Goal: Task Accomplishment & Management: Manage account settings

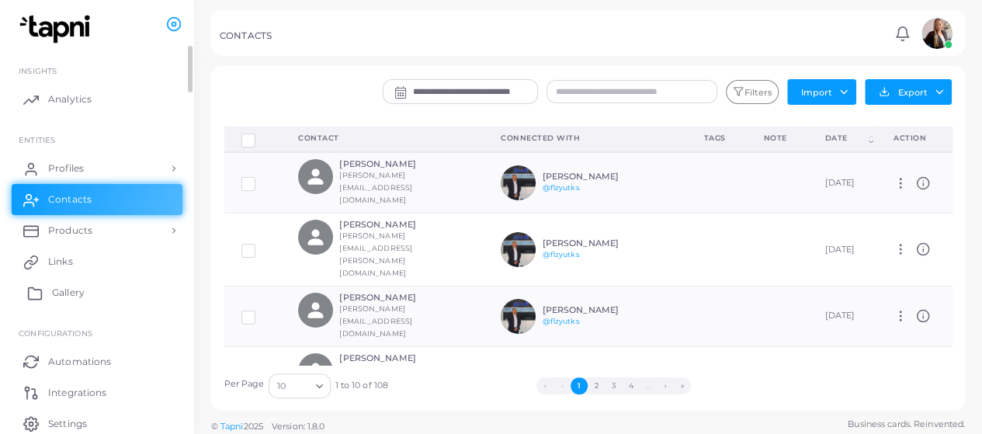
scroll to position [61, 0]
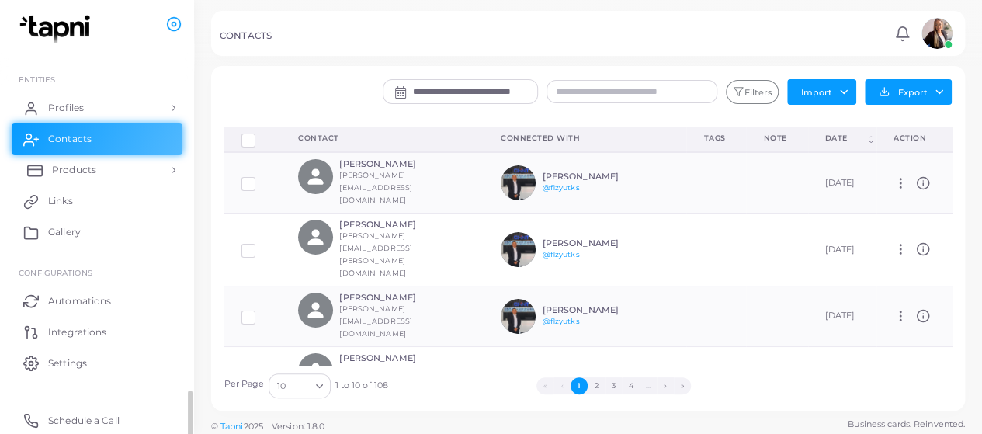
click at [157, 171] on link "Products" at bounding box center [97, 169] width 171 height 31
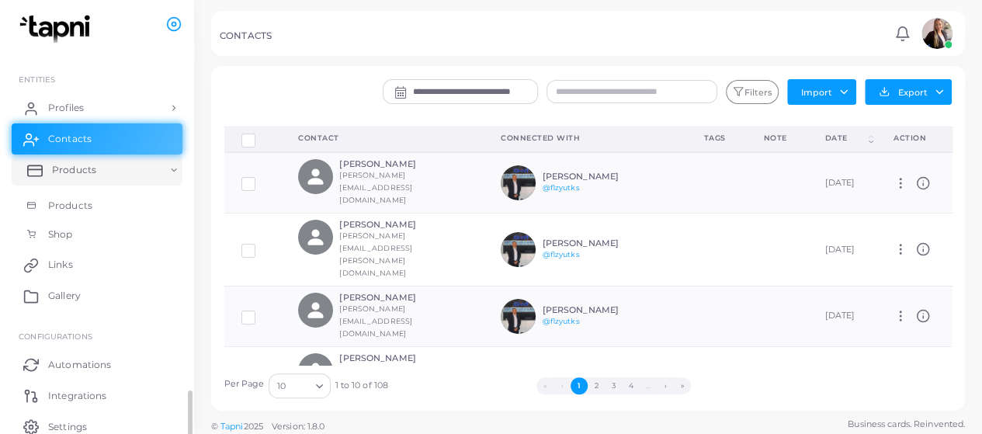
click at [157, 171] on link "Products" at bounding box center [97, 169] width 171 height 31
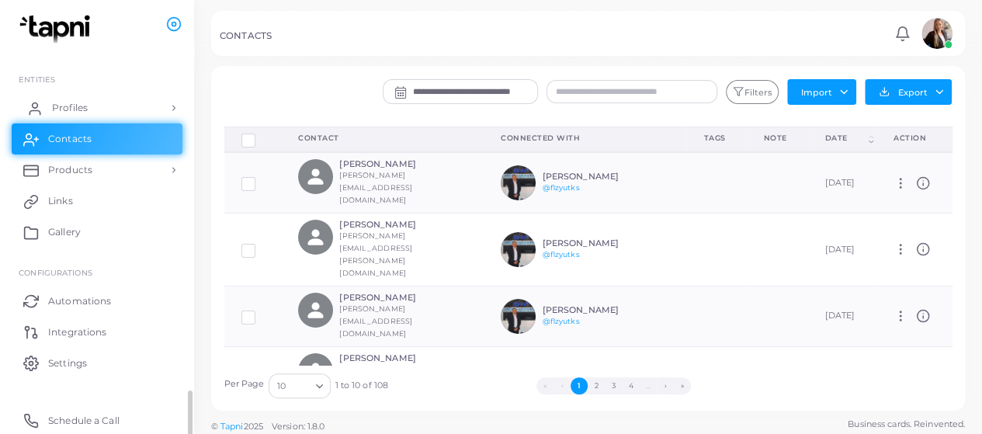
click at [158, 113] on link "Profiles" at bounding box center [97, 107] width 171 height 31
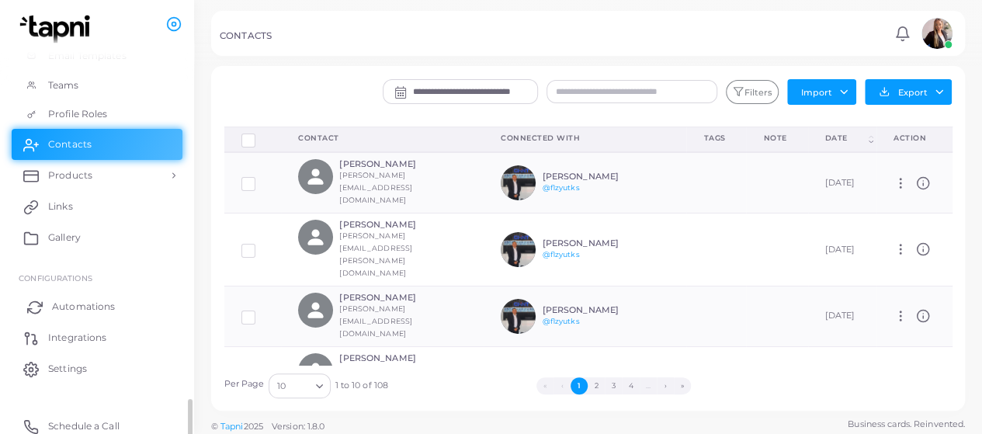
scroll to position [299, 0]
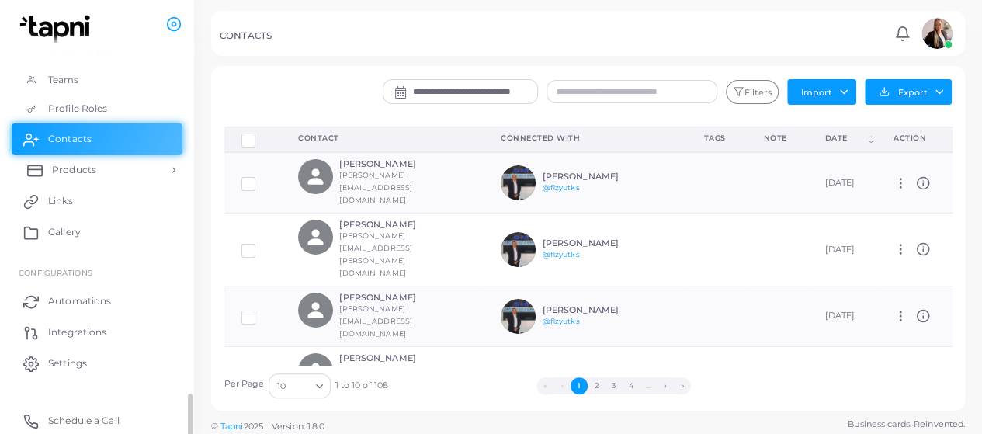
click at [163, 165] on link "Products" at bounding box center [97, 169] width 171 height 31
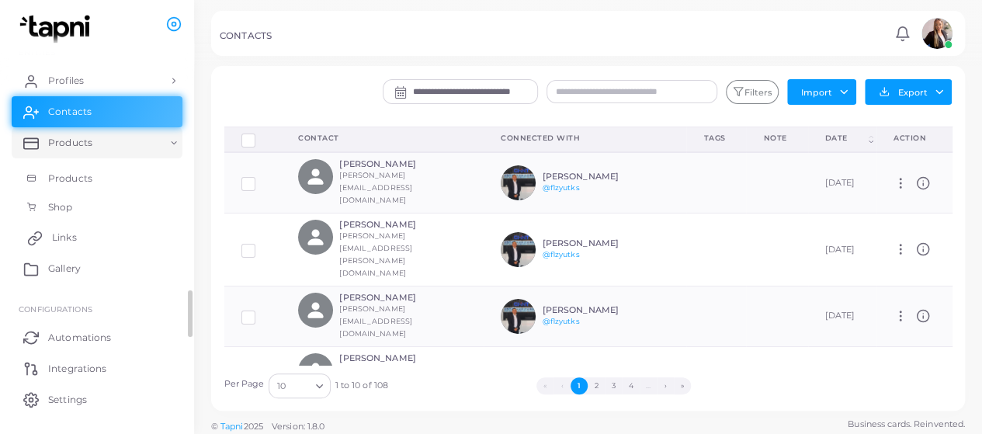
scroll to position [0, 0]
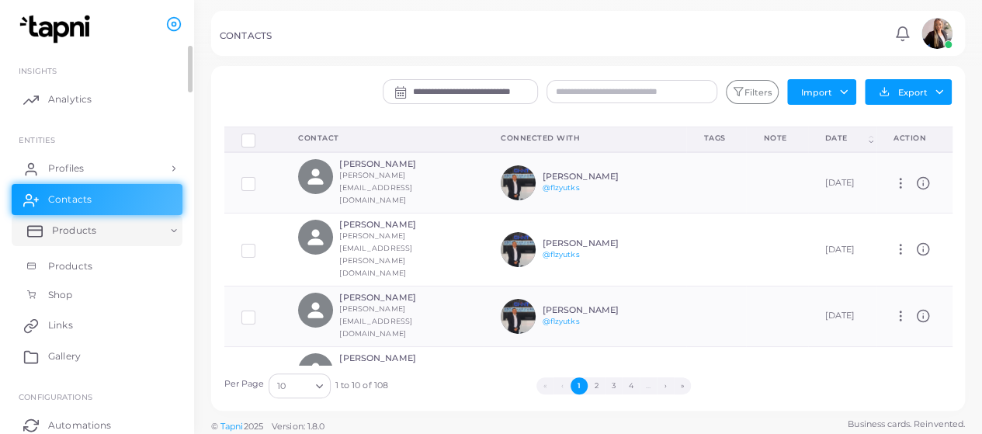
click at [175, 231] on link "Products" at bounding box center [97, 230] width 171 height 31
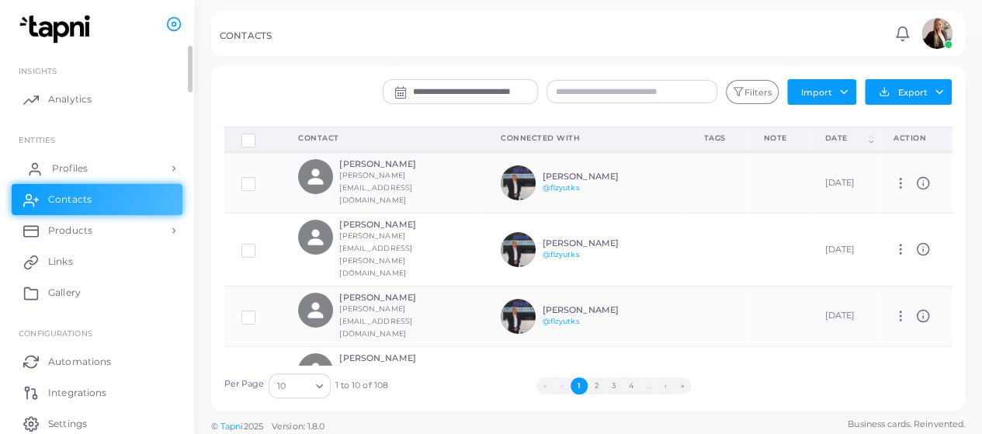
click at [172, 167] on link "Profiles" at bounding box center [97, 168] width 171 height 31
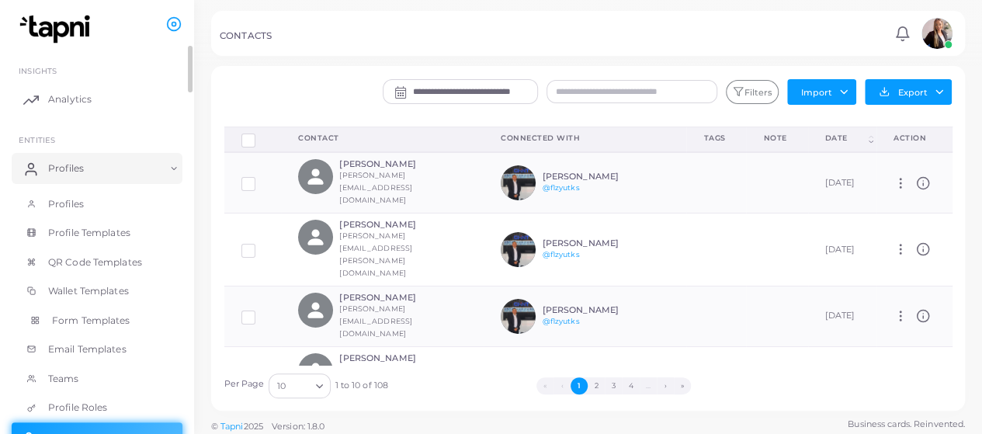
scroll to position [78, 0]
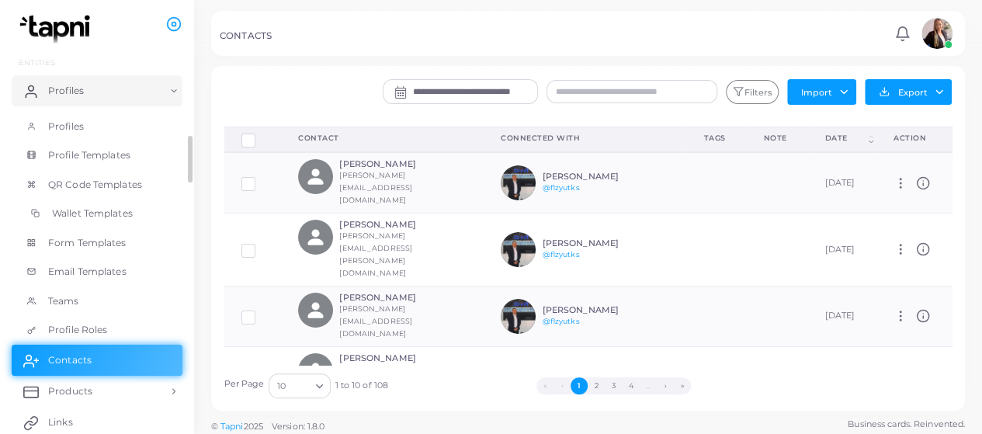
click at [138, 209] on link "Wallet Templates" at bounding box center [97, 213] width 171 height 29
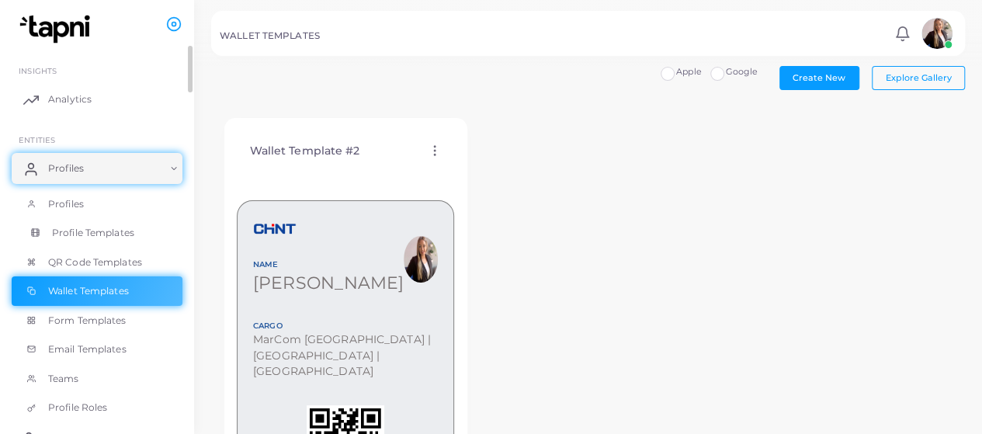
click at [108, 224] on link "Profile Templates" at bounding box center [97, 232] width 171 height 29
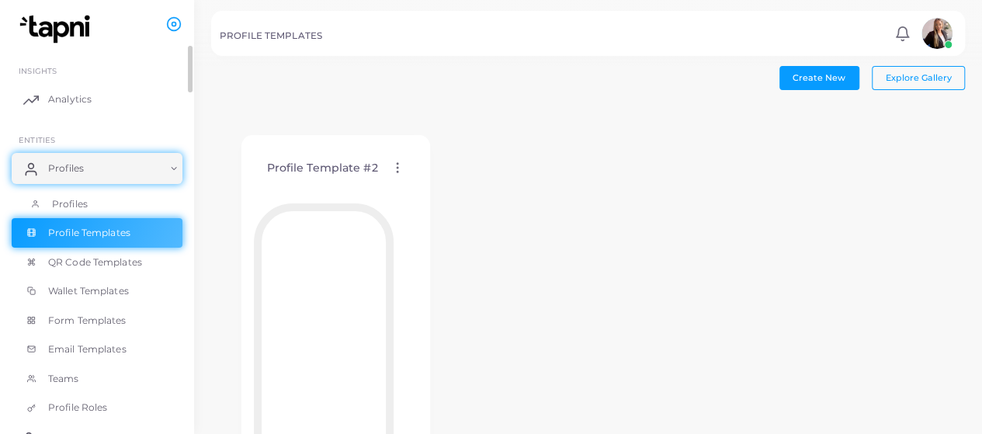
click at [64, 203] on span "Profiles" at bounding box center [70, 204] width 36 height 14
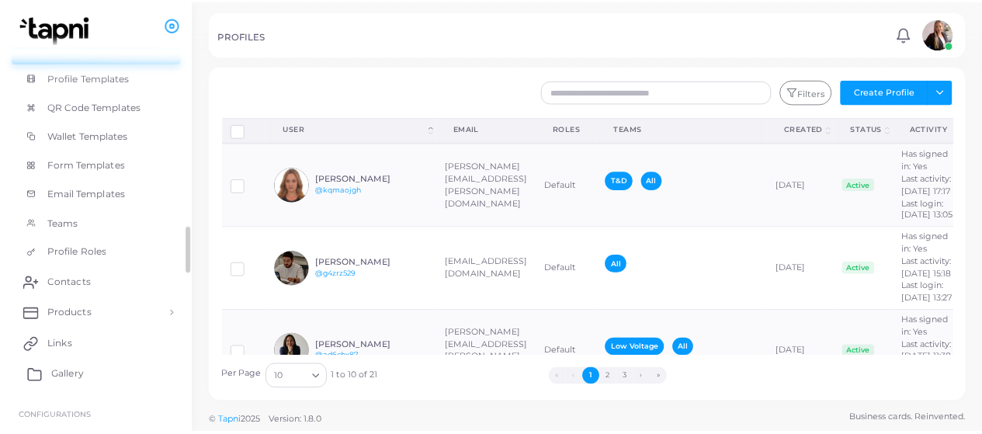
scroll to position [299, 0]
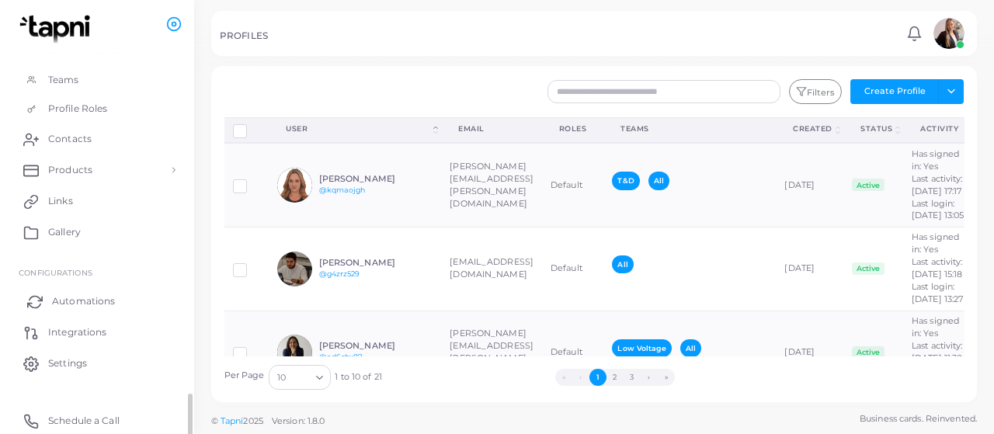
click at [101, 293] on link "Automations" at bounding box center [97, 301] width 171 height 31
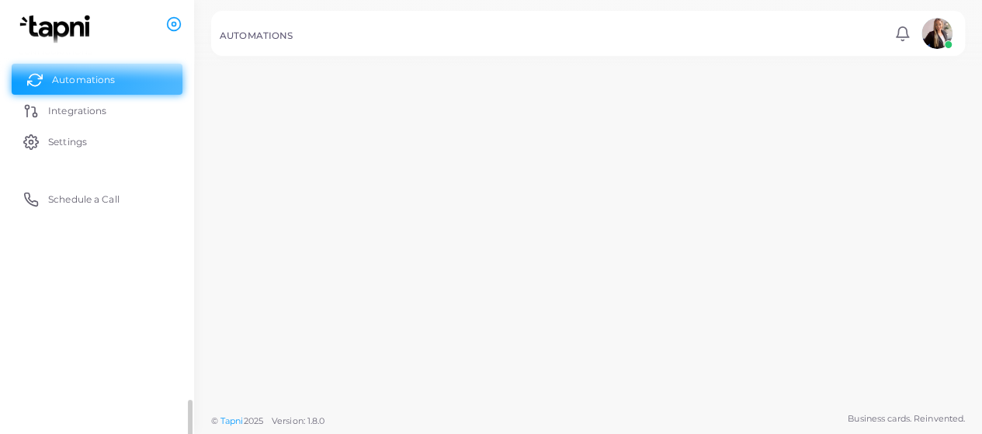
scroll to position [61, 0]
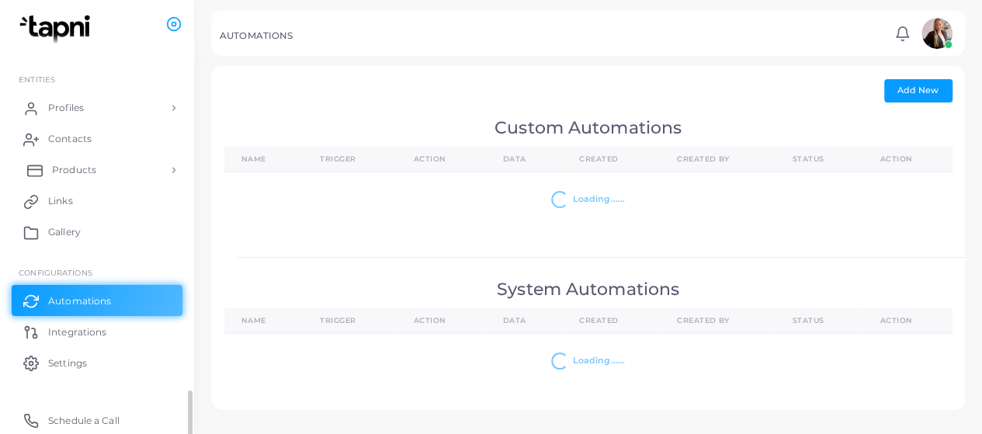
click at [169, 168] on link "Products" at bounding box center [97, 169] width 171 height 31
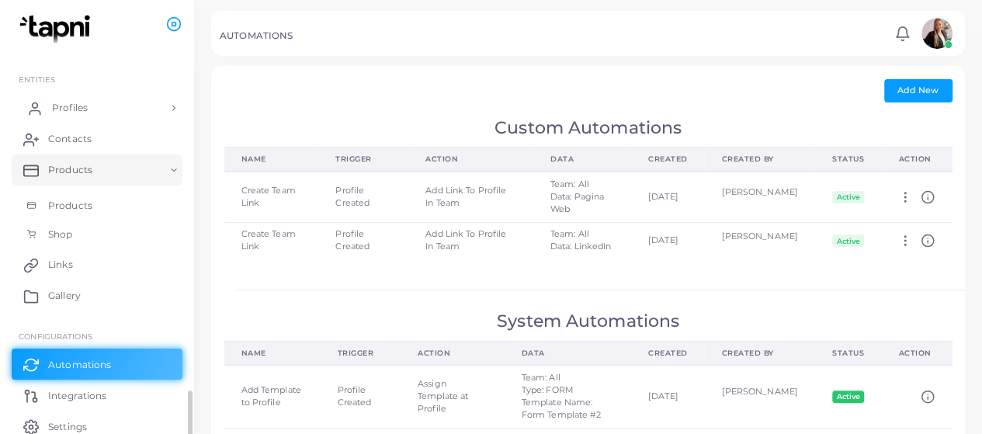
click at [170, 113] on link "Profiles" at bounding box center [97, 107] width 171 height 31
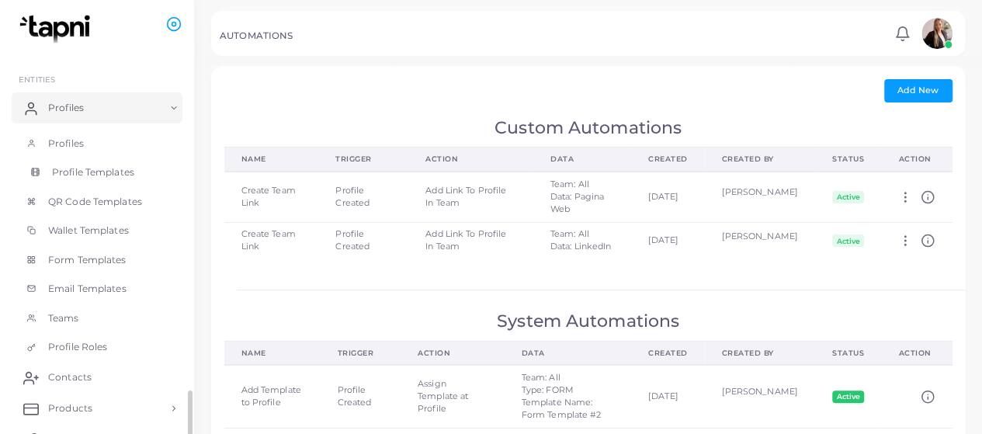
click at [138, 176] on link "Profile Templates" at bounding box center [97, 172] width 171 height 29
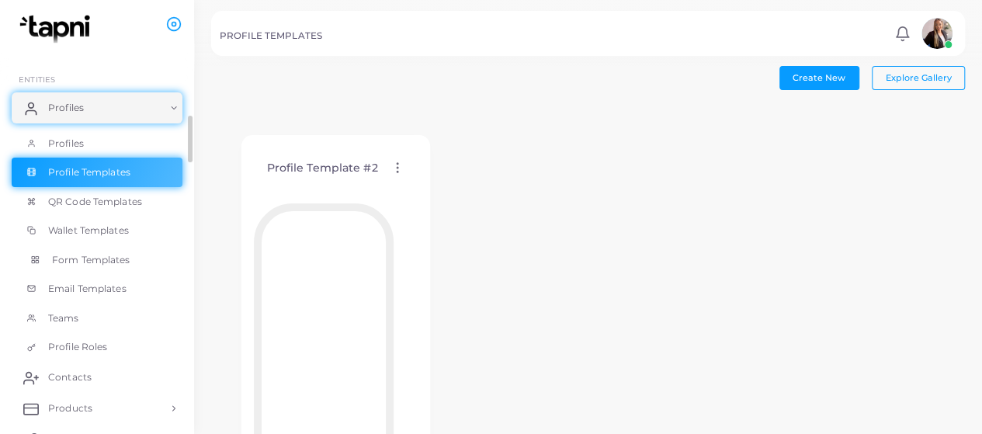
click at [125, 258] on span "Form Templates" at bounding box center [91, 260] width 78 height 14
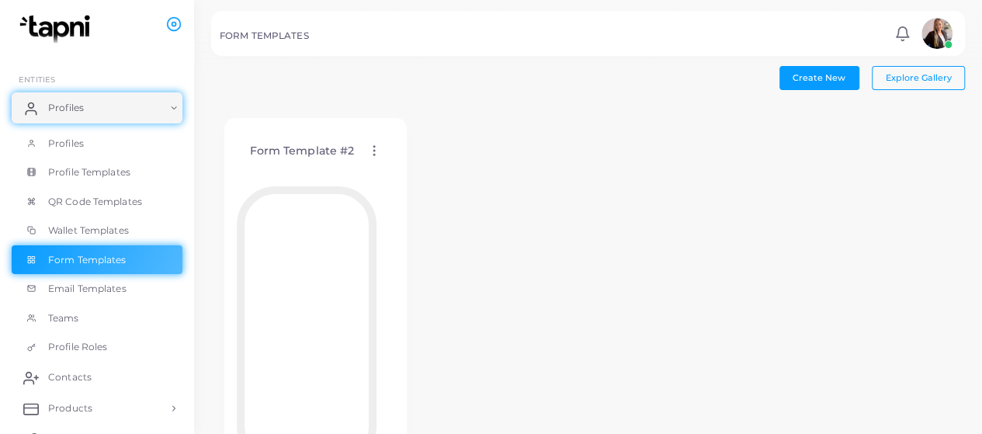
click at [376, 154] on icon at bounding box center [374, 151] width 14 height 14
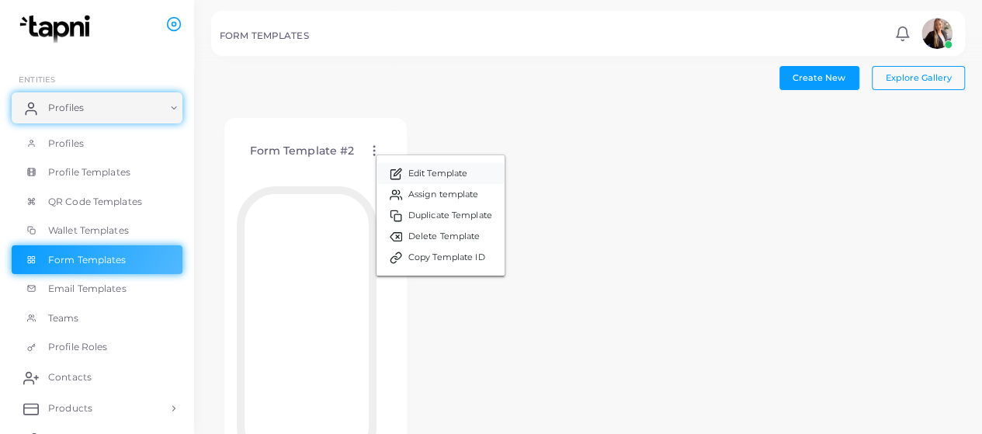
click at [429, 171] on span "Edit Template" at bounding box center [437, 174] width 59 height 12
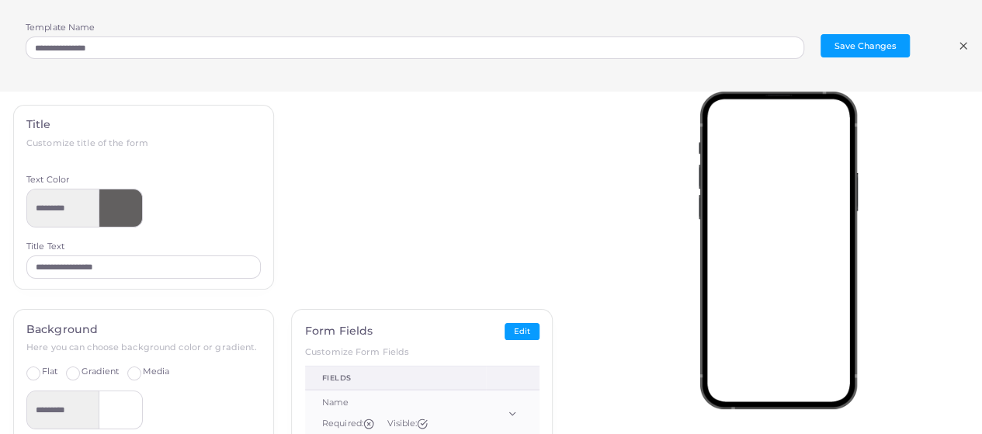
click at [959, 49] on icon at bounding box center [963, 46] width 12 height 12
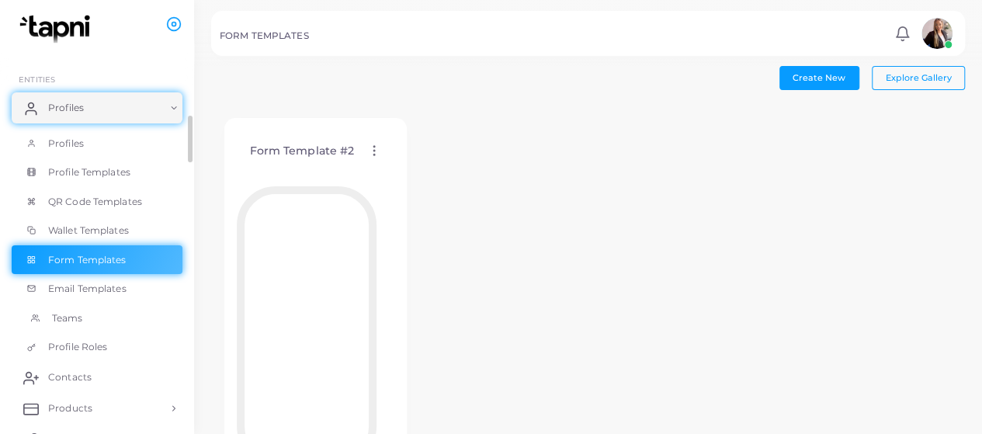
click at [68, 311] on span "Teams" at bounding box center [67, 318] width 31 height 14
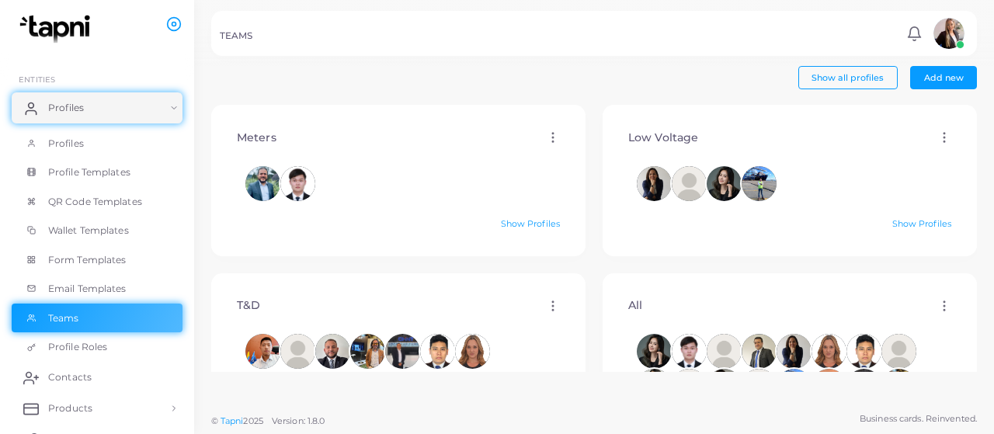
click at [539, 141] on div "Meters Edit Delete" at bounding box center [398, 138] width 349 height 40
click at [546, 139] on icon at bounding box center [553, 137] width 14 height 14
click at [585, 156] on span "Edit" at bounding box center [587, 158] width 16 height 12
type input "******"
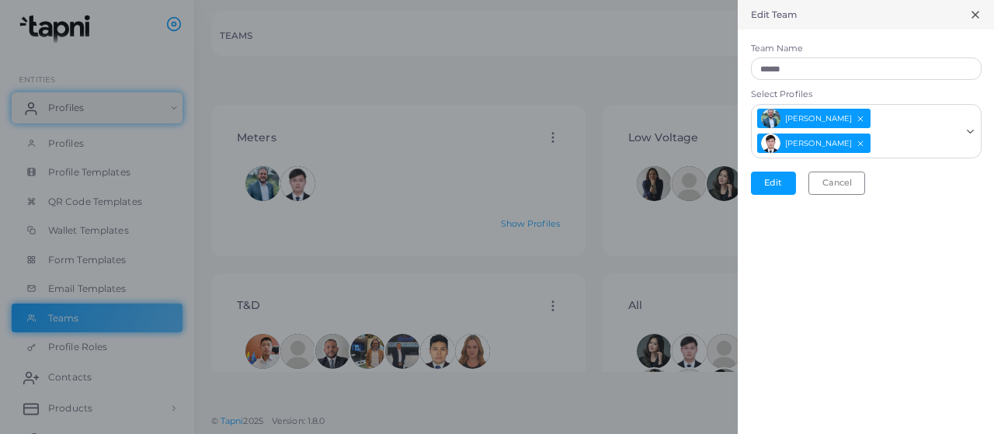
click at [895, 150] on input "Select Profiles" at bounding box center [916, 144] width 88 height 22
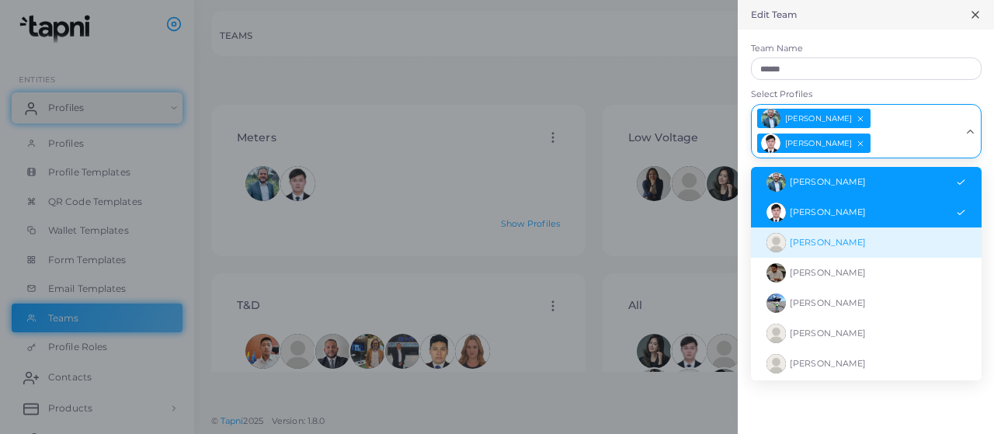
click at [907, 234] on li "[PERSON_NAME]" at bounding box center [866, 242] width 231 height 30
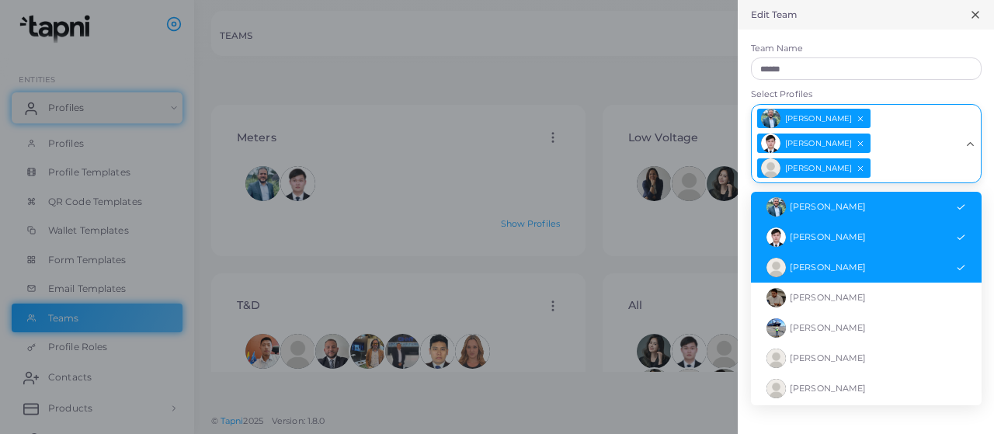
click at [978, 20] on icon at bounding box center [975, 15] width 12 height 12
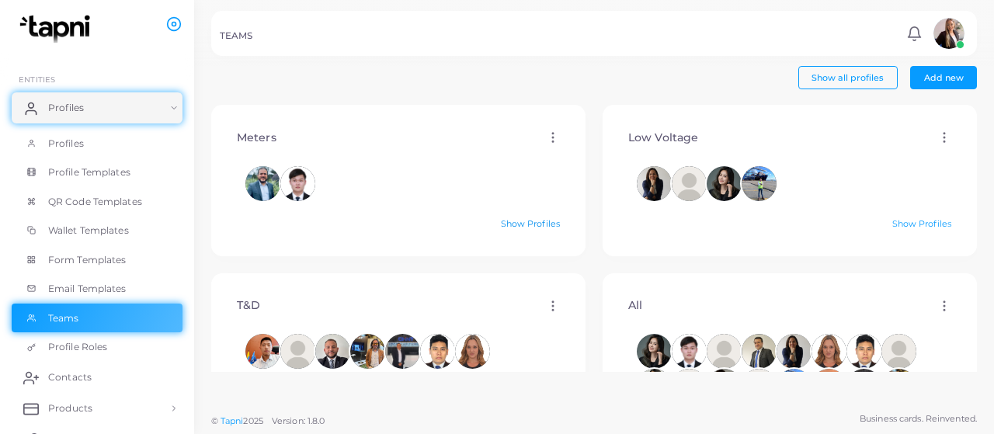
click at [517, 226] on link "Show Profiles" at bounding box center [530, 223] width 59 height 11
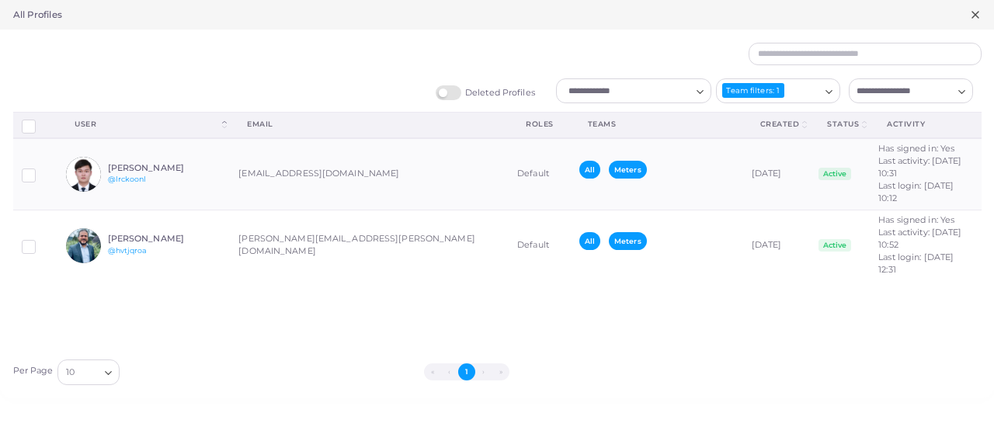
click at [974, 18] on icon at bounding box center [975, 15] width 12 height 12
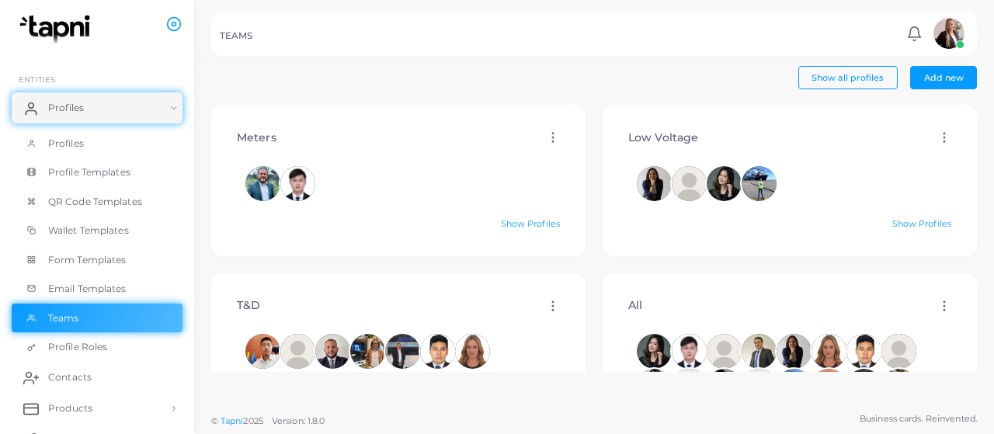
click at [547, 141] on icon at bounding box center [553, 137] width 14 height 14
click at [588, 160] on span "Edit" at bounding box center [588, 160] width 16 height 12
type input "******"
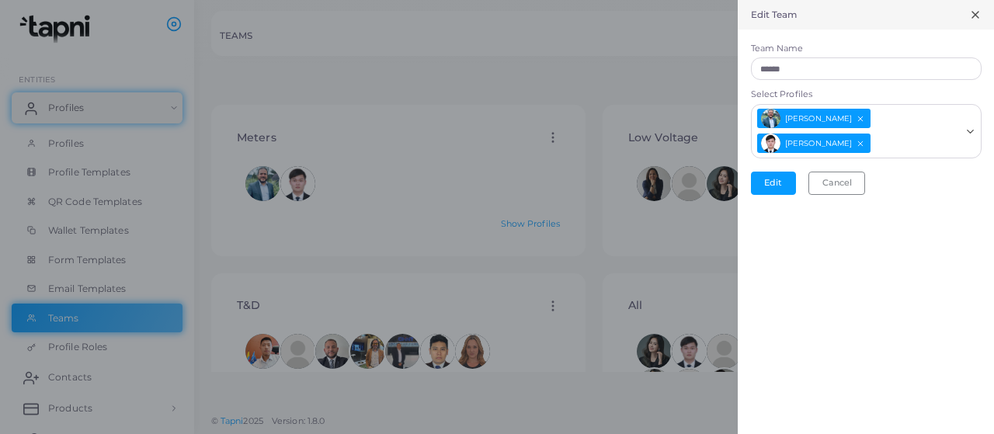
click at [900, 142] on input "Select Profiles" at bounding box center [916, 144] width 88 height 22
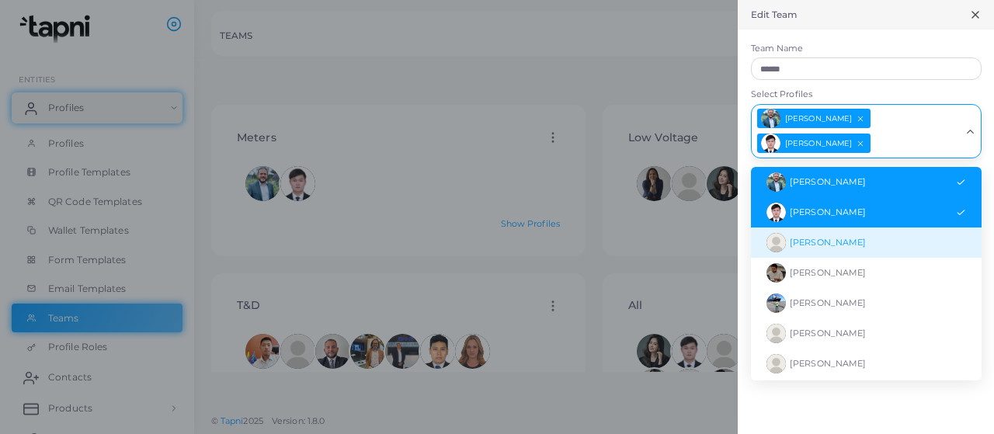
click at [854, 242] on li "[PERSON_NAME]" at bounding box center [866, 242] width 231 height 30
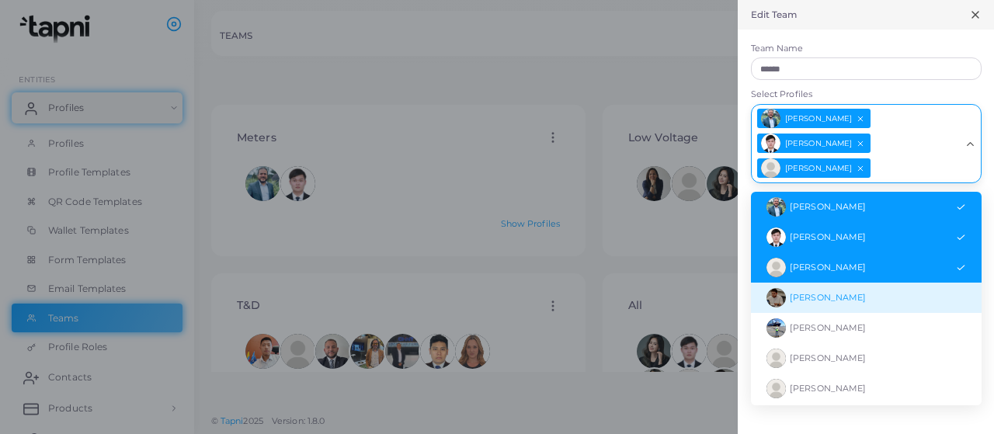
click at [968, 89] on label "Select Profiles" at bounding box center [866, 94] width 231 height 12
click at [959, 158] on input "Select Profiles" at bounding box center [916, 169] width 88 height 22
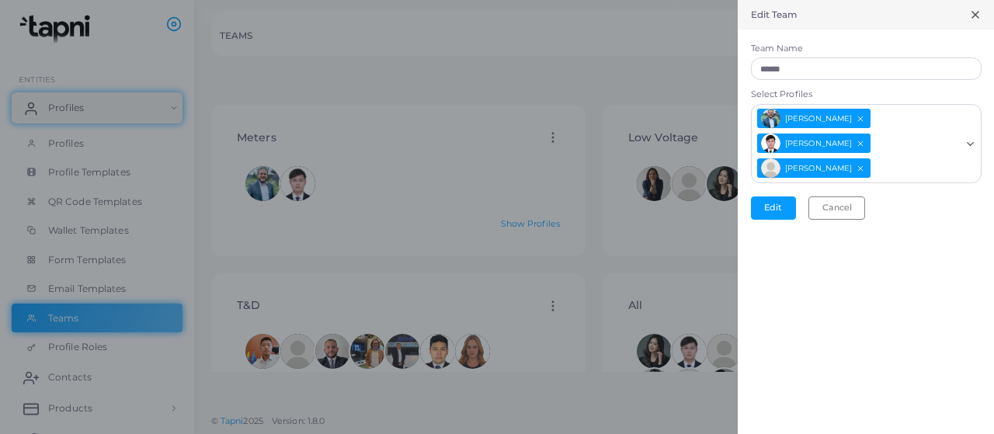
click at [987, 269] on div "Edit Team Team Name ****** Select Profiles [PERSON_NAME] [PERSON_NAME] Loading.…" at bounding box center [865, 217] width 256 height 434
click at [770, 196] on button "Edit" at bounding box center [773, 207] width 45 height 23
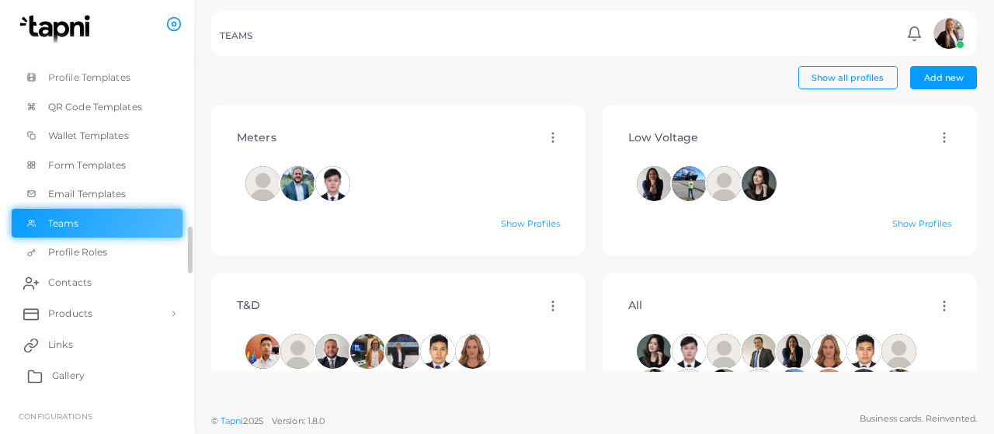
scroll to position [299, 0]
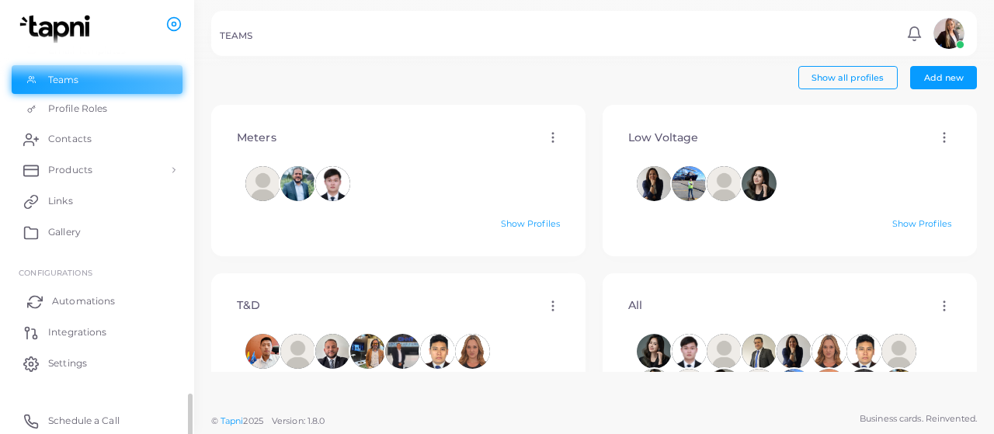
click at [131, 302] on link "Automations" at bounding box center [97, 301] width 171 height 31
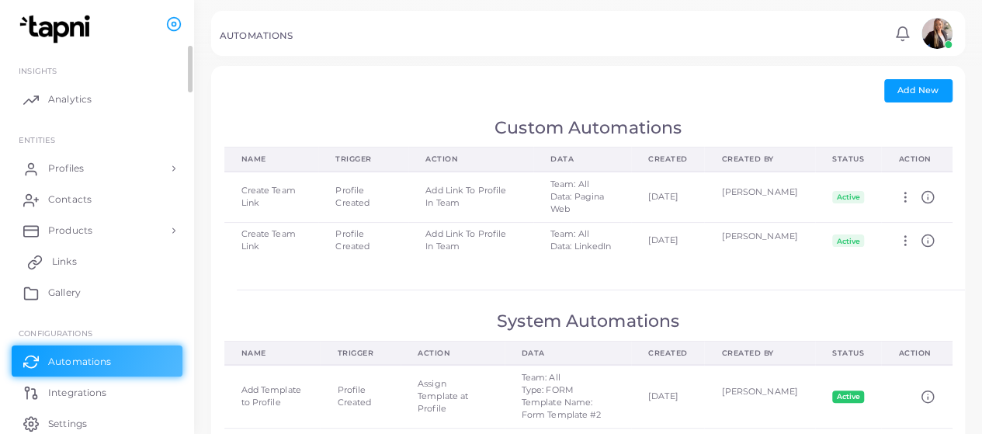
click at [98, 263] on link "Links" at bounding box center [97, 261] width 171 height 31
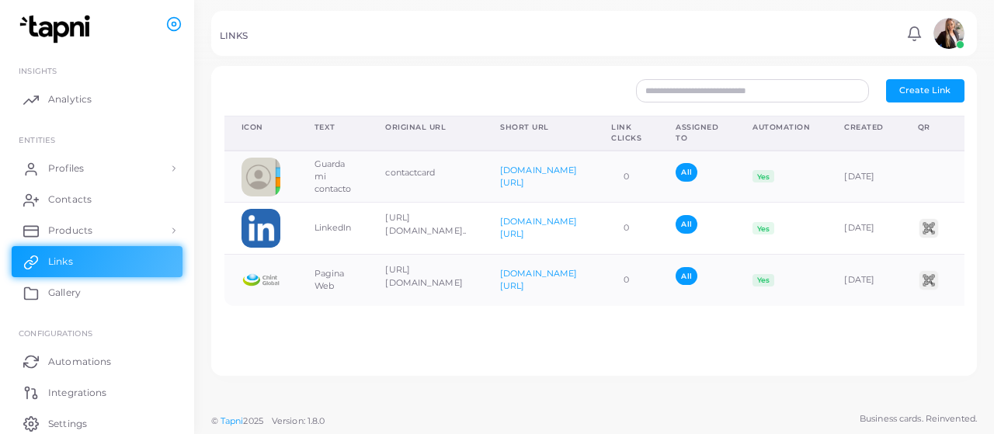
scroll to position [0, 159]
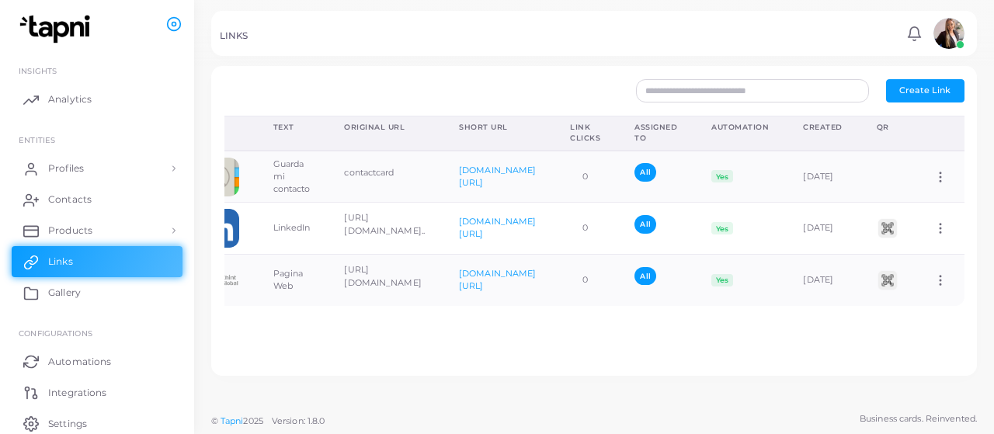
click at [300, 383] on div "Create New Link Choose Link * Loading... Text * * Add Cancel Assign link Select…" at bounding box center [594, 202] width 800 height 405
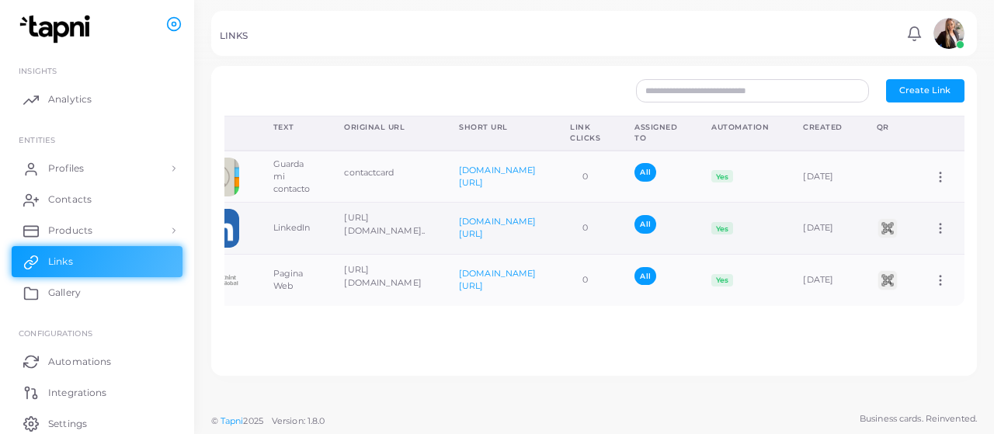
click at [933, 230] on icon at bounding box center [940, 228] width 14 height 14
click at [921, 269] on span "Edit Link" at bounding box center [913, 270] width 37 height 12
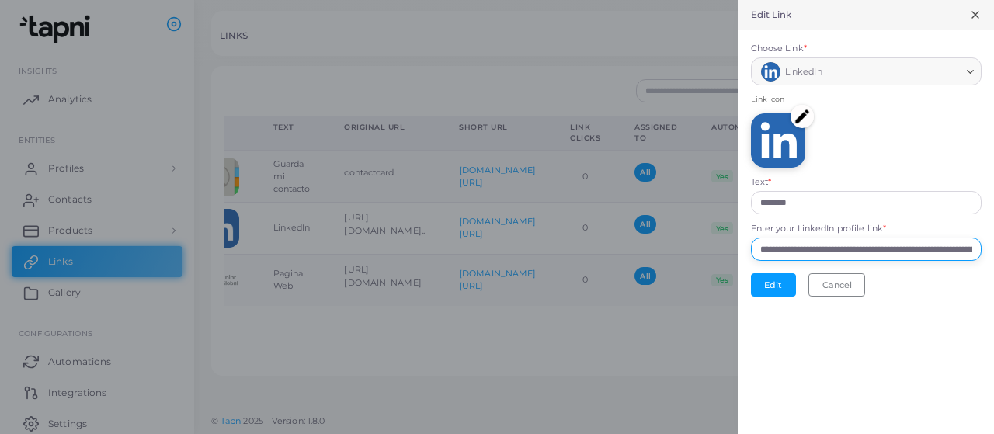
click at [907, 249] on input "**********" at bounding box center [866, 249] width 231 height 23
click at [907, 250] on input "**********" at bounding box center [866, 249] width 231 height 23
paste input "text"
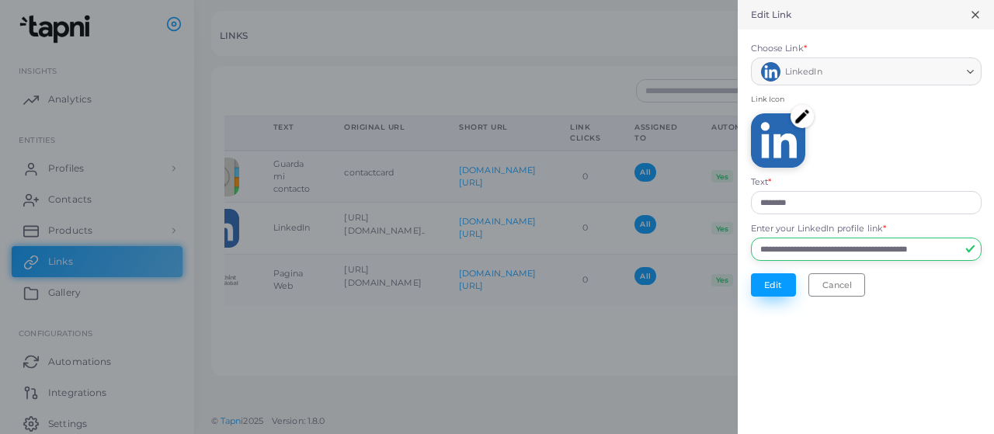
type input "**********"
click at [772, 284] on button "Edit" at bounding box center [773, 284] width 45 height 23
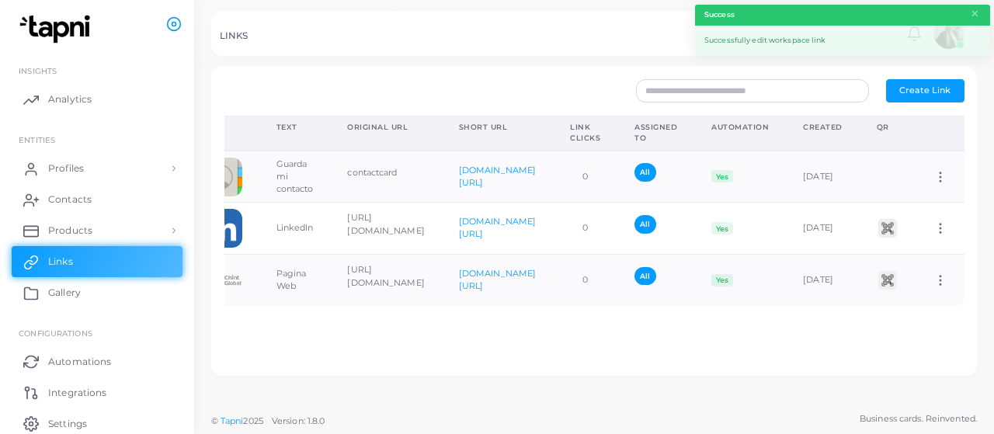
scroll to position [0, 0]
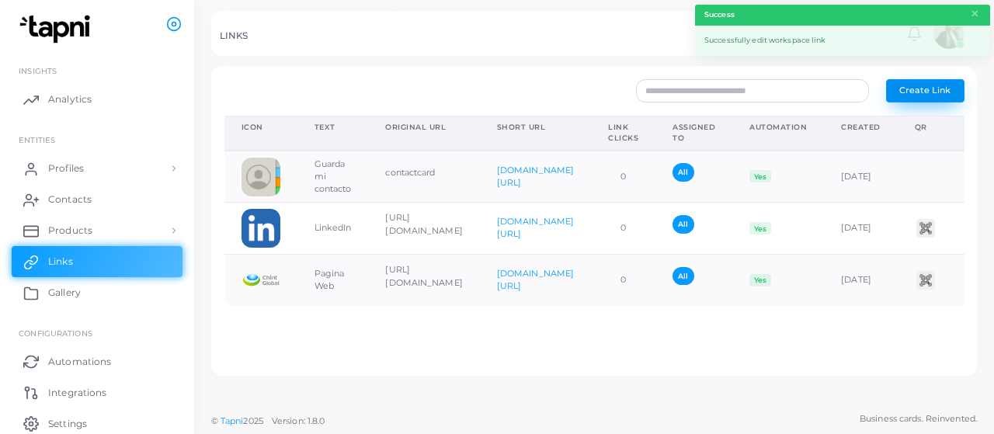
click at [921, 101] on button "Create Link" at bounding box center [925, 90] width 78 height 23
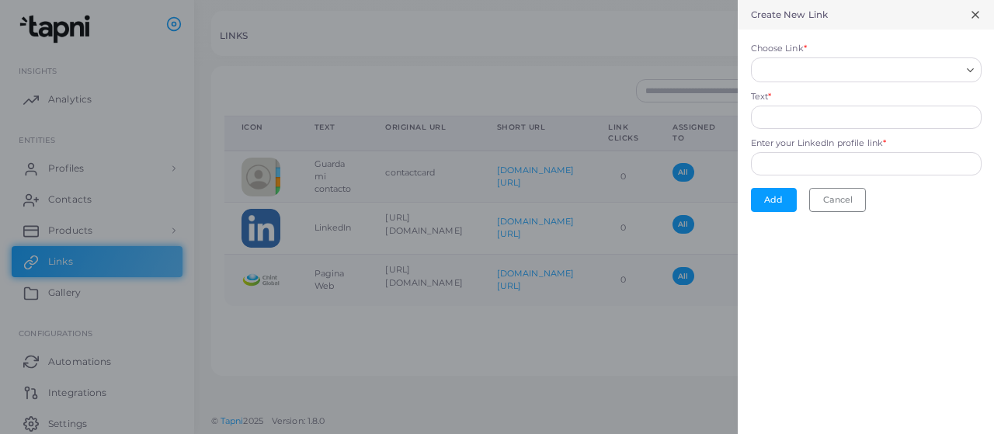
click at [823, 78] on div "Loading..." at bounding box center [866, 69] width 231 height 25
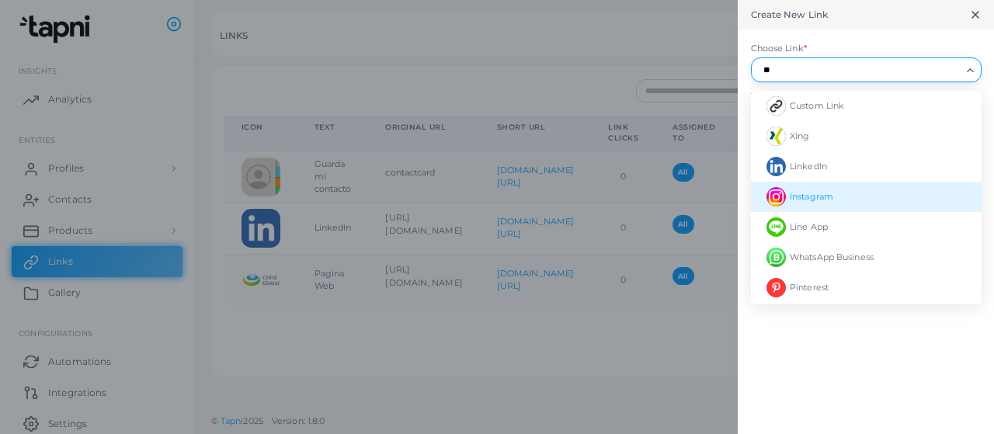
click at [848, 192] on li "Instagram" at bounding box center [866, 197] width 231 height 30
type input "**"
type input "*********"
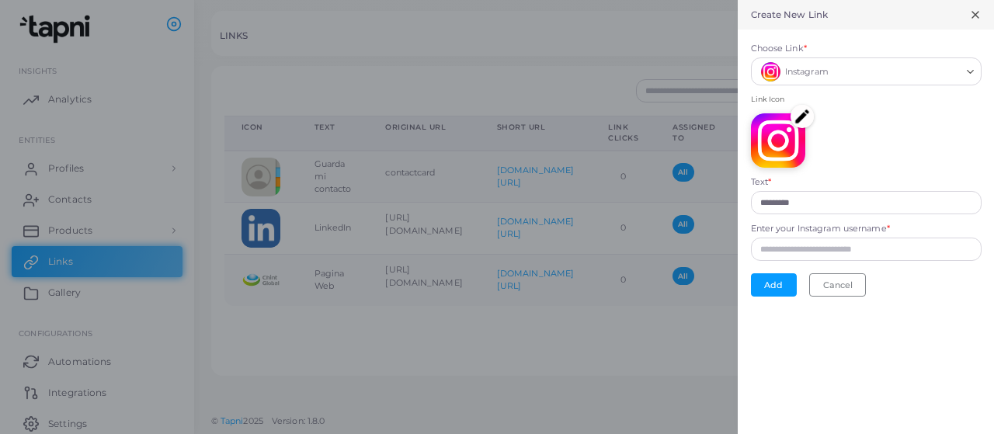
click at [764, 260] on form "Choose Link * Instagram Loading... Link Icon Text * ********* Enter your Instag…" at bounding box center [865, 169] width 256 height 280
click at [771, 249] on input "Enter your Instagram username *" at bounding box center [866, 249] width 231 height 23
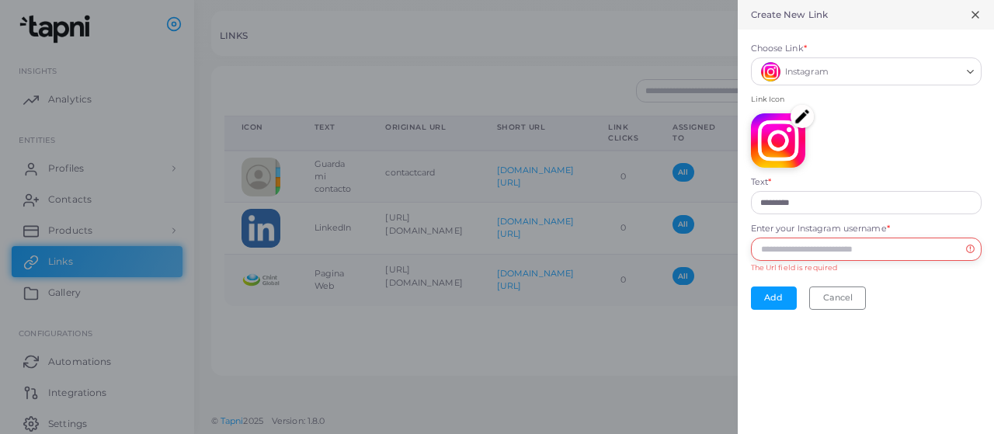
paste input "**********"
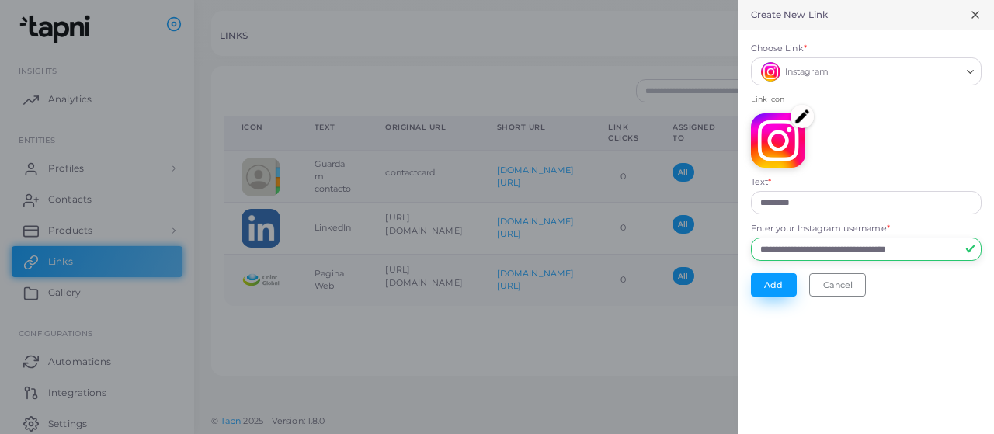
type input "**********"
click at [771, 288] on button "Add" at bounding box center [774, 284] width 46 height 23
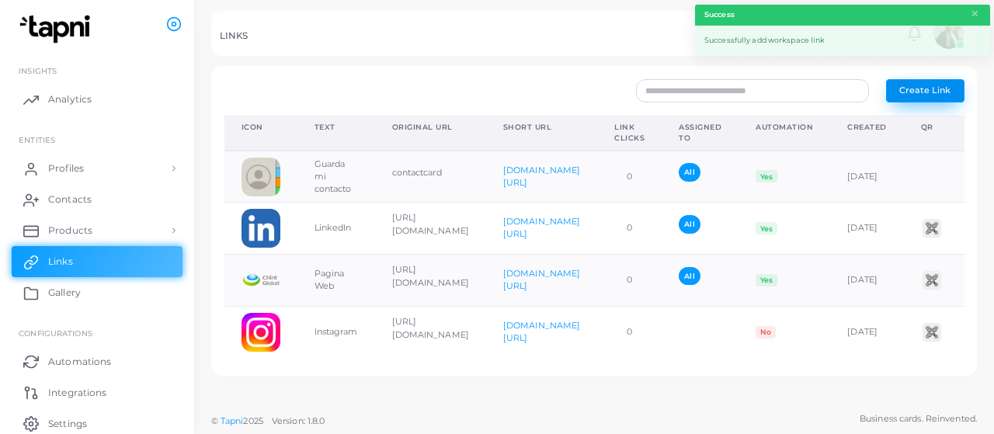
click at [907, 95] on button "Create Link" at bounding box center [925, 90] width 78 height 23
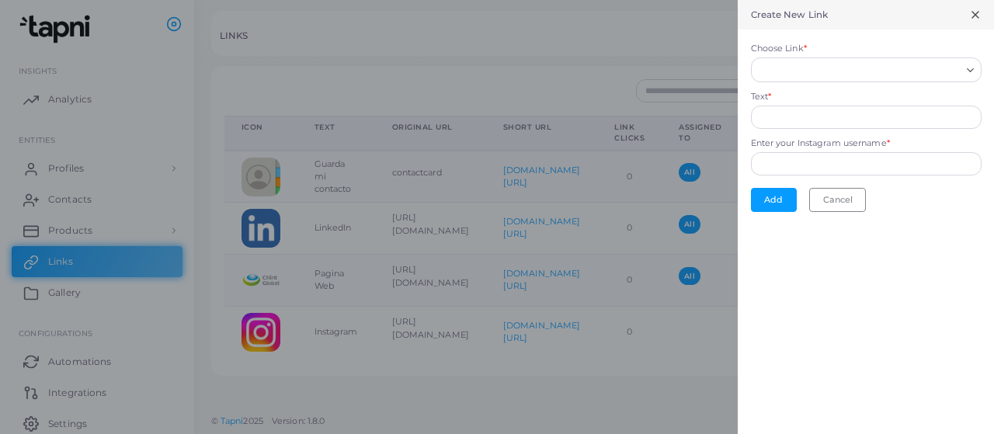
click at [793, 78] on div "Loading..." at bounding box center [866, 69] width 231 height 25
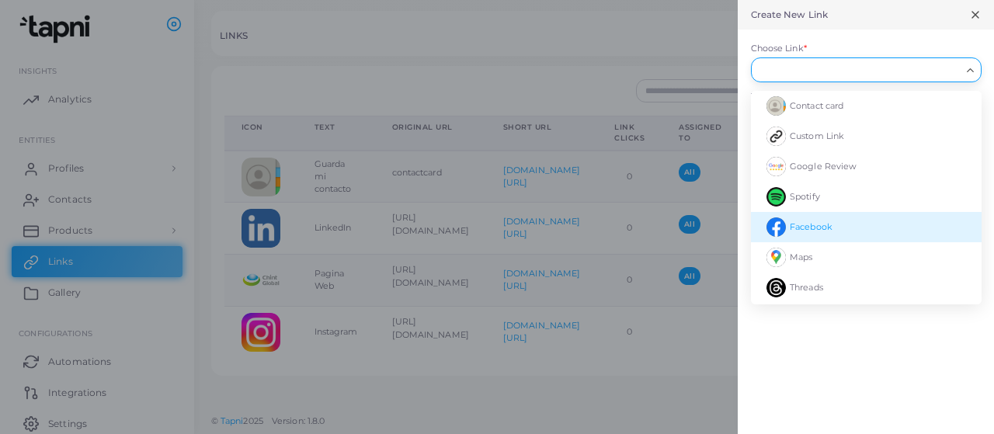
click at [845, 223] on li "Facebook" at bounding box center [866, 227] width 231 height 30
type input "********"
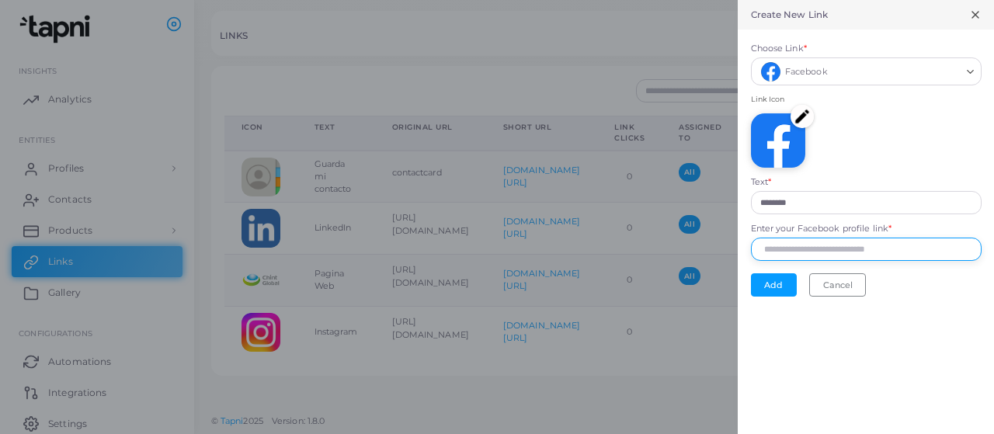
click at [786, 241] on input "Enter your Facebook profile link *" at bounding box center [866, 249] width 231 height 23
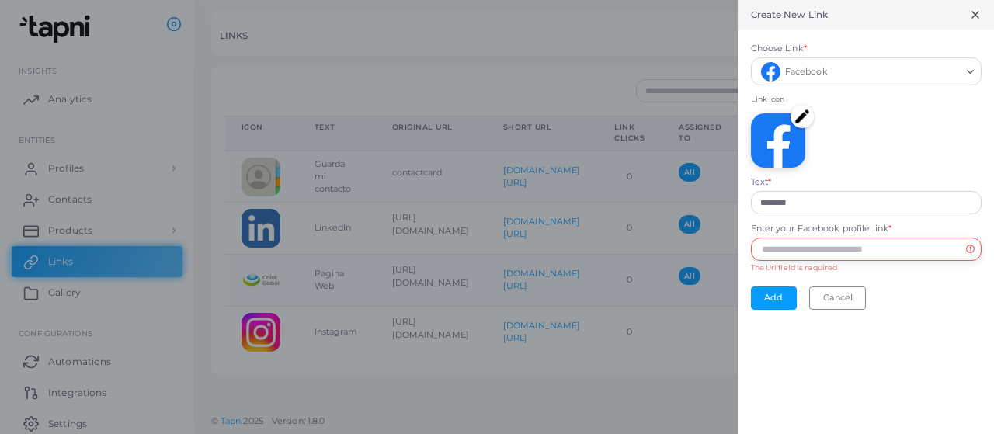
paste input "**********"
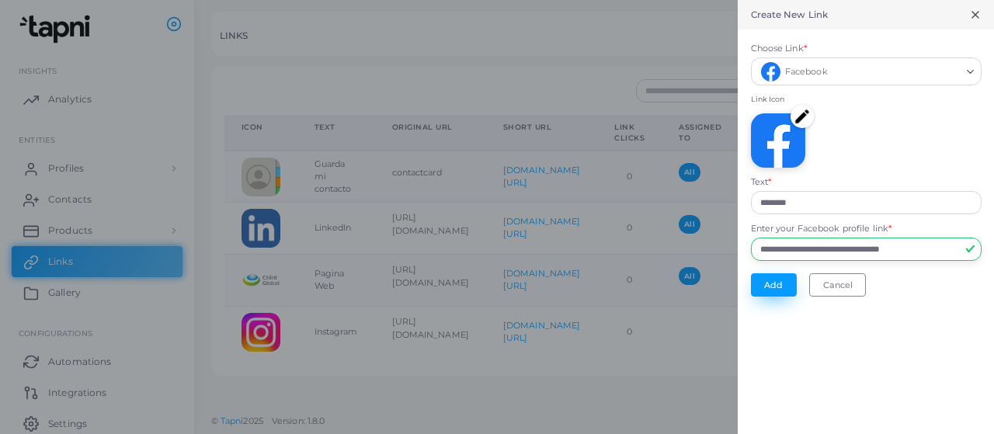
type input "**********"
click at [772, 285] on button "Add" at bounding box center [774, 284] width 46 height 23
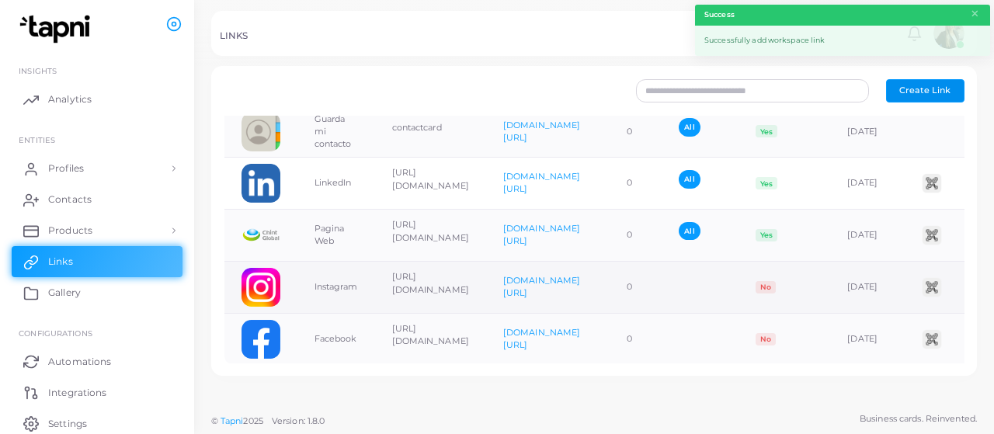
scroll to position [65, 0]
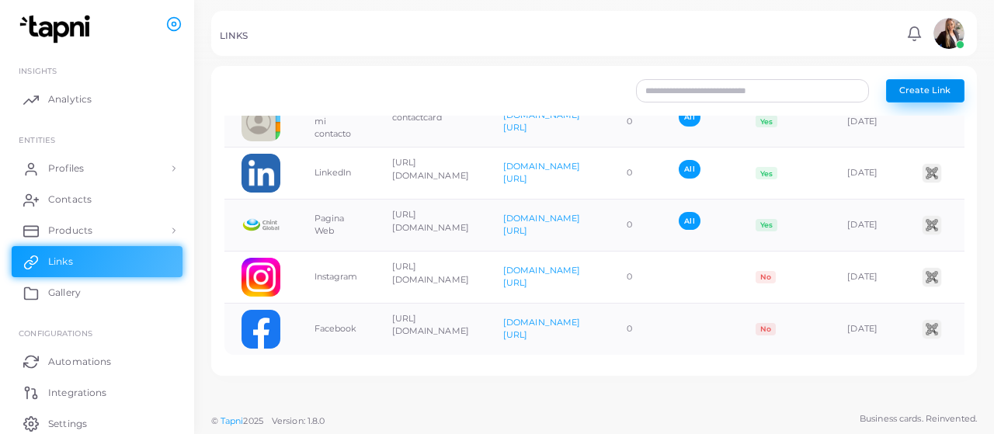
click at [916, 95] on span "Create Link" at bounding box center [924, 90] width 51 height 11
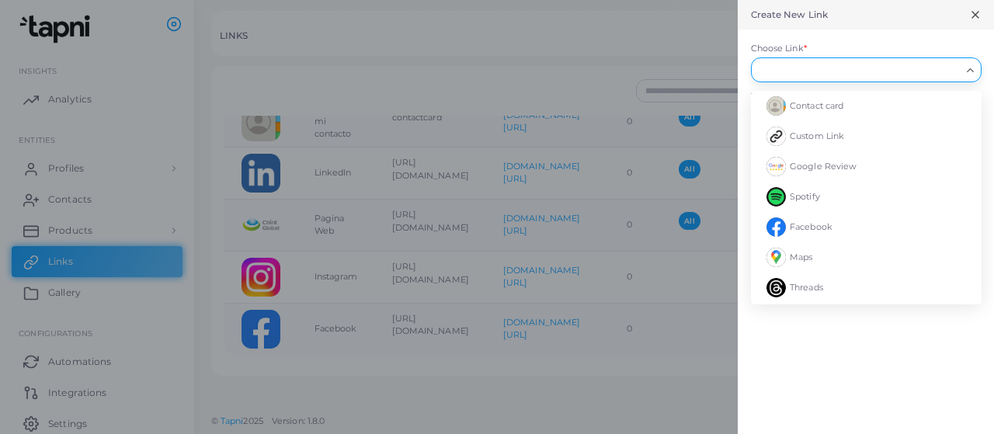
click at [772, 71] on input "Choose Link *" at bounding box center [859, 69] width 203 height 17
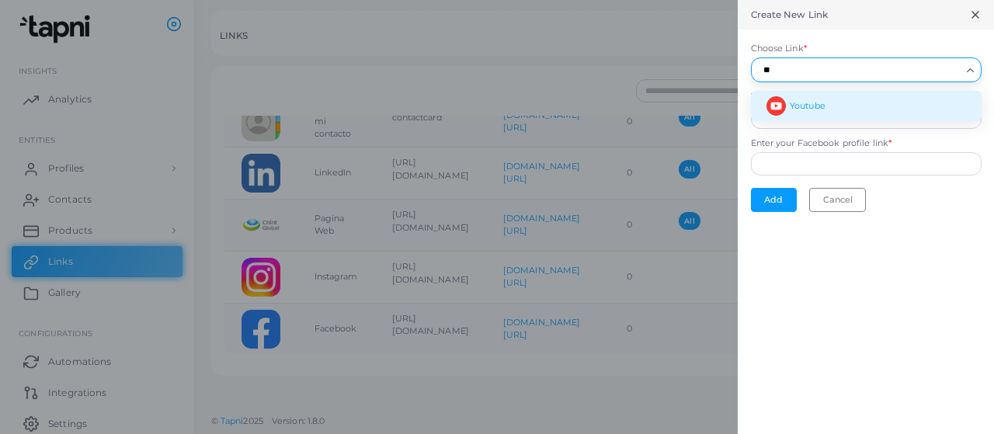
click at [807, 115] on li "Youtube" at bounding box center [866, 106] width 231 height 30
type input "**"
type input "*******"
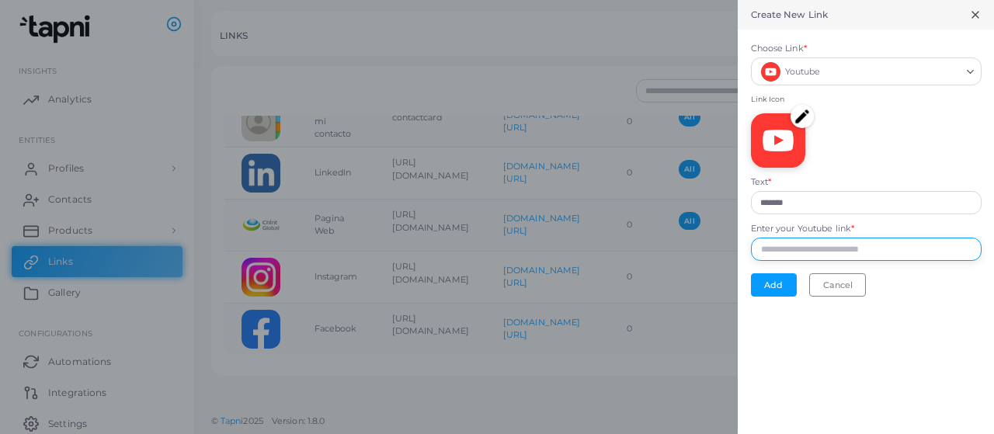
click at [784, 256] on input "Enter your Youtube link *" at bounding box center [866, 249] width 231 height 23
paste input "**********"
type input "**********"
click at [771, 290] on button "Add" at bounding box center [774, 284] width 46 height 23
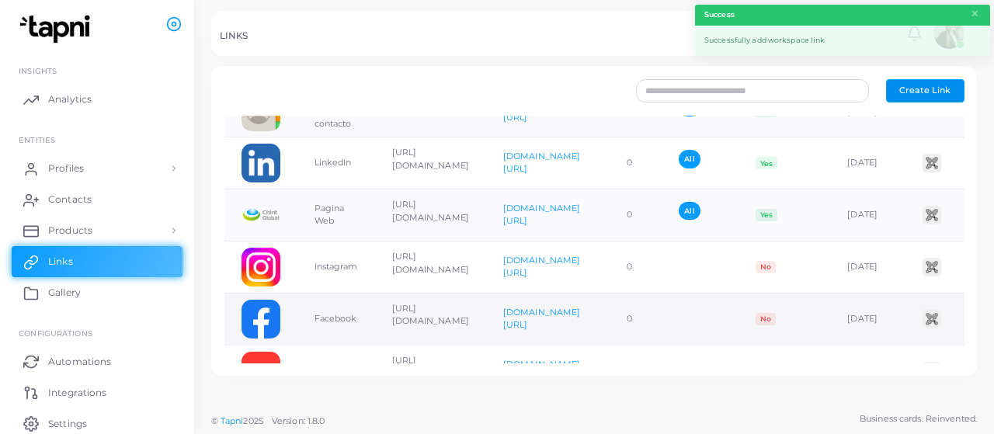
scroll to position [117, 0]
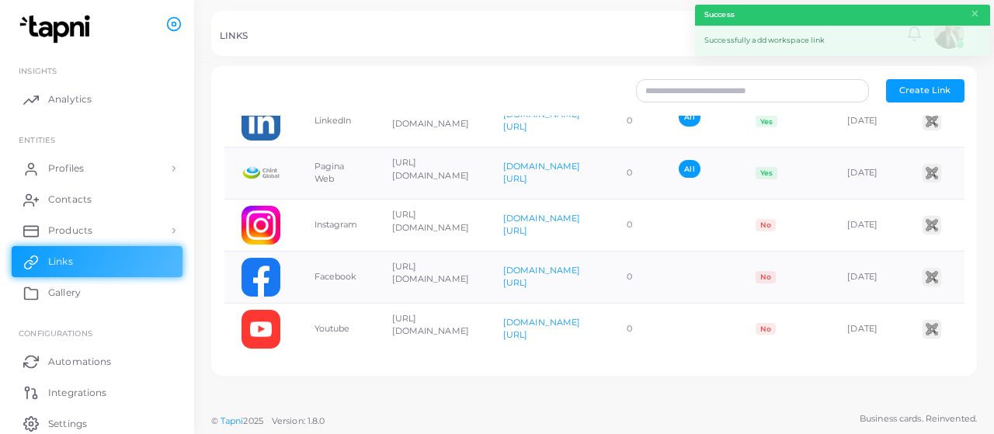
click at [394, 403] on div "Create New Link Choose Link * Loading... Text * Enter your Youtube link * Add C…" at bounding box center [594, 202] width 800 height 405
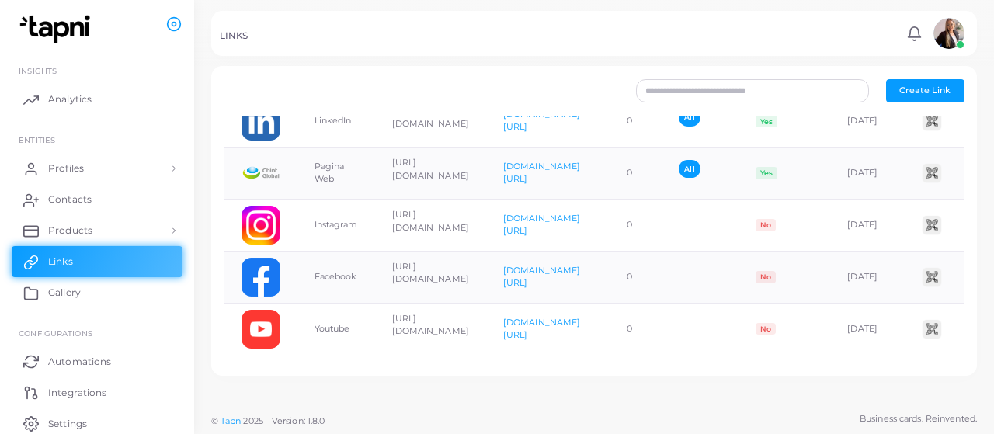
scroll to position [0, 198]
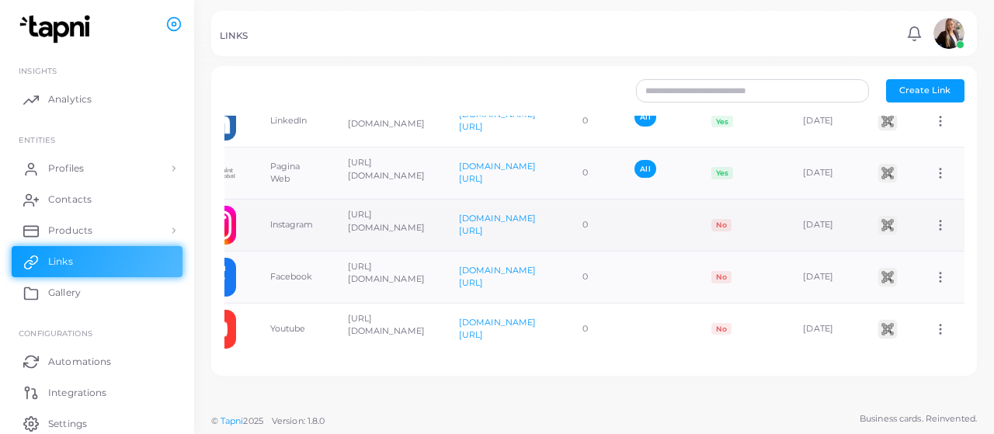
click at [933, 218] on icon at bounding box center [940, 225] width 14 height 14
click at [931, 226] on span "Assign to Team" at bounding box center [928, 230] width 66 height 12
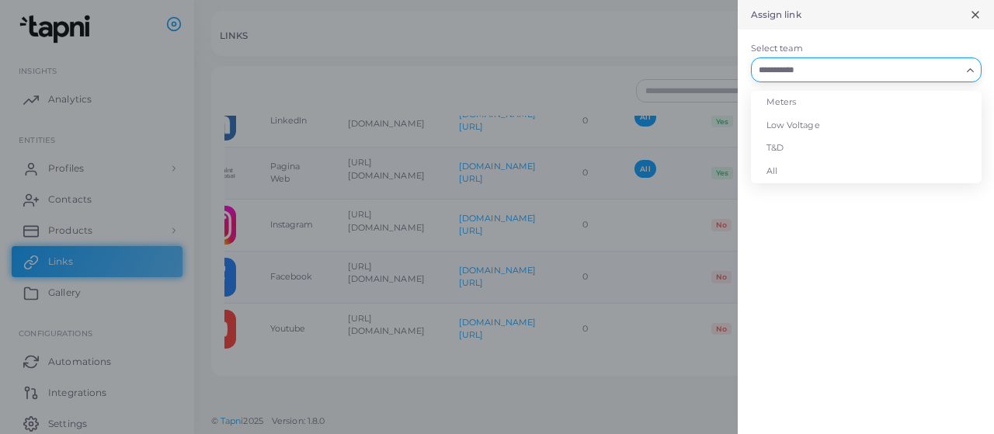
click at [811, 68] on input "Select team" at bounding box center [856, 69] width 207 height 17
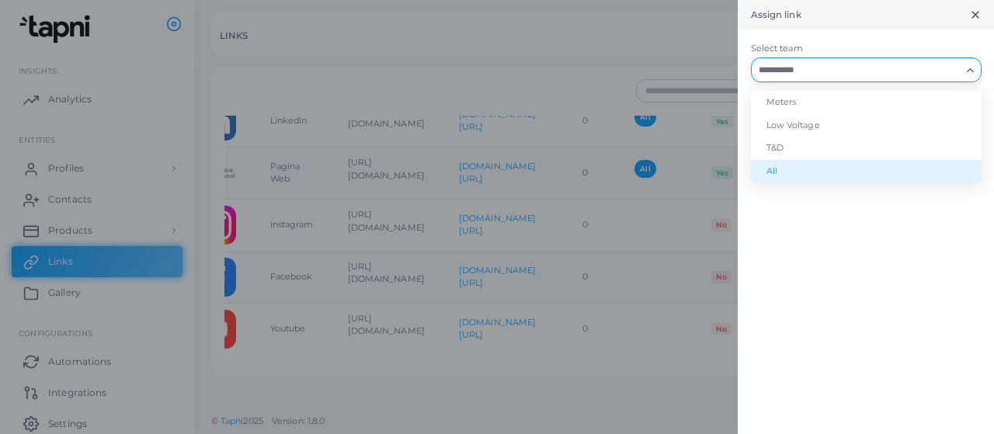
click at [797, 176] on li "All" at bounding box center [866, 171] width 231 height 23
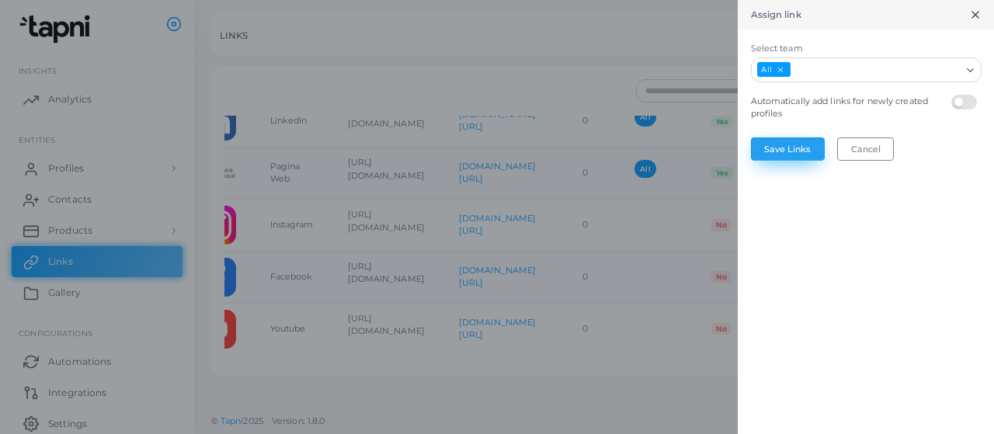
click at [792, 146] on button "Save Links" at bounding box center [788, 148] width 74 height 23
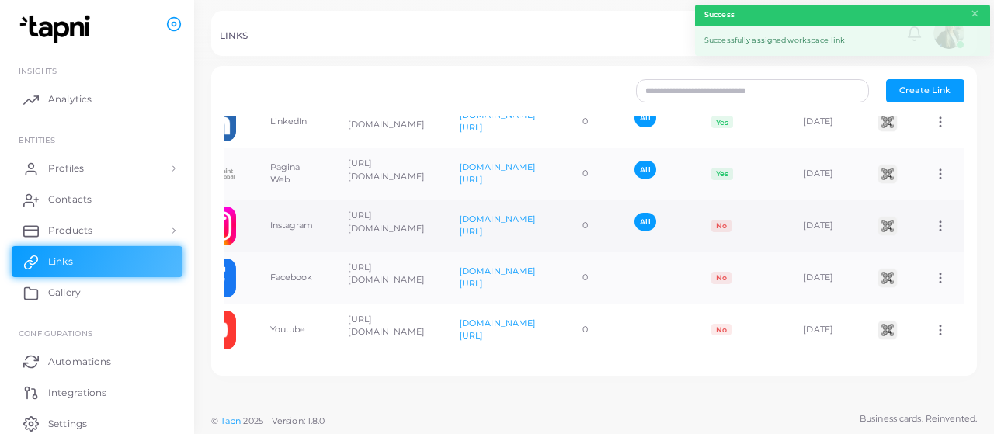
scroll to position [117, 0]
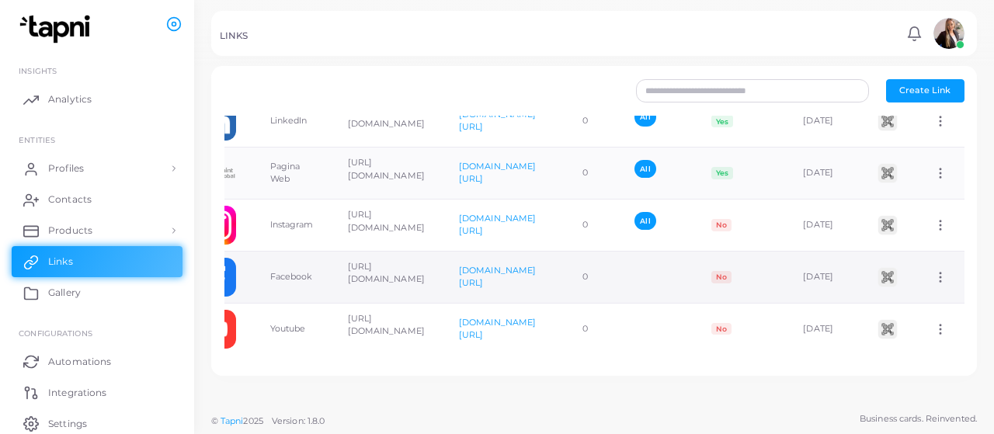
click at [939, 280] on circle at bounding box center [940, 281] width 2 height 2
click at [921, 282] on span "Assign to Team" at bounding box center [928, 287] width 66 height 12
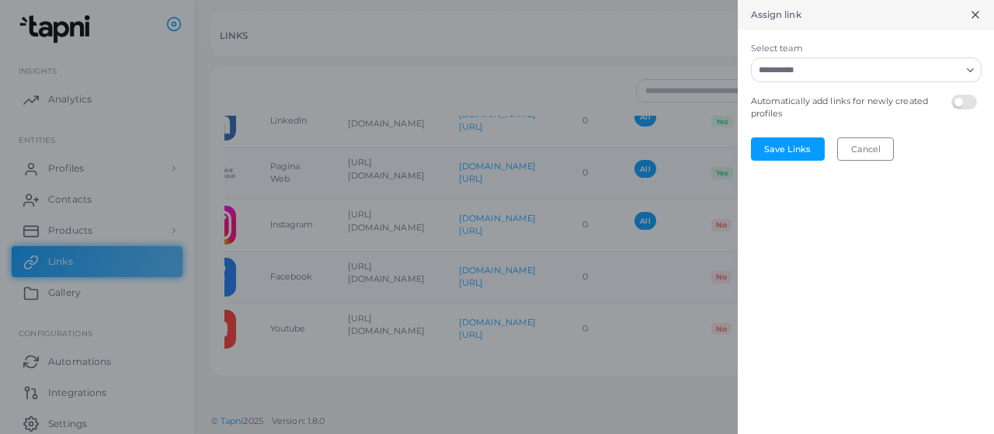
click at [803, 66] on input "Select team" at bounding box center [856, 69] width 207 height 17
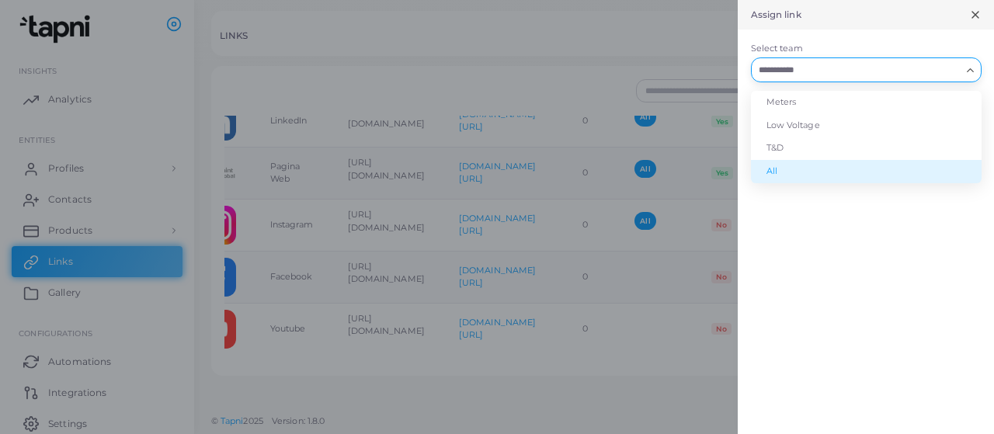
click at [779, 170] on li "All" at bounding box center [866, 171] width 231 height 23
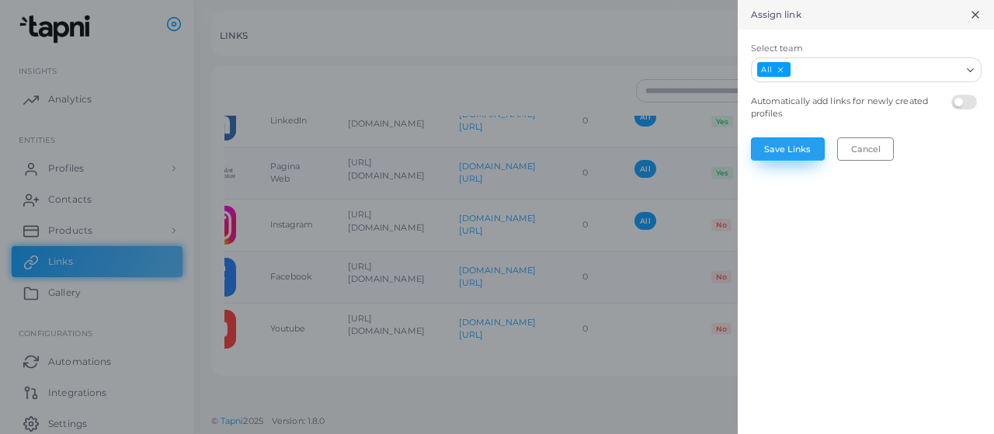
click at [789, 137] on button "Save Links" at bounding box center [788, 148] width 74 height 23
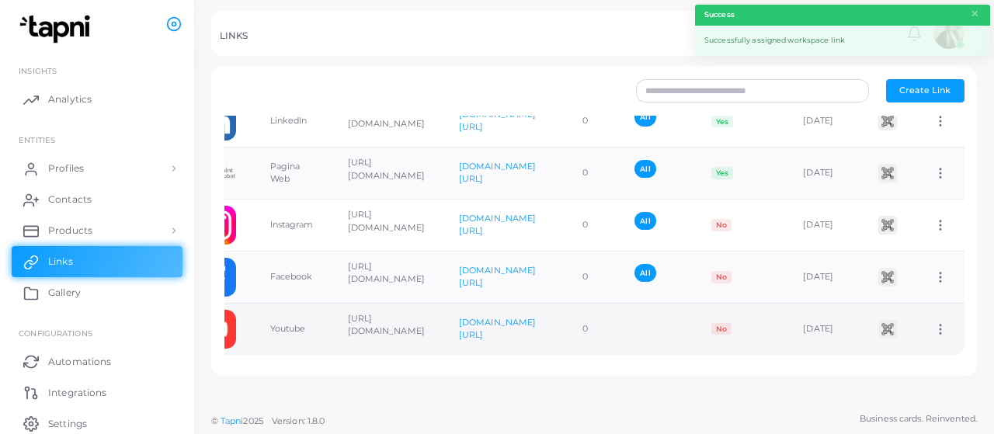
click at [933, 322] on icon at bounding box center [940, 329] width 14 height 14
click at [921, 338] on span "Assign to Team" at bounding box center [928, 335] width 66 height 12
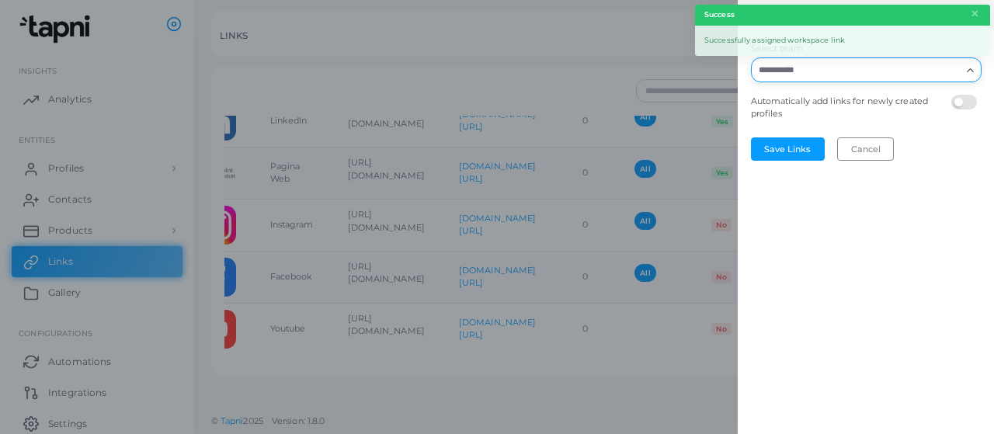
click at [806, 61] on div "Search for option" at bounding box center [856, 68] width 210 height 20
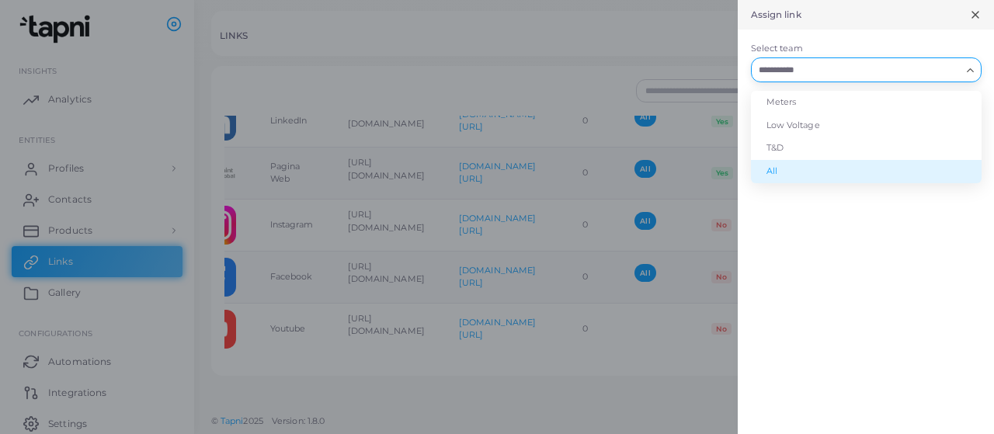
click at [790, 170] on li "All" at bounding box center [866, 171] width 231 height 23
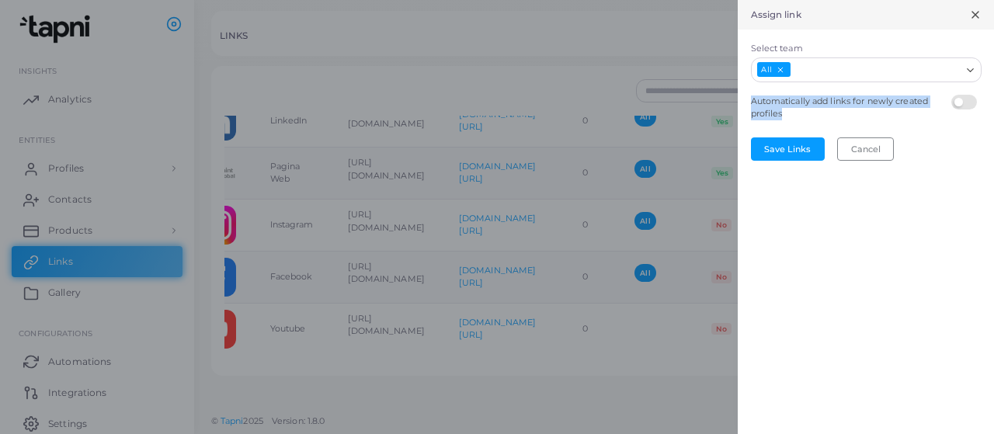
drag, startPoint x: 784, startPoint y: 109, endPoint x: 747, endPoint y: 98, distance: 38.8
click at [747, 98] on legend "Automatically add links for newly created profiles" at bounding box center [847, 108] width 201 height 34
copy legend "Automatically add links for newly created profiles"
click at [966, 95] on label at bounding box center [966, 95] width 30 height 0
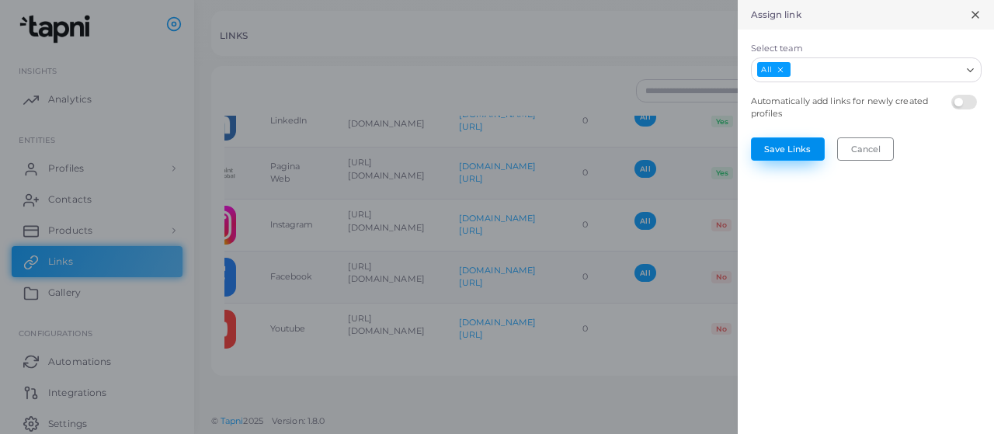
click at [784, 151] on button "Save Links" at bounding box center [788, 148] width 74 height 23
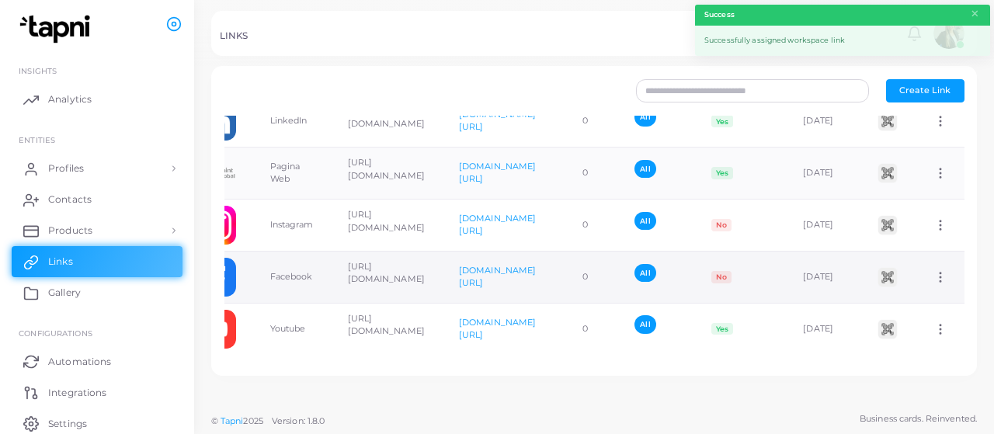
click at [928, 256] on td "Assign to Team Edit Link Delete Link" at bounding box center [940, 277] width 48 height 52
click at [933, 270] on icon at bounding box center [940, 277] width 14 height 14
click at [926, 279] on span "Assign to Team" at bounding box center [928, 282] width 66 height 12
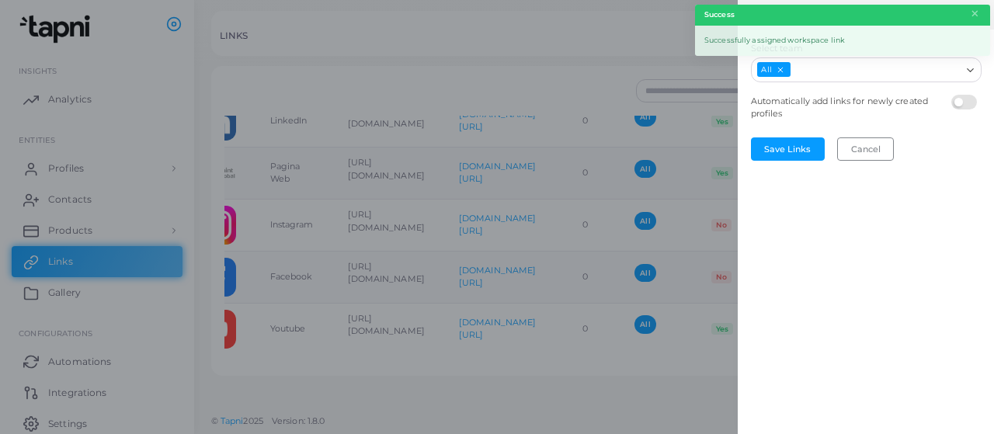
click at [978, 91] on div at bounding box center [966, 108] width 38 height 34
click at [961, 95] on label at bounding box center [966, 95] width 30 height 0
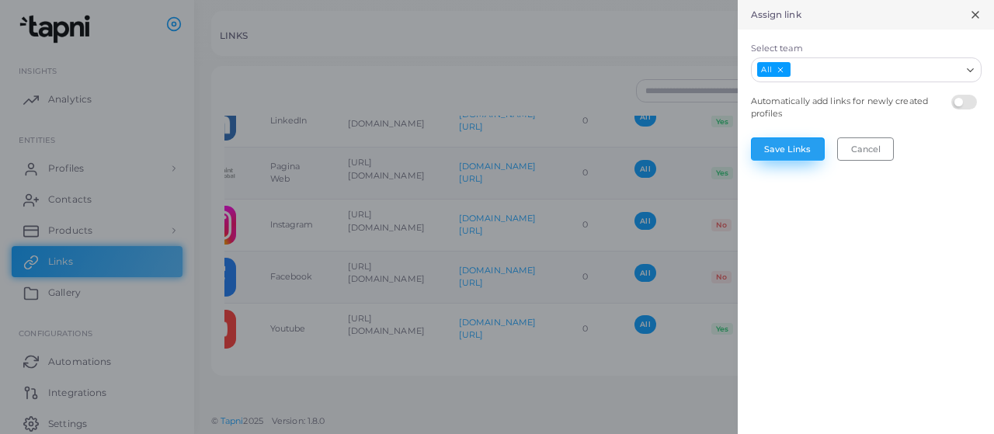
click at [772, 148] on button "Save Links" at bounding box center [788, 148] width 74 height 23
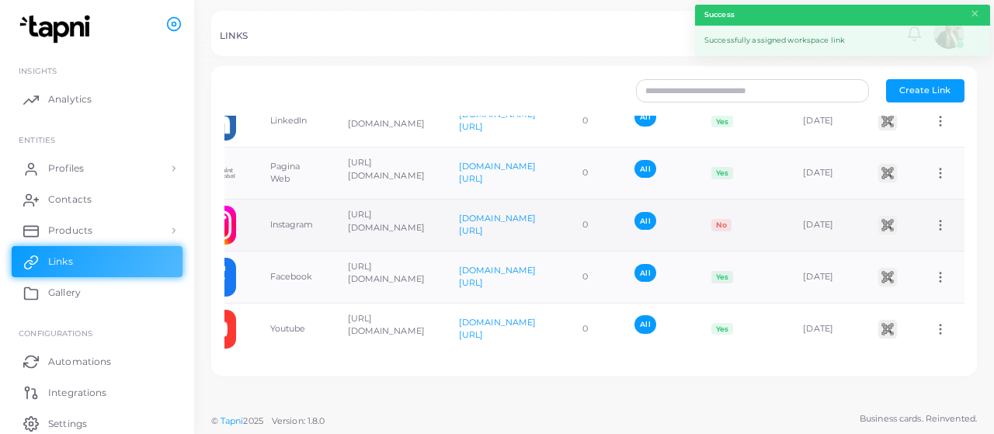
click at [933, 218] on icon at bounding box center [940, 225] width 14 height 14
click at [927, 231] on span "Assign to Team" at bounding box center [928, 231] width 66 height 12
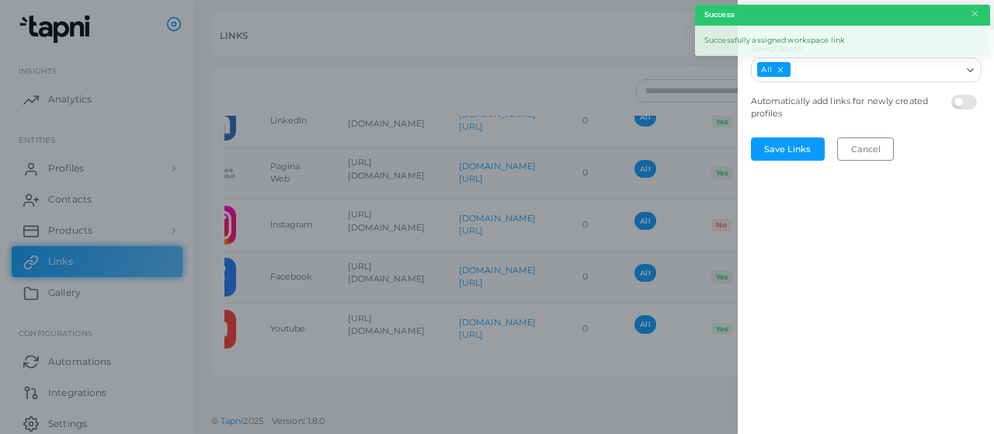
click at [967, 95] on label at bounding box center [966, 95] width 30 height 0
click at [796, 156] on button "Save Links" at bounding box center [788, 148] width 74 height 23
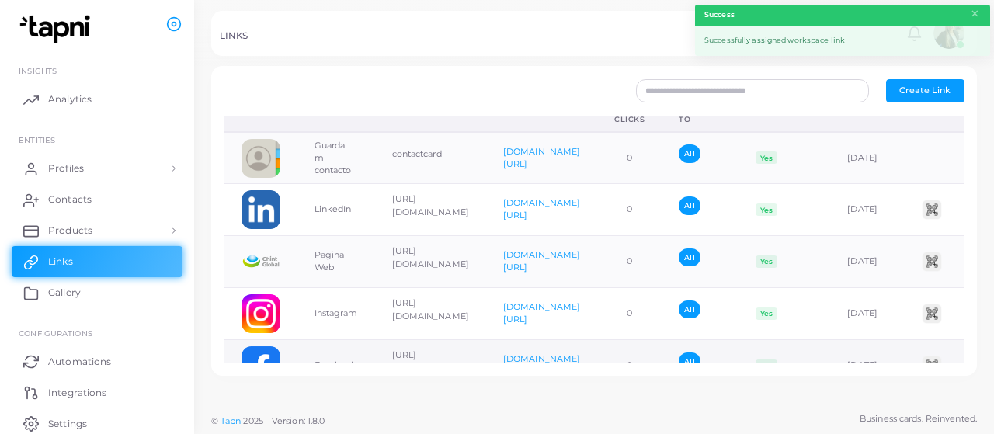
scroll to position [0, 0]
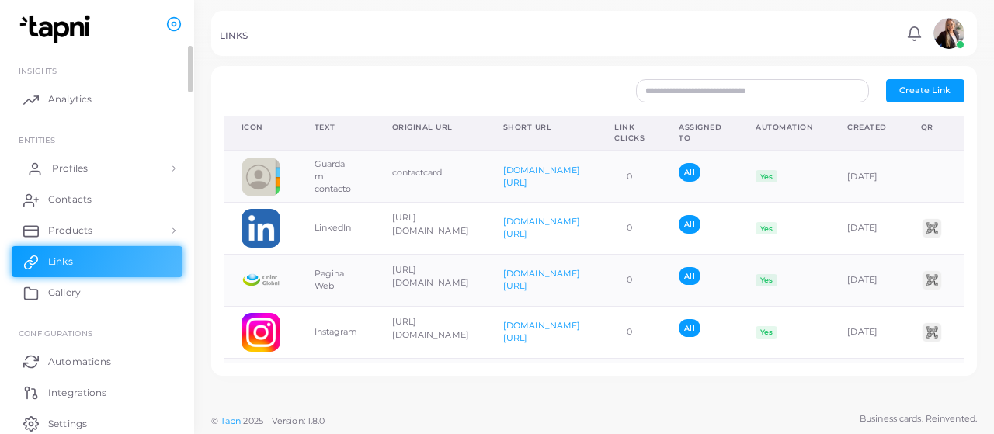
click at [102, 167] on link "Profiles" at bounding box center [97, 168] width 171 height 31
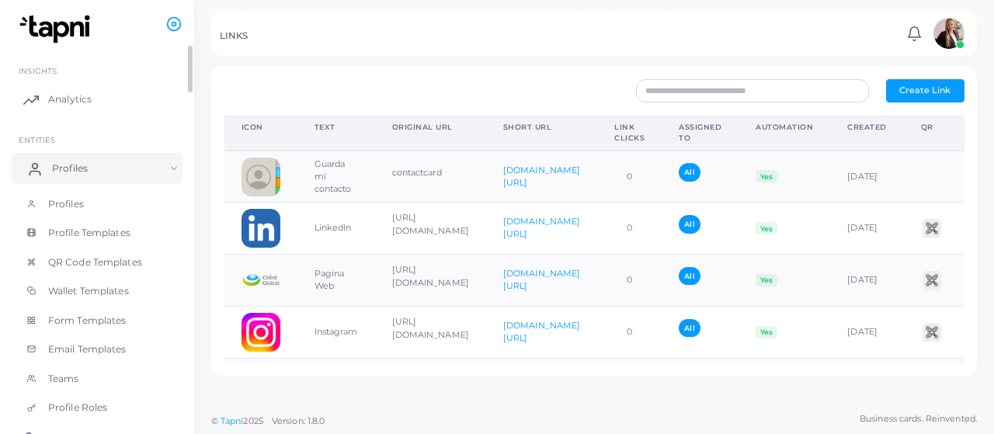
click at [96, 179] on link "Profiles" at bounding box center [97, 168] width 171 height 31
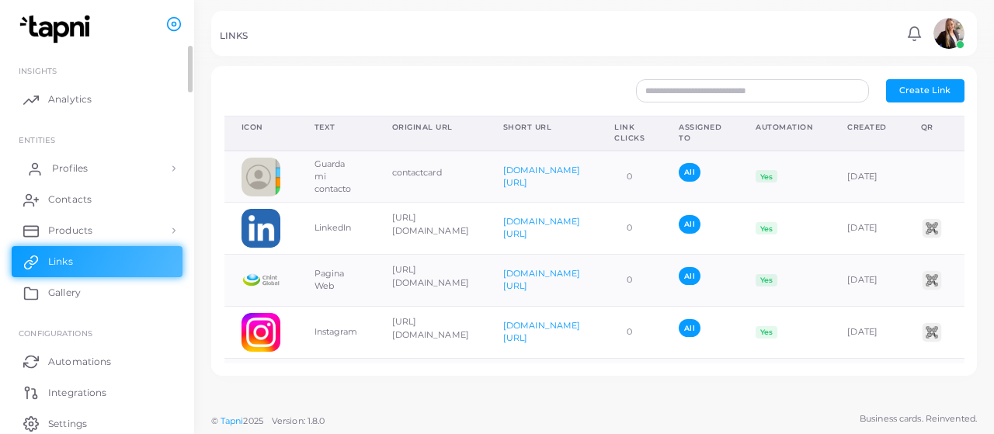
click at [106, 170] on link "Profiles" at bounding box center [97, 168] width 171 height 31
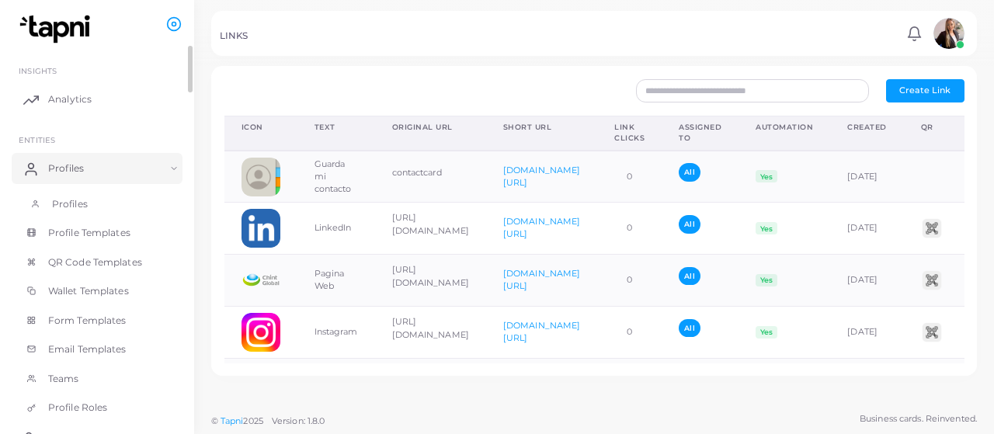
click at [102, 199] on link "Profiles" at bounding box center [97, 203] width 171 height 29
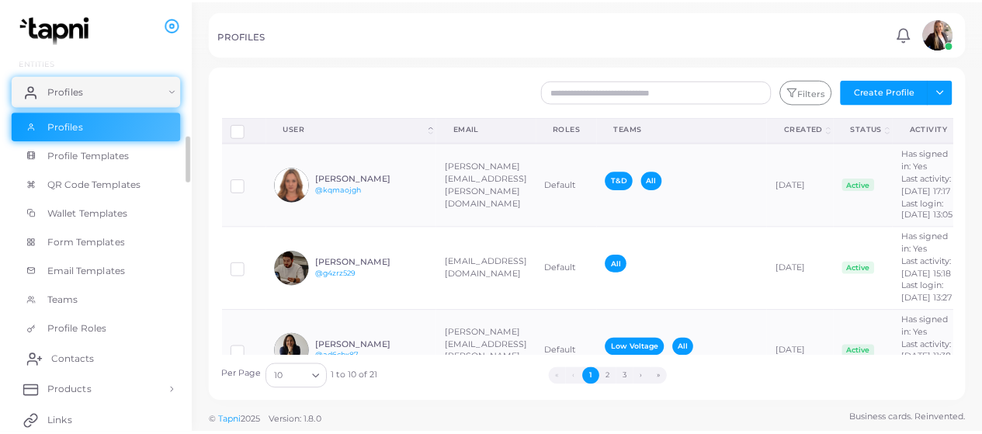
scroll to position [155, 0]
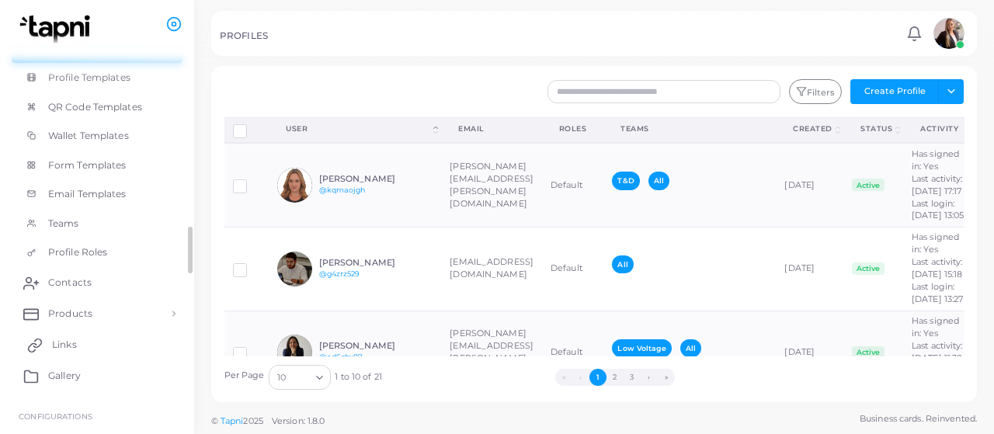
click at [110, 344] on link "Links" at bounding box center [97, 344] width 171 height 31
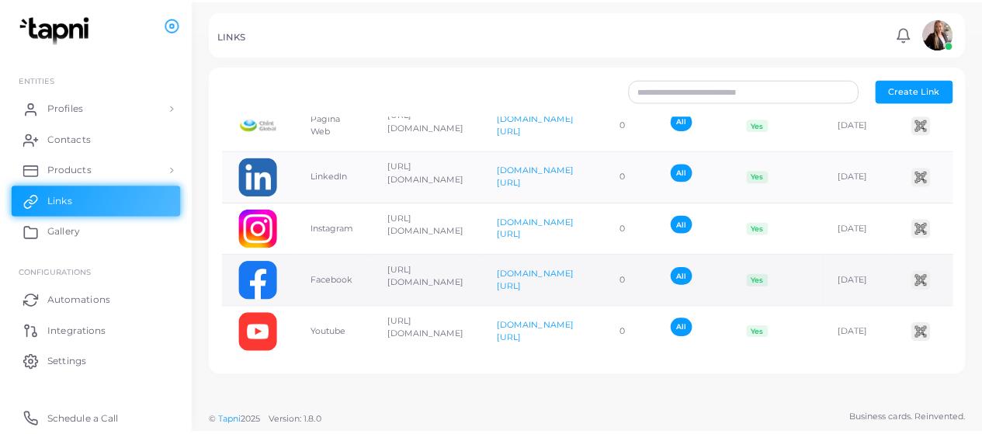
scroll to position [117, 0]
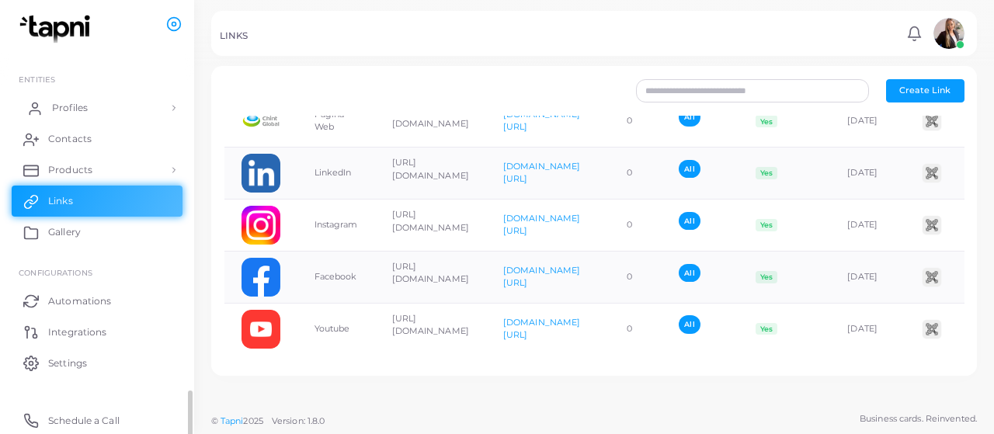
click at [85, 112] on span "Profiles" at bounding box center [70, 108] width 36 height 14
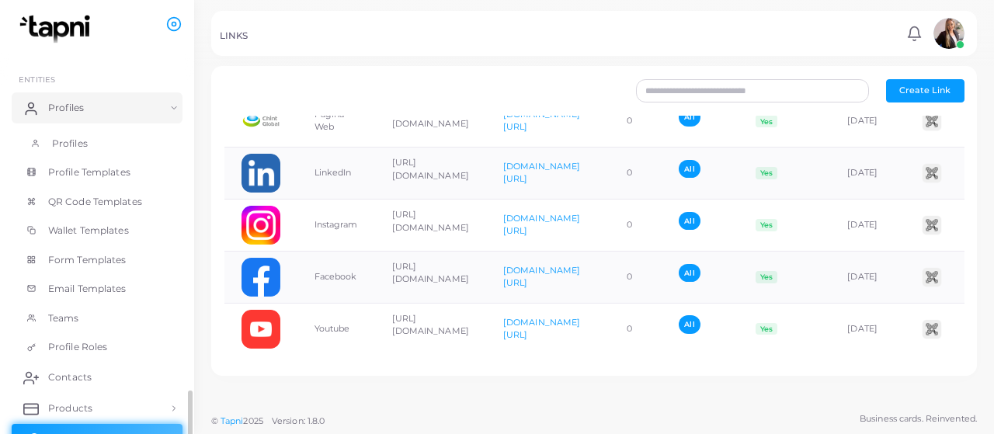
click at [90, 142] on link "Profiles" at bounding box center [97, 143] width 171 height 29
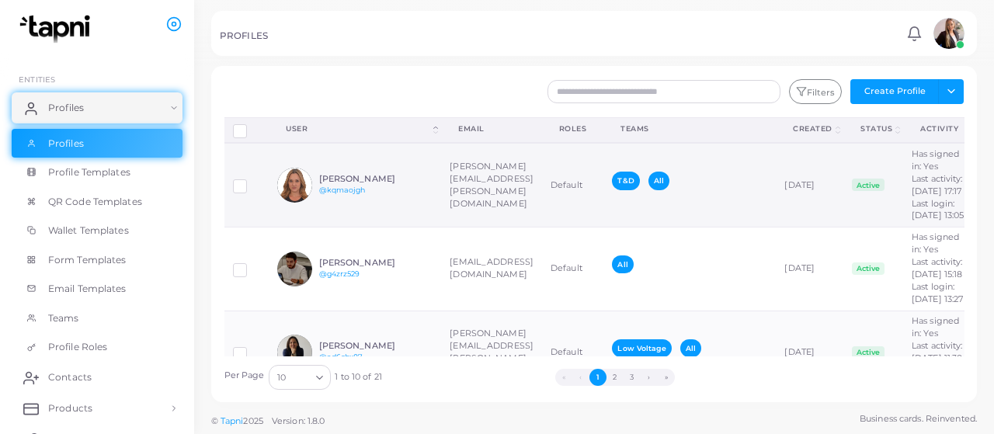
click at [393, 215] on td "[PERSON_NAME] @kqmaojgh" at bounding box center [355, 185] width 172 height 84
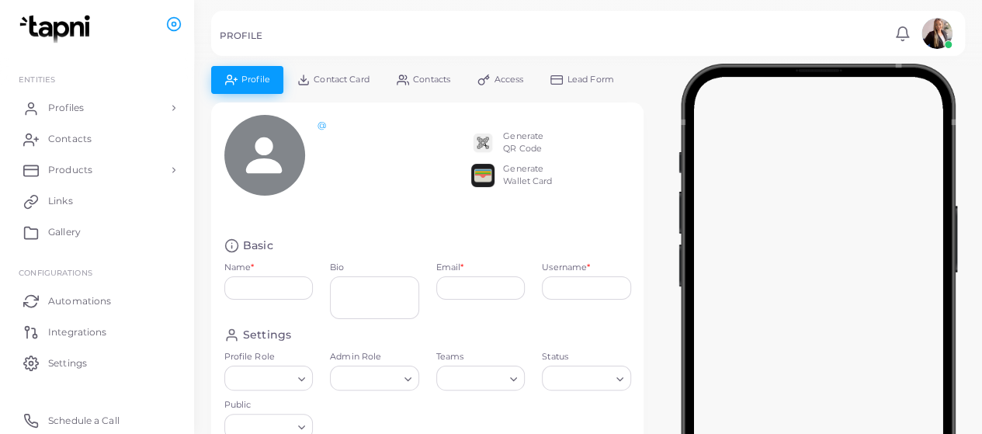
type input "**********"
type textarea "**********"
type input "**********"
type input "********"
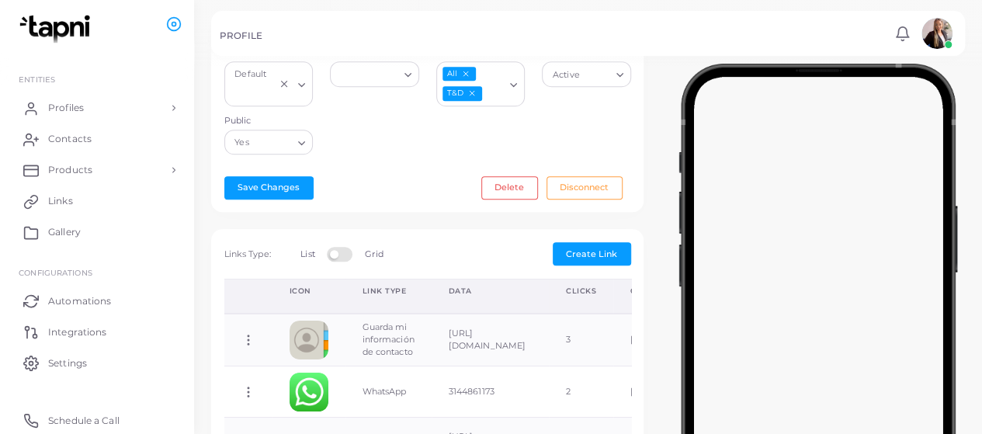
scroll to position [306, 0]
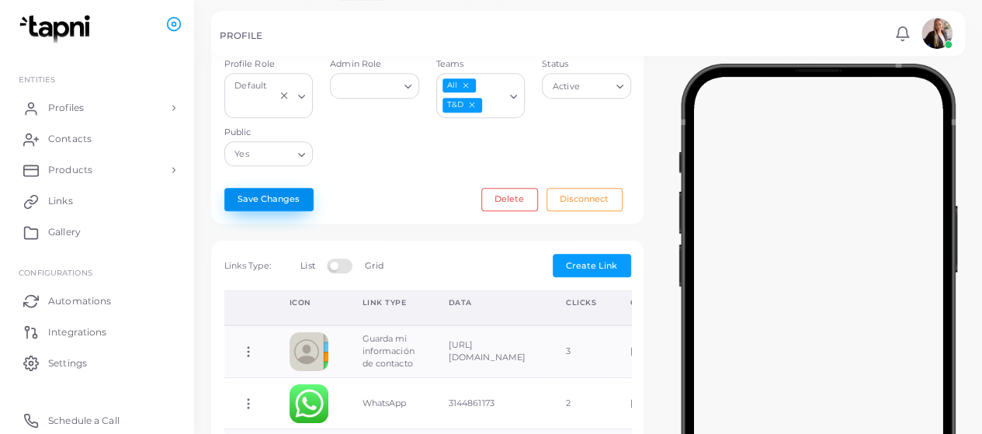
click at [261, 188] on button "Save Changes" at bounding box center [268, 199] width 89 height 23
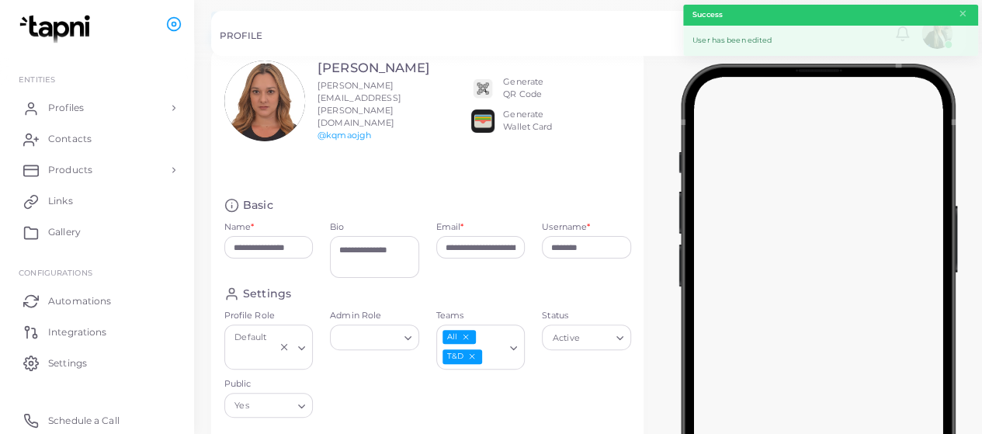
scroll to position [0, 0]
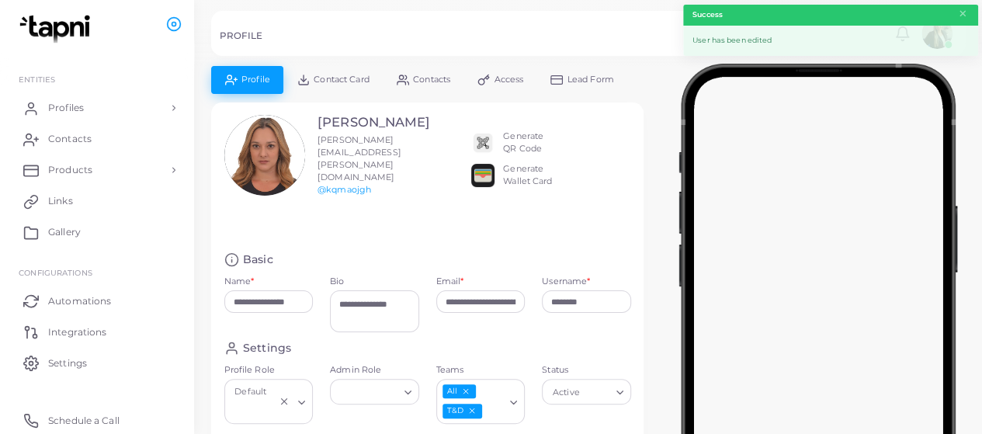
click at [588, 86] on link "Lead Form" at bounding box center [582, 79] width 91 height 27
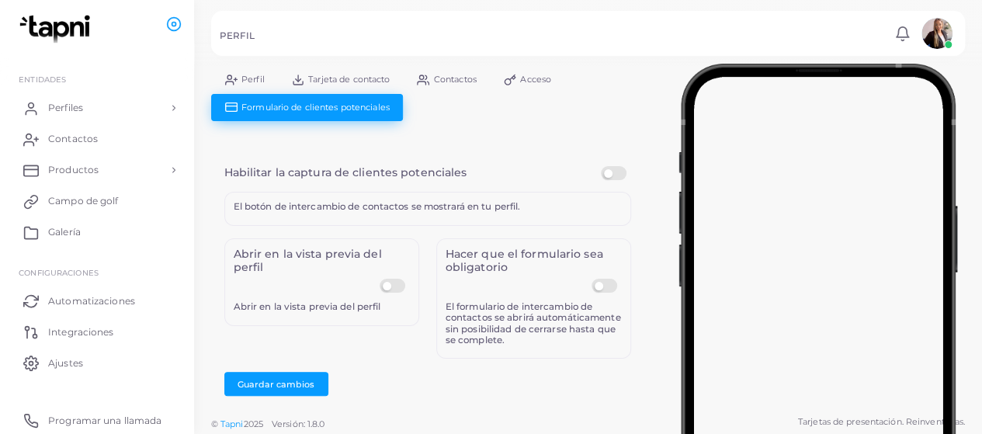
click at [604, 279] on label at bounding box center [607, 279] width 30 height 0
click at [279, 383] on font "Guardar cambios" at bounding box center [276, 383] width 77 height 11
click at [235, 78] on line at bounding box center [235, 79] width 0 height 3
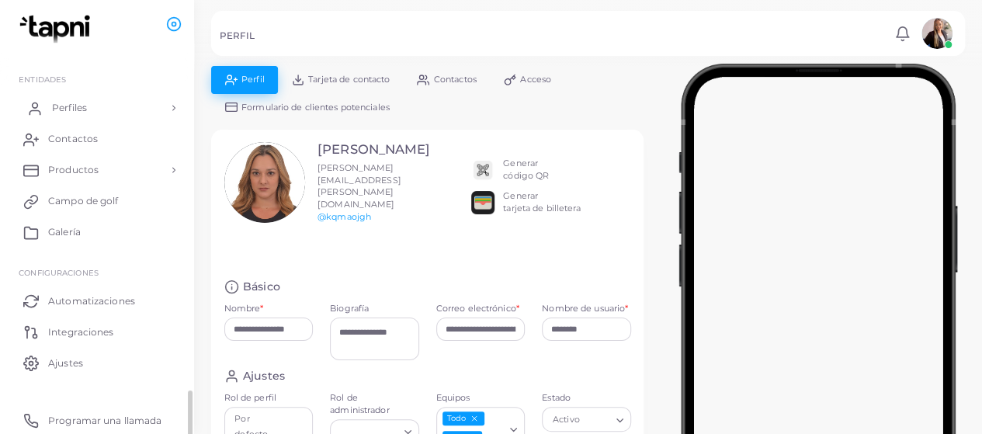
click at [89, 105] on link "Perfiles" at bounding box center [97, 107] width 171 height 31
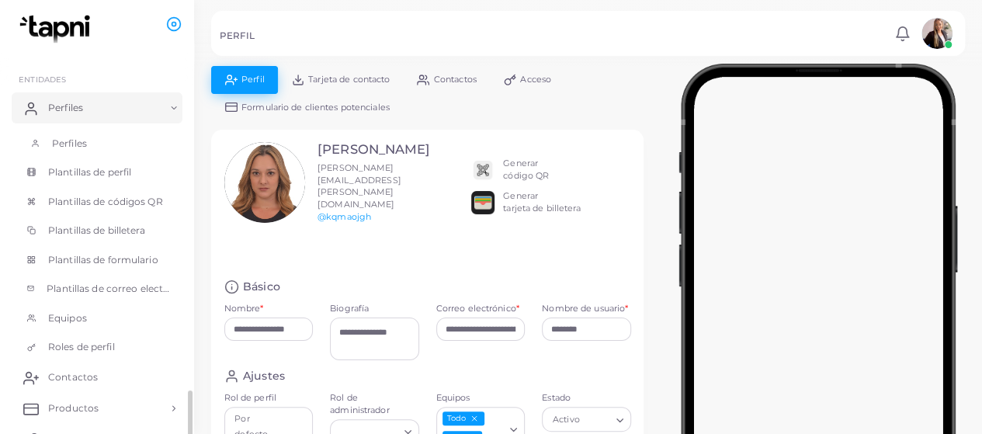
click at [123, 147] on link "Perfiles" at bounding box center [97, 143] width 171 height 29
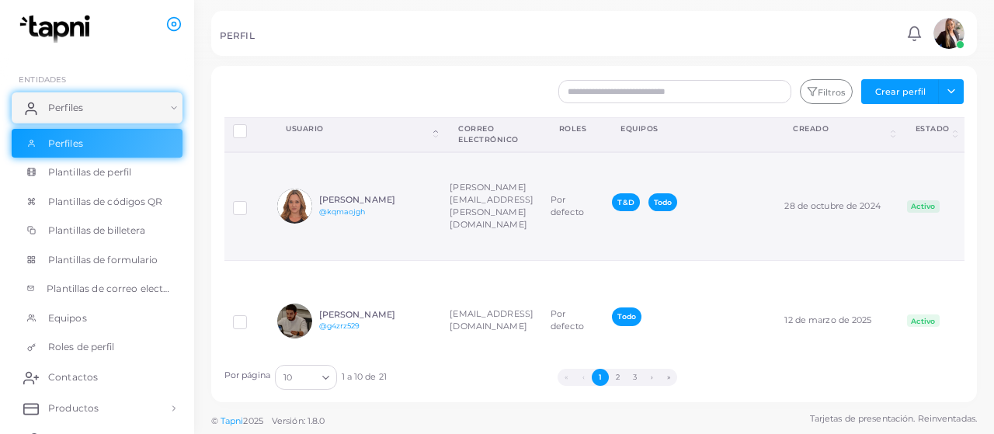
click at [469, 229] on td "[PERSON_NAME][EMAIL_ADDRESS][PERSON_NAME][DOMAIN_NAME]" at bounding box center [491, 206] width 101 height 109
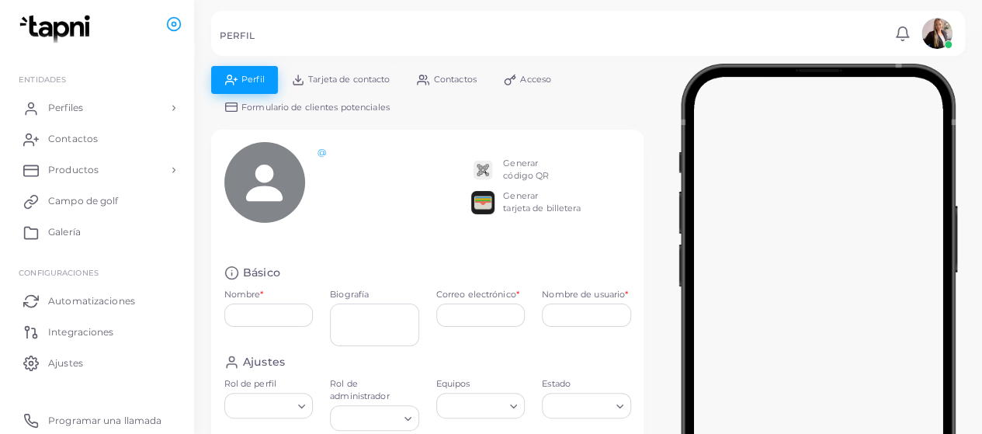
type input "**********"
type textarea "**********"
type input "**********"
type input "********"
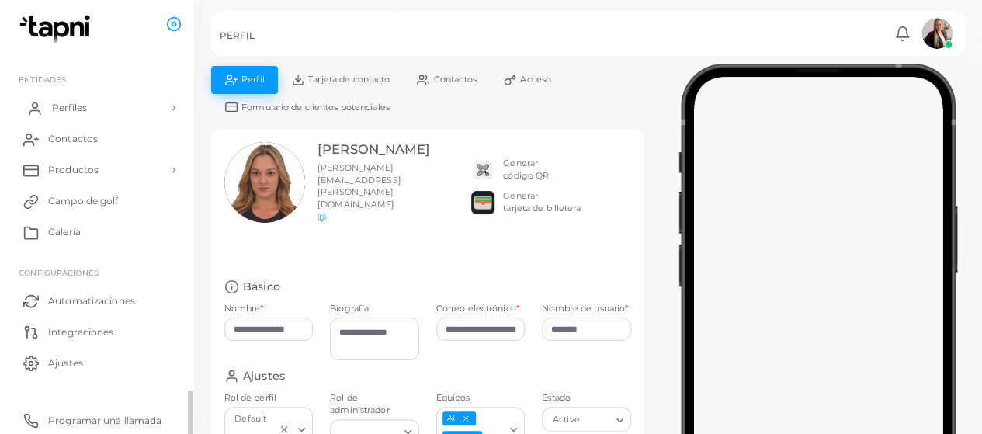
click at [130, 106] on link "Perfiles" at bounding box center [97, 107] width 171 height 31
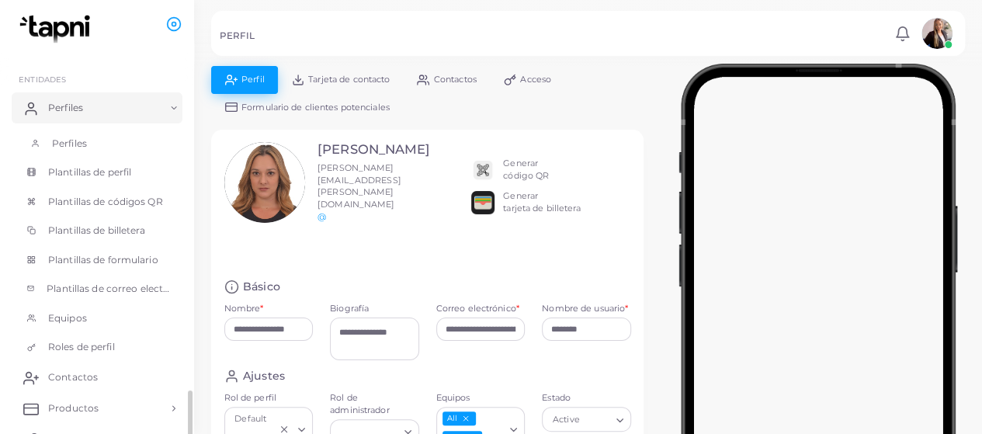
click at [68, 148] on font "Perfiles" at bounding box center [69, 143] width 35 height 12
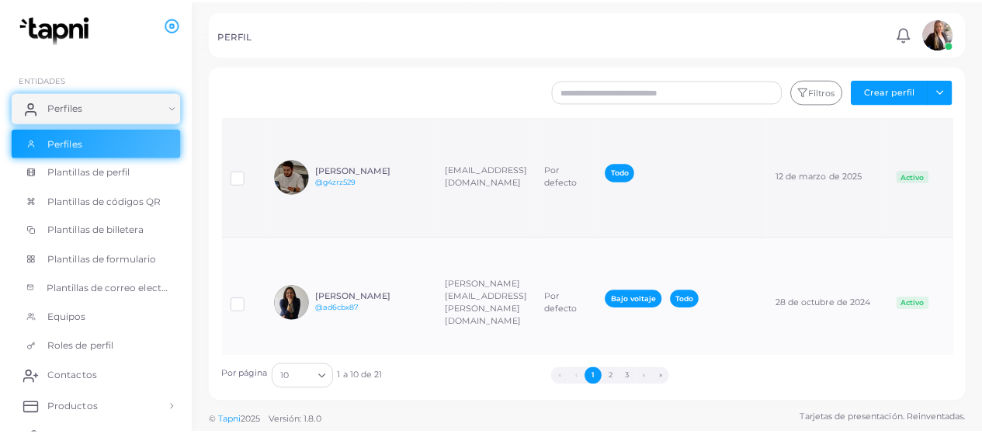
scroll to position [155, 0]
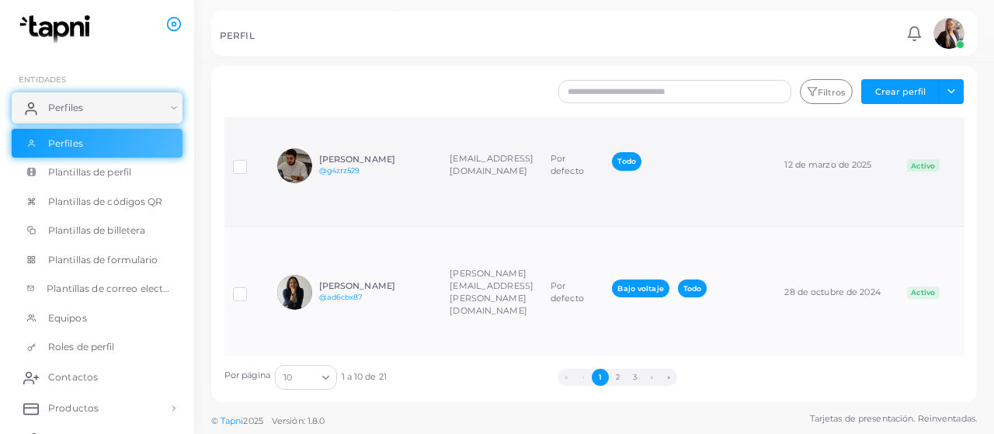
click at [542, 215] on td "[EMAIL_ADDRESS][DOMAIN_NAME]" at bounding box center [491, 166] width 101 height 120
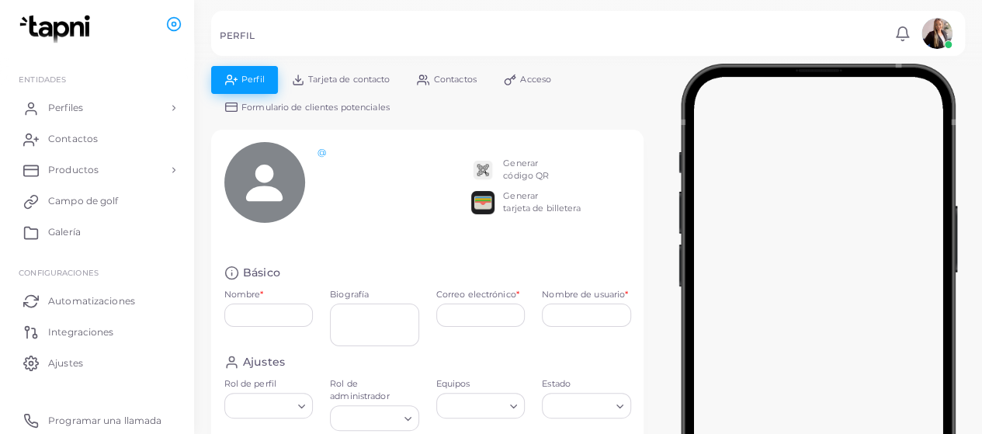
type input "**********"
type textarea "**********"
type input "**********"
type input "********"
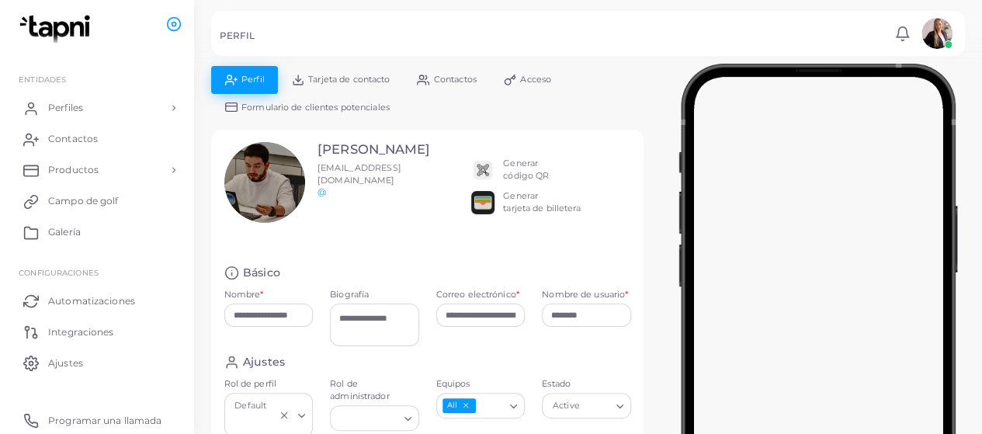
click at [549, 79] on font "Acceso" at bounding box center [535, 79] width 31 height 11
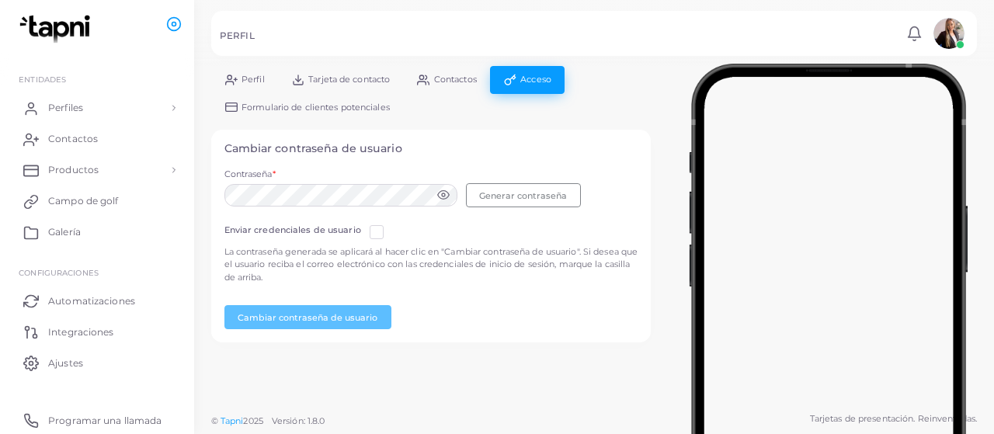
click at [463, 73] on link "Contactos" at bounding box center [447, 79] width 87 height 27
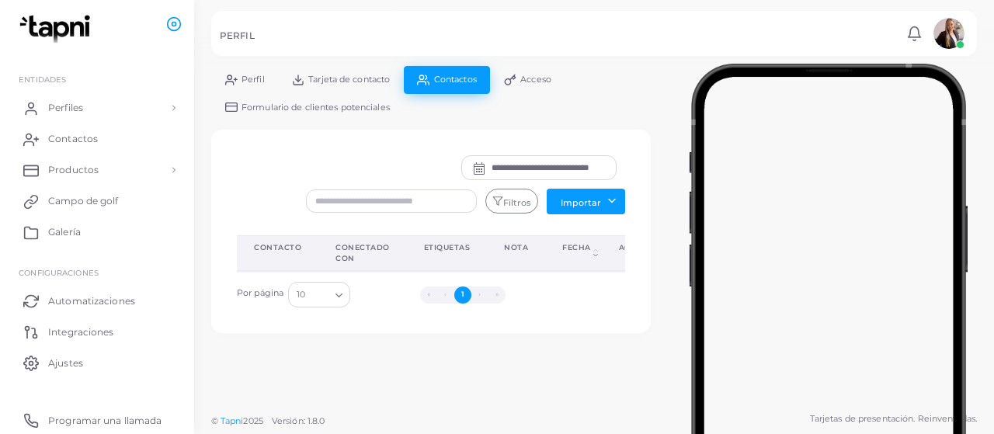
click at [331, 86] on link "Tarjeta de contacto" at bounding box center [341, 79] width 126 height 27
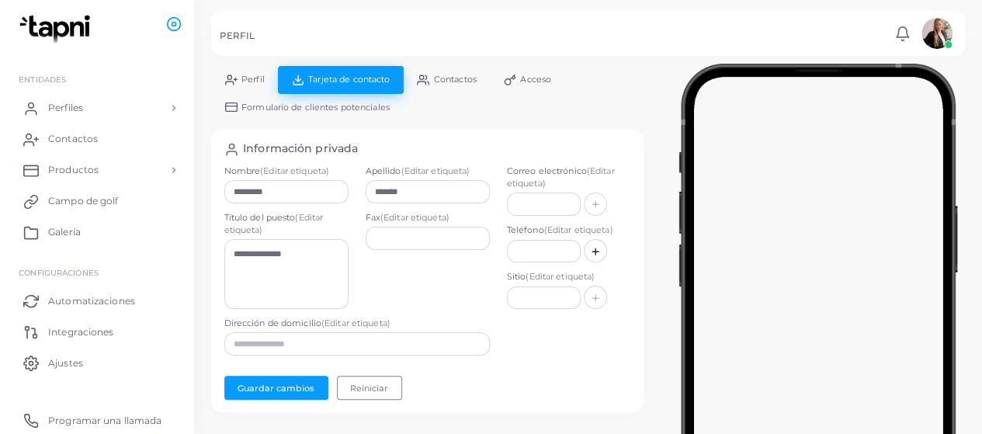
click at [231, 85] on icon at bounding box center [231, 80] width 12 height 12
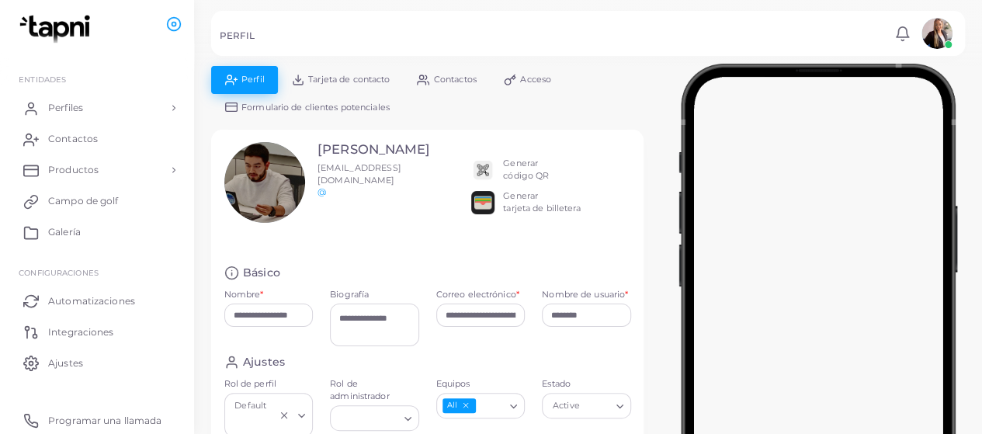
click at [290, 107] on font "Formulario de clientes potenciales" at bounding box center [315, 107] width 148 height 11
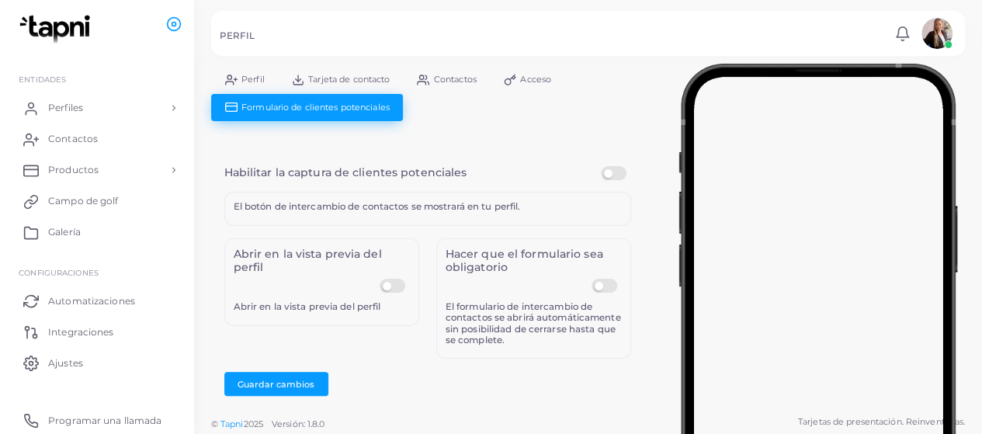
click at [387, 279] on label at bounding box center [395, 279] width 30 height 0
click at [598, 279] on label at bounding box center [607, 279] width 30 height 0
click at [311, 379] on font "Guardar cambios" at bounding box center [276, 383] width 77 height 11
click at [498, 196] on div "El botón de intercambio de contactos se mostrará en tu perfil." at bounding box center [427, 209] width 407 height 34
click at [497, 162] on form "Habilitar la captura de clientes potenciales El botón de intercambio de contact…" at bounding box center [427, 280] width 432 height 255
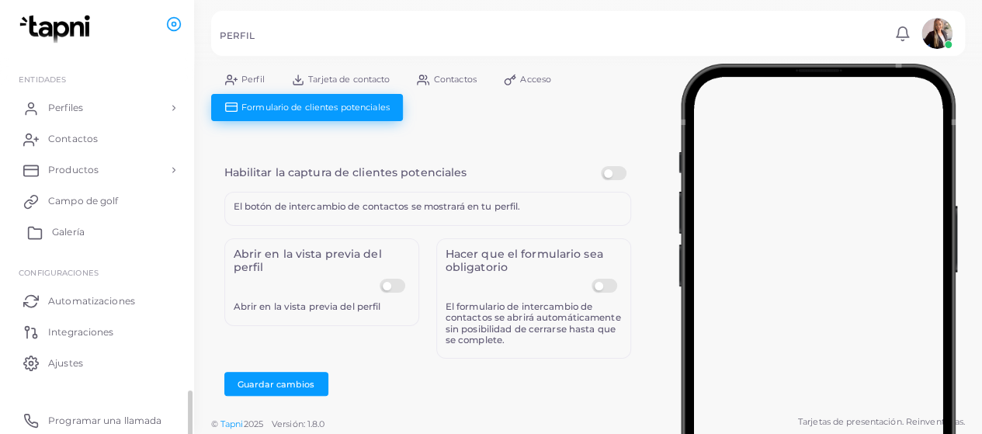
scroll to position [1, 0]
click at [168, 172] on link "Productos" at bounding box center [97, 169] width 171 height 31
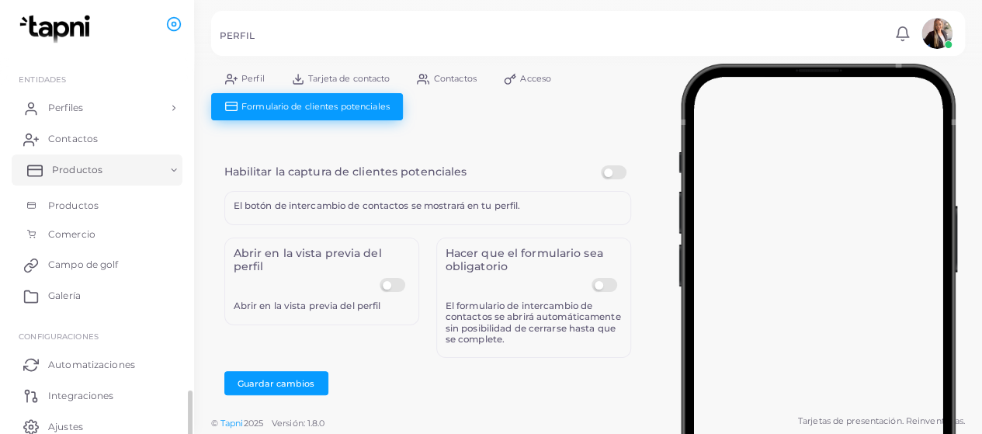
scroll to position [124, 0]
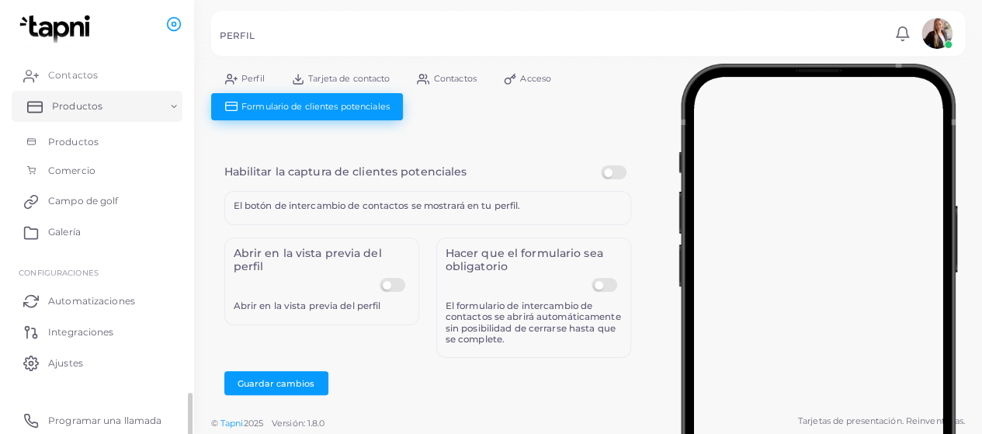
click at [168, 172] on link "Comercio" at bounding box center [97, 170] width 171 height 29
click at [104, 201] on font "Campo de golf" at bounding box center [87, 201] width 70 height 12
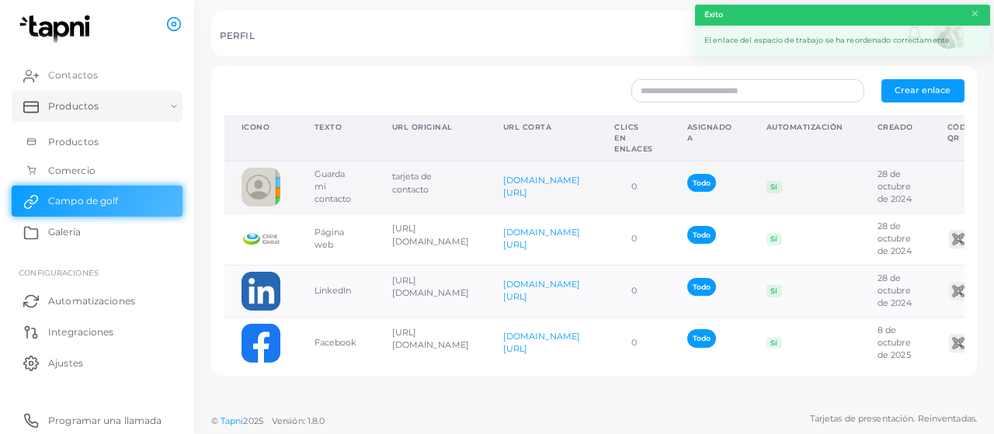
click at [486, 189] on td "tarjeta de contacto" at bounding box center [430, 187] width 111 height 52
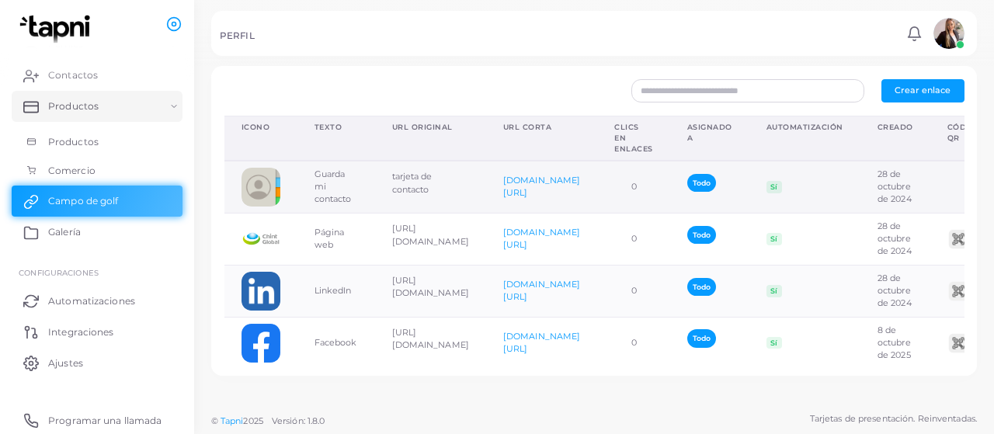
click at [860, 178] on td "Sí" at bounding box center [804, 187] width 111 height 52
drag, startPoint x: 463, startPoint y: 373, endPoint x: 726, endPoint y: 393, distance: 263.9
click at [726, 393] on div "Crear nuevo enlace Elija el enlace * Cargando... Texto * * Agregar Cancelar Asi…" at bounding box center [594, 202] width 800 height 405
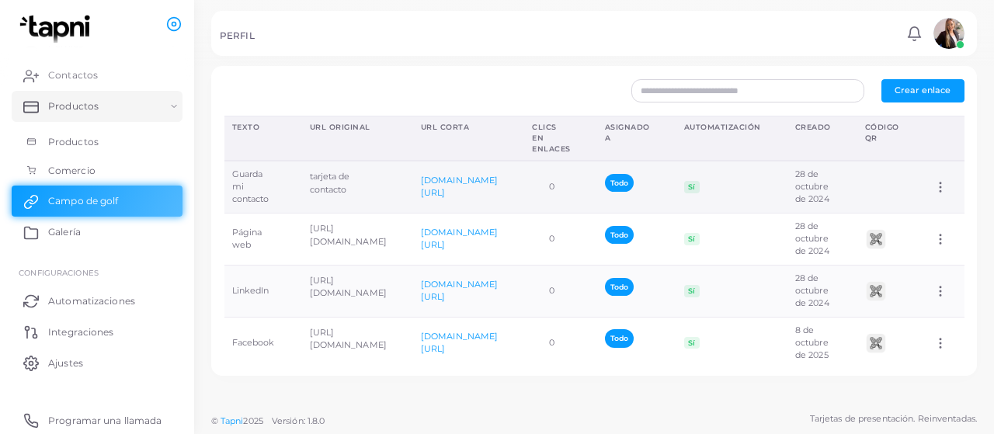
click at [937, 172] on td "Asignar al equipo Editar enlace Eliminar enlace" at bounding box center [940, 187] width 48 height 52
click at [918, 175] on td "Asignar al equipo Editar enlace Eliminar enlace" at bounding box center [940, 187] width 48 height 52
click at [939, 186] on circle at bounding box center [940, 187] width 2 height 2
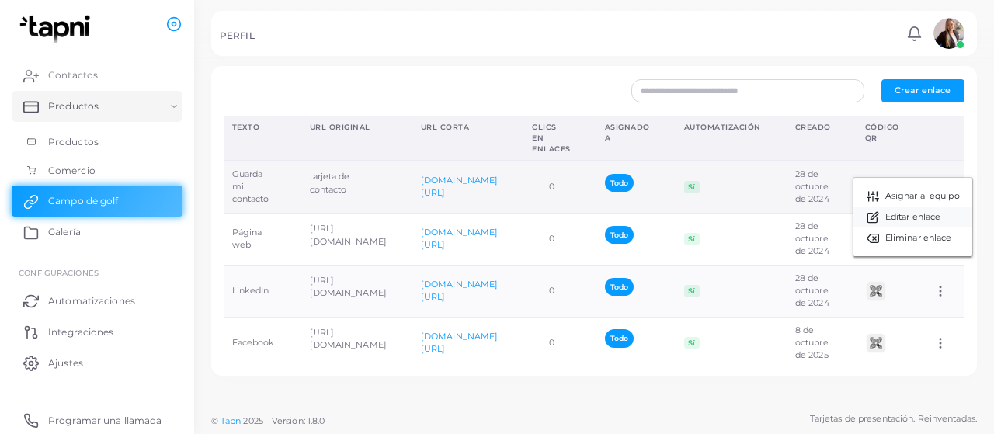
click at [918, 223] on span "Editar enlace" at bounding box center [912, 217] width 55 height 12
type input "**********"
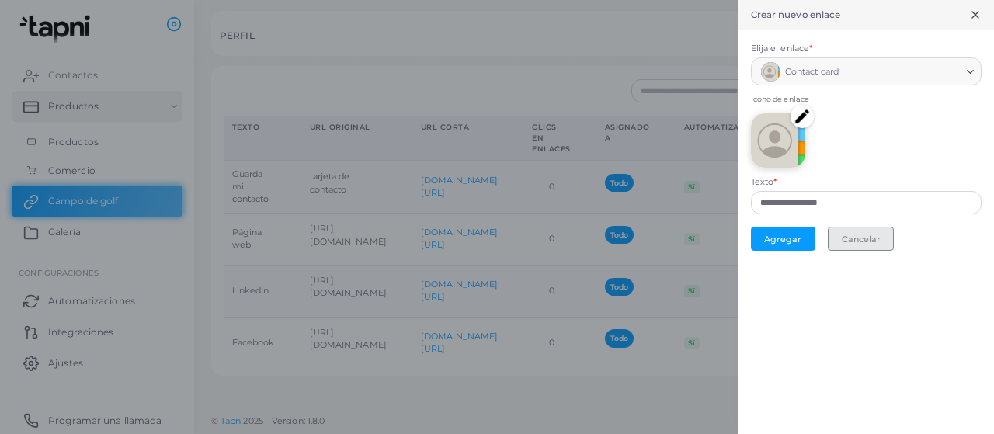
click at [882, 239] on button "Cancelar" at bounding box center [861, 239] width 66 height 24
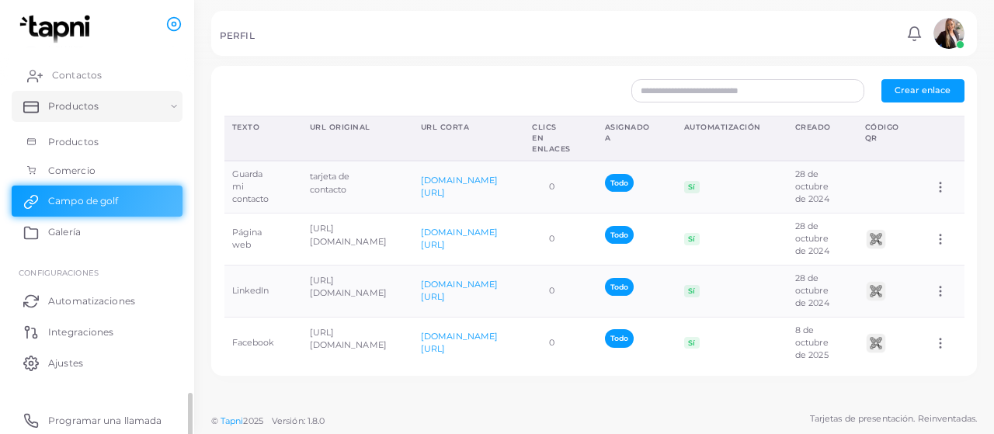
click at [68, 84] on link "Contactos" at bounding box center [97, 75] width 171 height 31
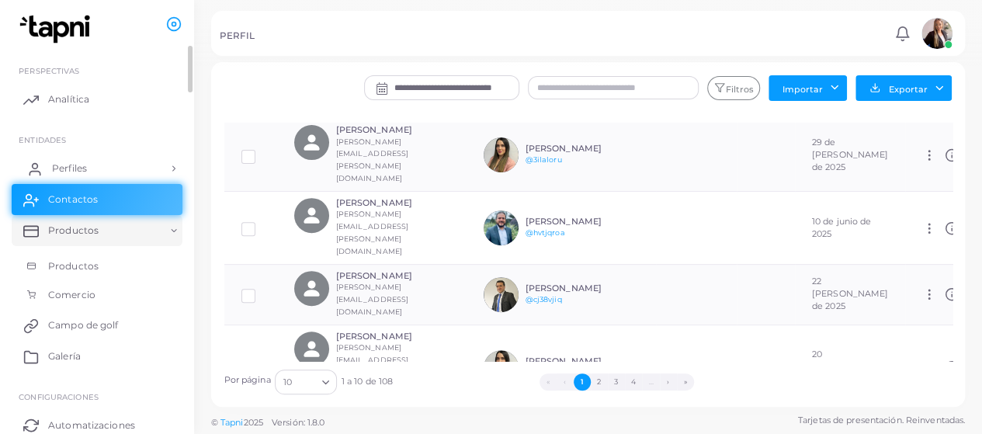
click at [87, 161] on link "Perfiles" at bounding box center [97, 168] width 171 height 31
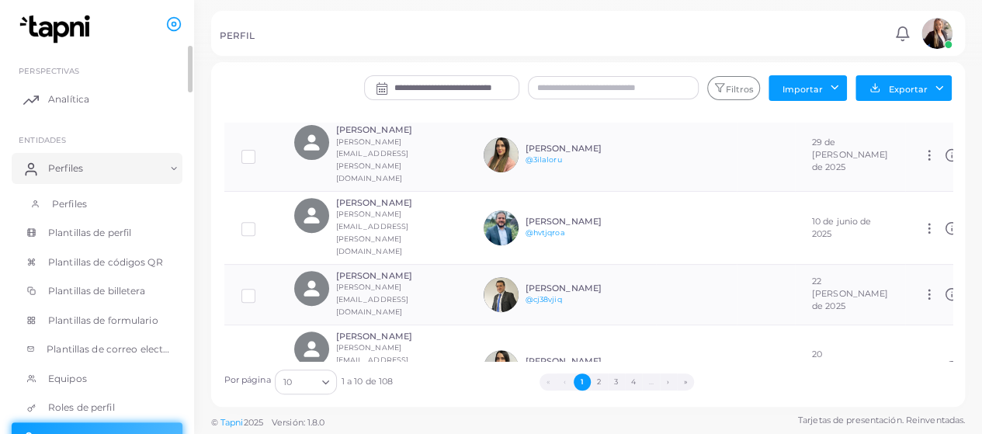
click at [63, 201] on font "Perfiles" at bounding box center [69, 204] width 35 height 12
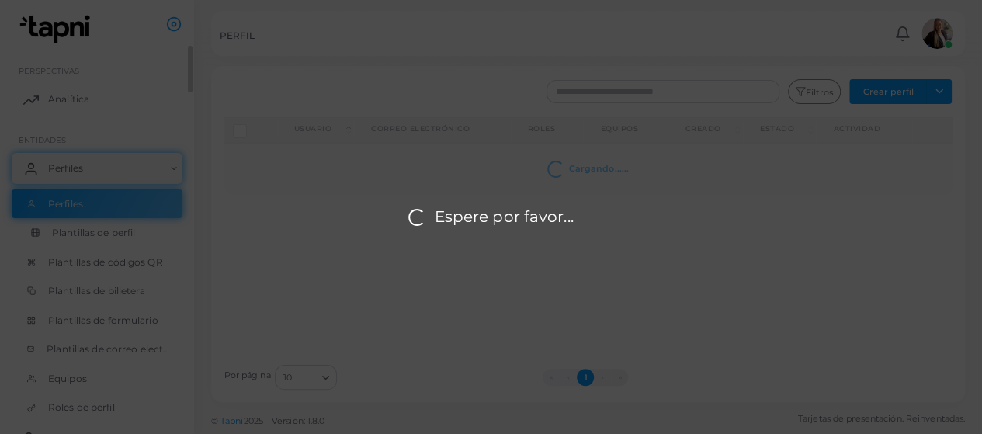
click at [68, 231] on div "Espere por favor..." at bounding box center [491, 217] width 982 height 434
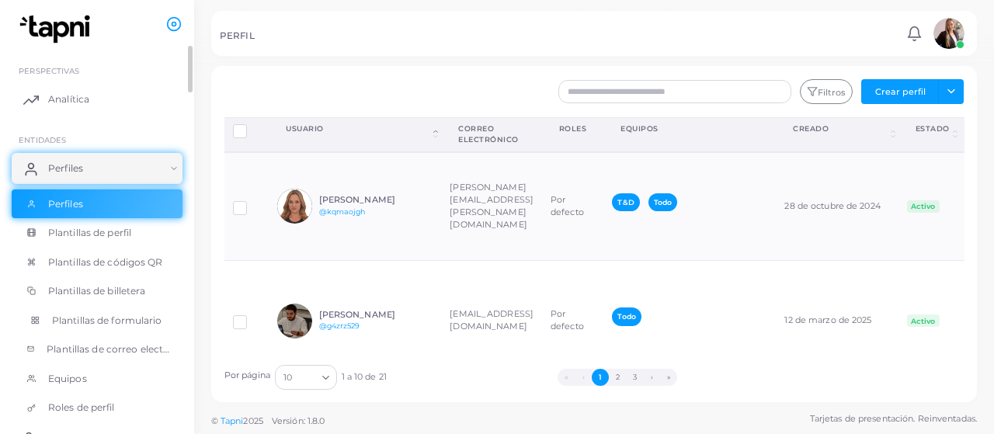
click at [78, 325] on font "Plantillas de formulario" at bounding box center [107, 320] width 110 height 12
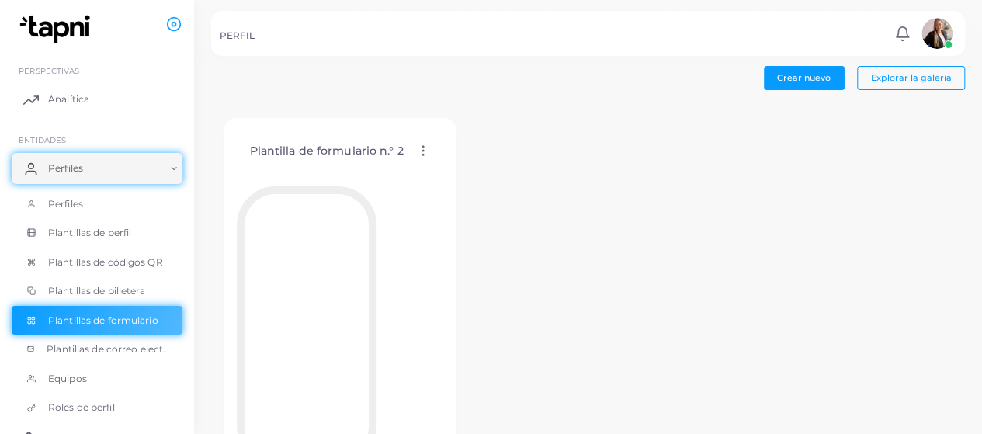
click at [423, 150] on icon at bounding box center [423, 151] width 14 height 14
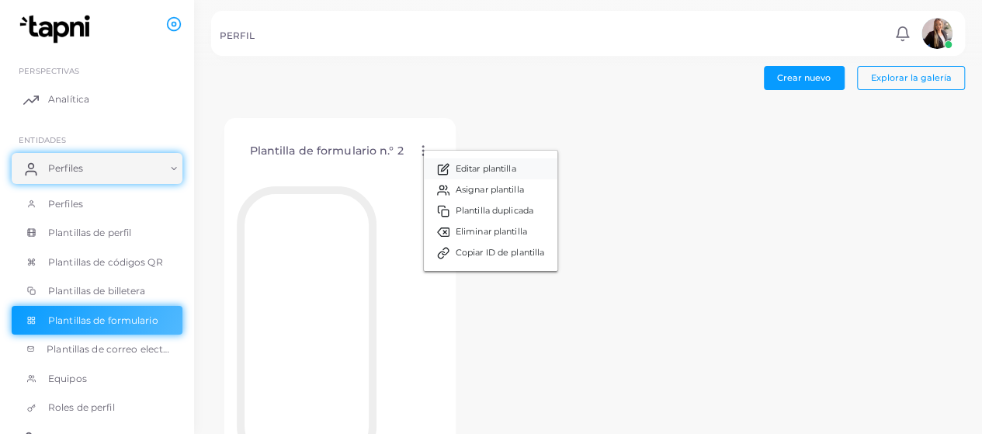
click at [503, 168] on font "Editar plantilla" at bounding box center [486, 168] width 61 height 11
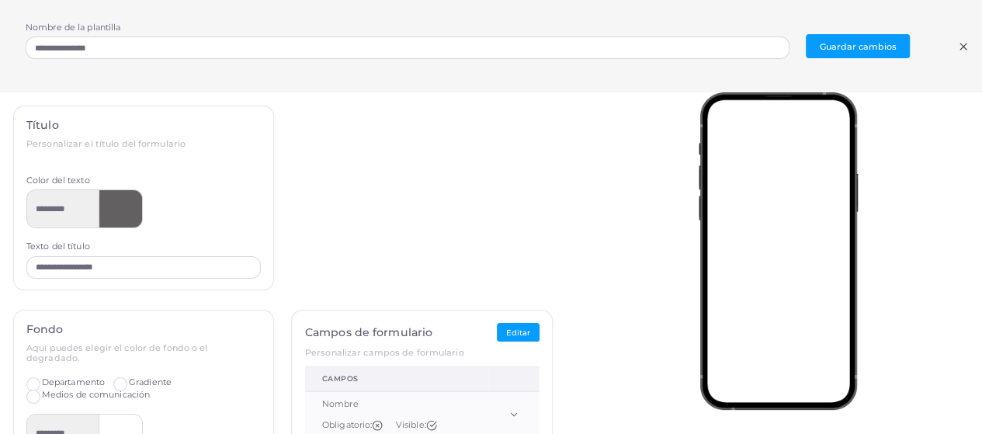
click at [142, 141] on div "**********" at bounding box center [144, 197] width 260 height 183
click at [98, 141] on font "Personalizar el título del formulario" at bounding box center [105, 143] width 159 height 11
click at [39, 140] on font "Personalizar el título del formulario" at bounding box center [105, 143] width 159 height 11
click at [67, 144] on font "Personalizar el título del formulario" at bounding box center [105, 143] width 159 height 11
click at [54, 144] on font "Personalizar el título del formulario" at bounding box center [105, 143] width 159 height 11
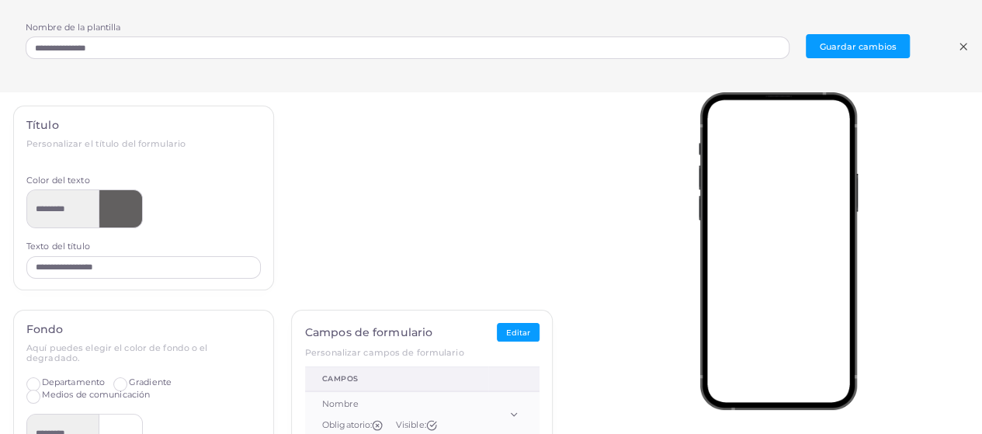
click at [129, 145] on font "Personalizar el título del formulario" at bounding box center [105, 143] width 159 height 11
click at [147, 269] on input "**********" at bounding box center [143, 267] width 234 height 23
drag, startPoint x: 88, startPoint y: 266, endPoint x: 18, endPoint y: 271, distance: 70.0
click at [18, 271] on div "**********" at bounding box center [144, 197] width 260 height 183
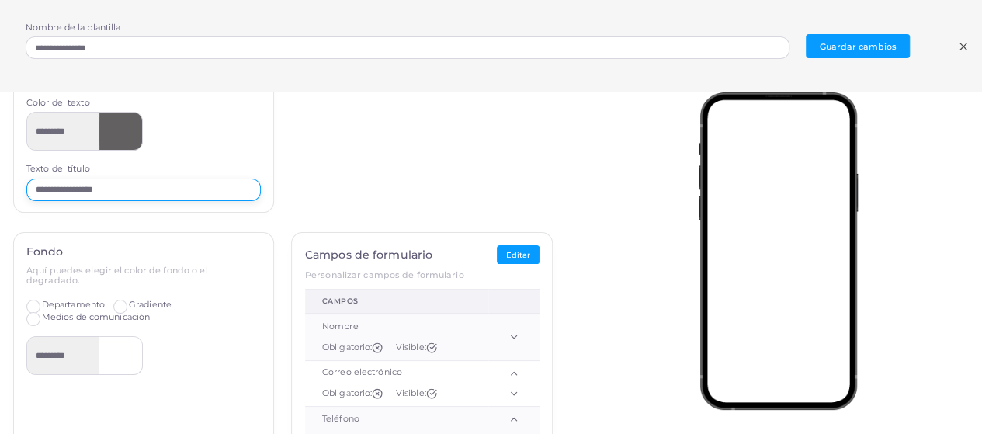
scroll to position [155, 0]
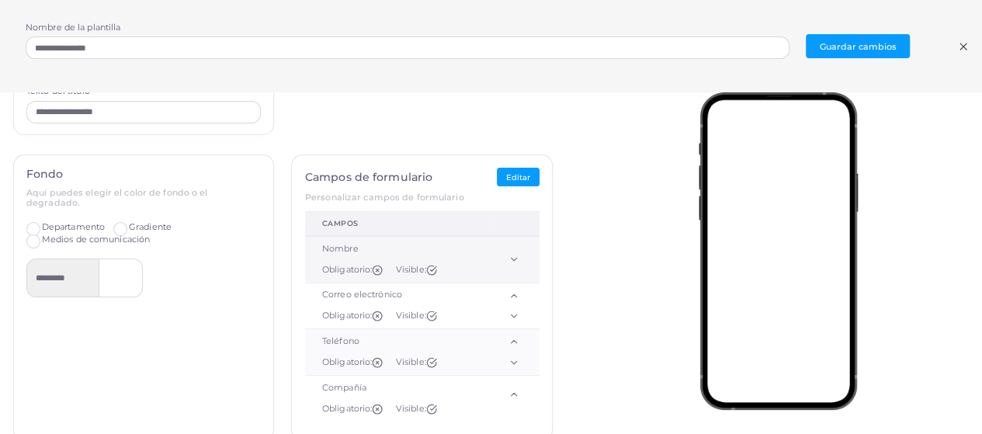
click at [508, 257] on icon at bounding box center [513, 259] width 11 height 11
click at [511, 258] on polyline at bounding box center [513, 259] width 5 height 3
click at [508, 257] on icon at bounding box center [513, 259] width 11 height 11
click at [497, 184] on button "Editar" at bounding box center [518, 177] width 43 height 18
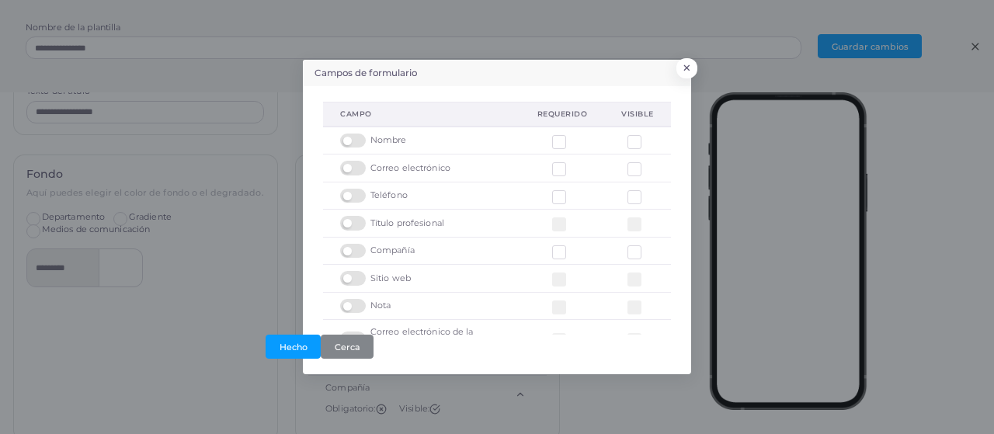
scroll to position [56, 0]
drag, startPoint x: 283, startPoint y: 341, endPoint x: 293, endPoint y: 338, distance: 11.3
click at [284, 341] on button "Hecho" at bounding box center [292, 347] width 55 height 24
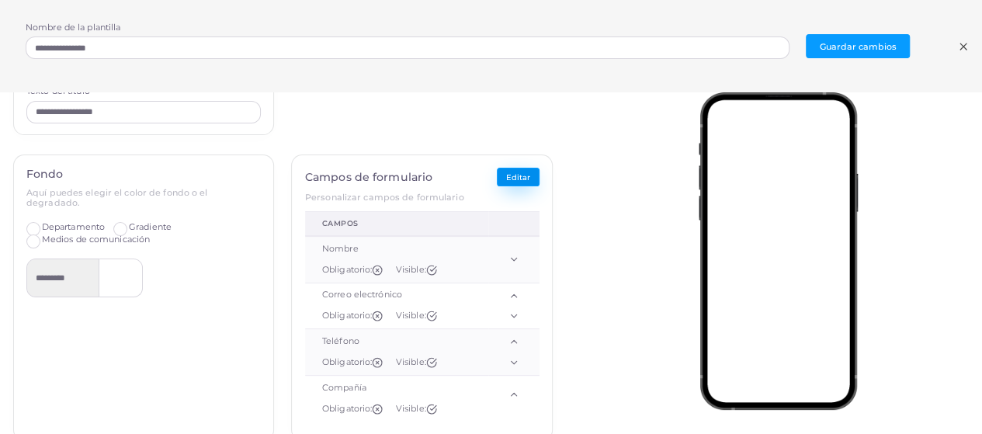
click at [506, 177] on font "Editar" at bounding box center [518, 176] width 24 height 9
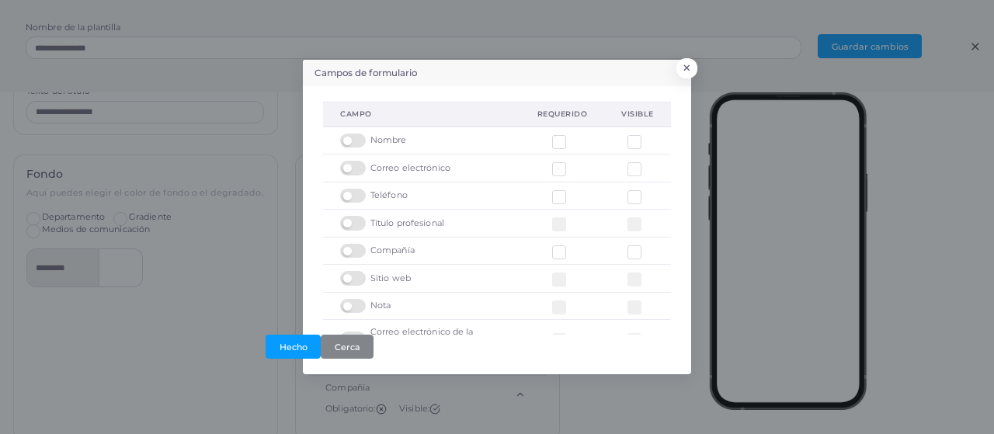
drag, startPoint x: 427, startPoint y: 195, endPoint x: 437, endPoint y: 193, distance: 10.2
click at [437, 193] on div "Teléfono" at bounding box center [421, 196] width 162 height 15
click at [692, 62] on div "Campos de formulario × campo Requerido Visible Nombre Correo electrónico Teléfo…" at bounding box center [497, 217] width 994 height 434
click at [685, 71] on font "×" at bounding box center [684, 71] width 10 height 21
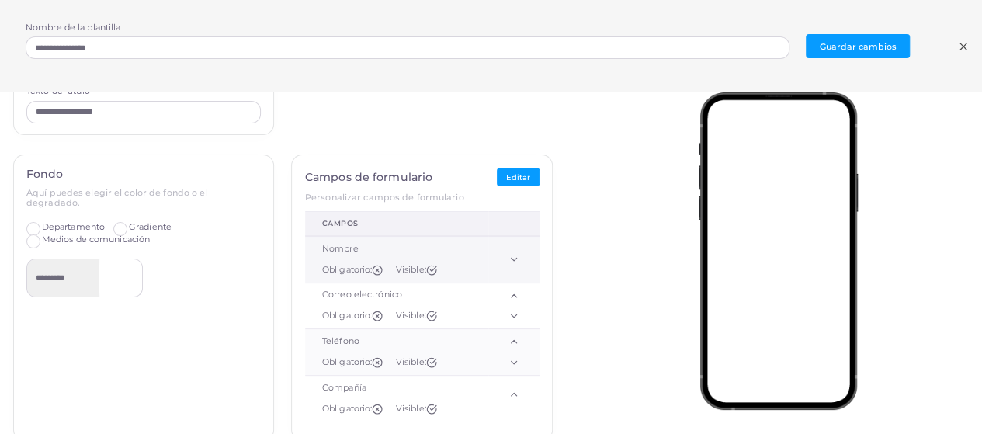
click at [508, 262] on icon at bounding box center [513, 259] width 11 height 11
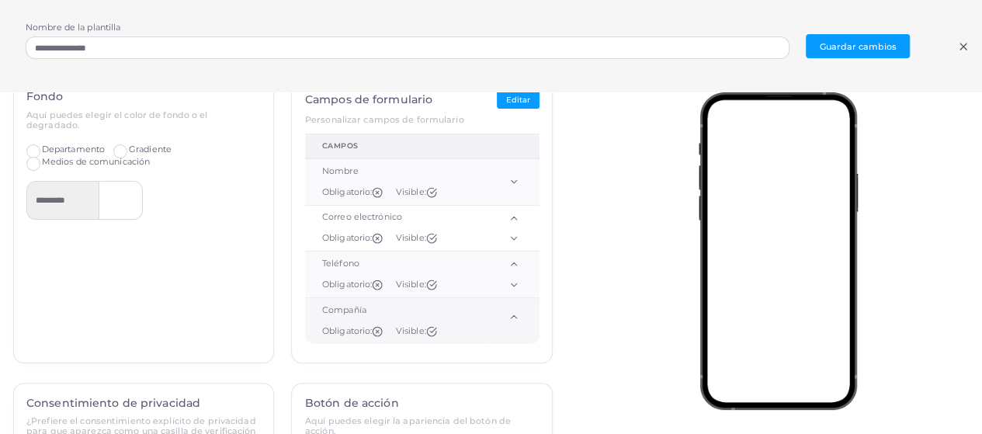
click at [508, 314] on icon at bounding box center [513, 316] width 11 height 11
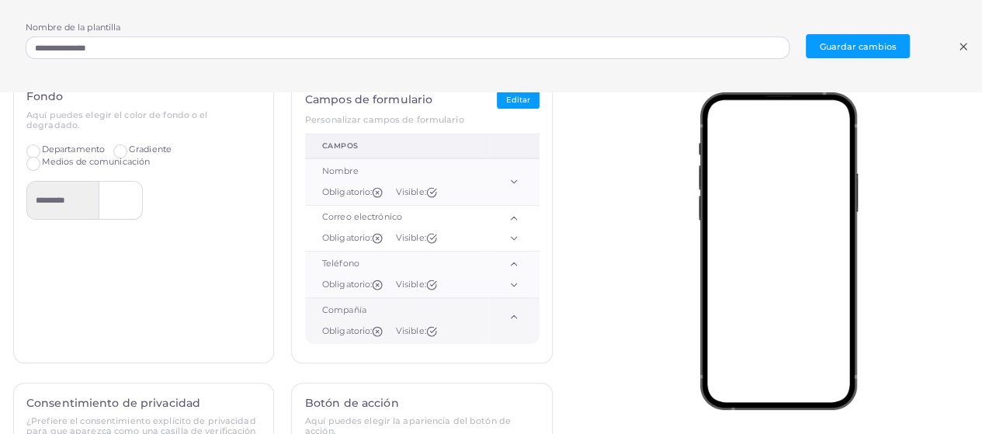
click at [508, 314] on icon at bounding box center [513, 316] width 11 height 11
drag, startPoint x: 464, startPoint y: 300, endPoint x: 447, endPoint y: 300, distance: 17.1
click at [447, 300] on td "Compañía Obligatorio: Visible:" at bounding box center [396, 320] width 183 height 46
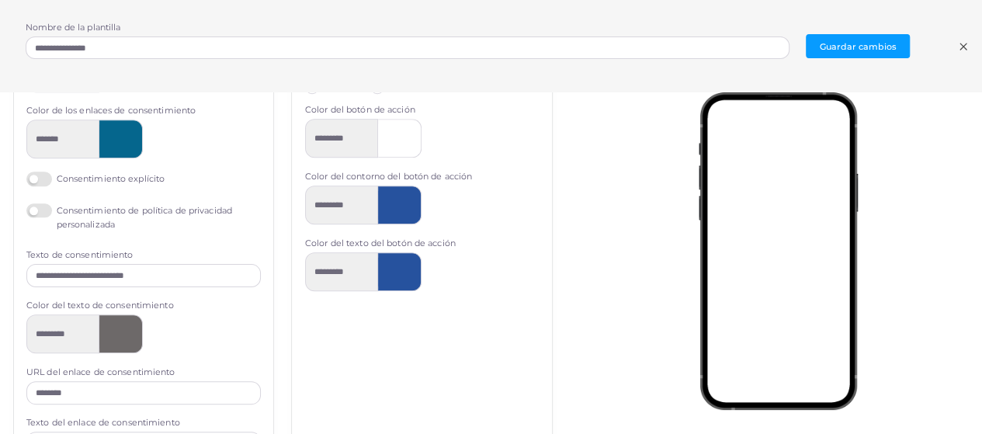
scroll to position [699, 0]
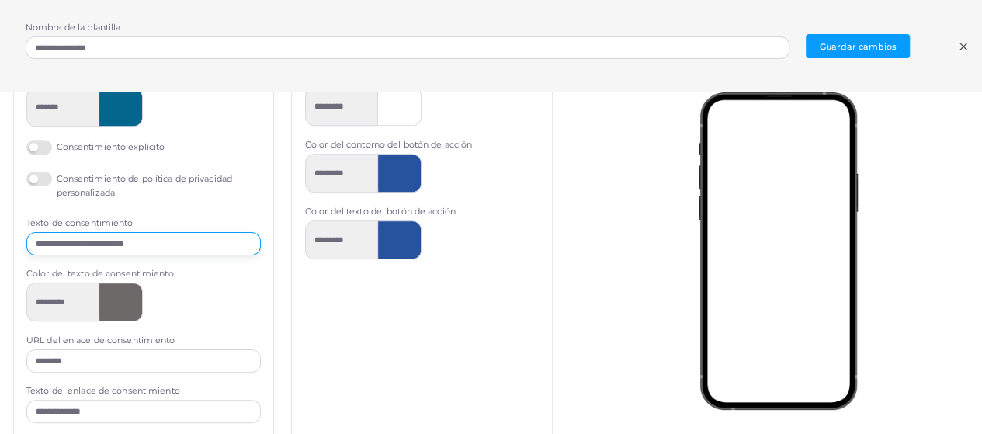
click at [35, 240] on input "**********" at bounding box center [143, 243] width 234 height 23
drag, startPoint x: 32, startPoint y: 241, endPoint x: 86, endPoint y: 240, distance: 54.4
click at [86, 240] on input "**********" at bounding box center [143, 243] width 234 height 23
type input "**********"
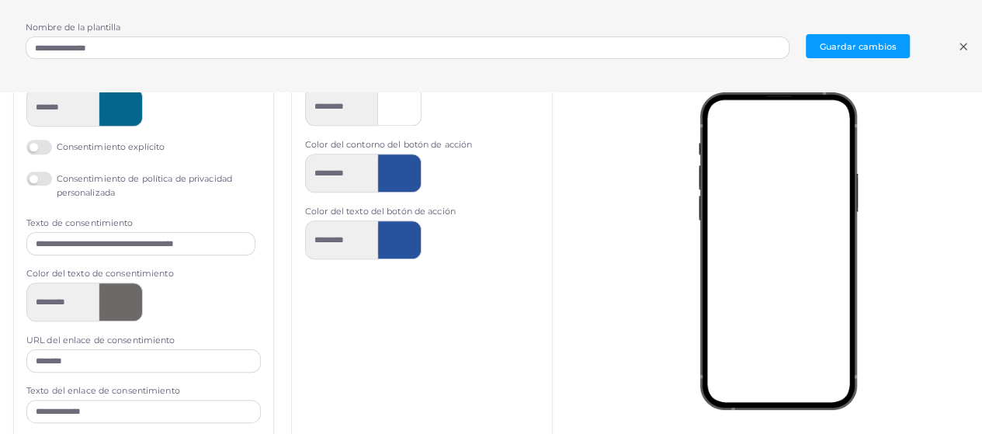
click at [197, 298] on div "*********" at bounding box center [143, 302] width 234 height 39
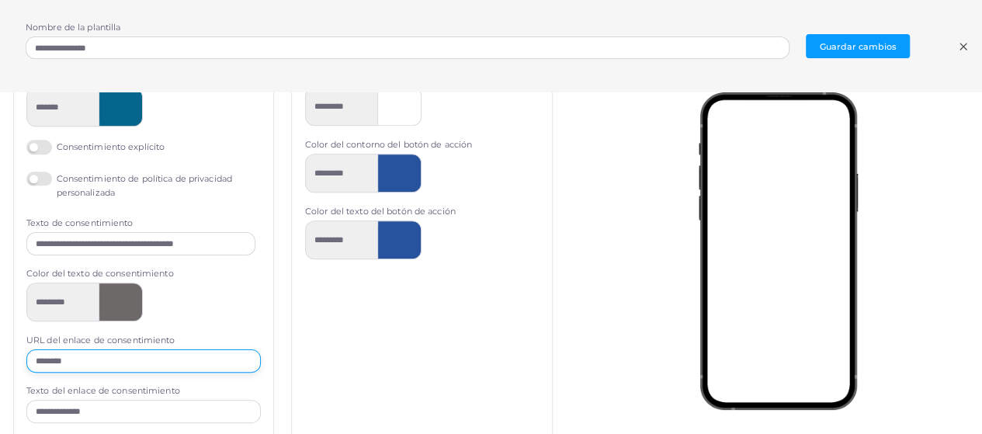
click at [98, 356] on input "********" at bounding box center [143, 360] width 234 height 23
paste input "**********"
type input "**********"
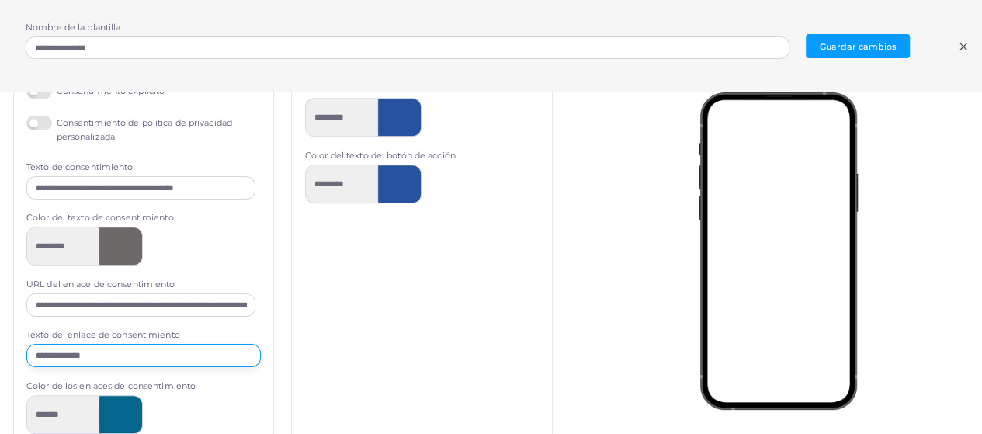
scroll to position [776, 0]
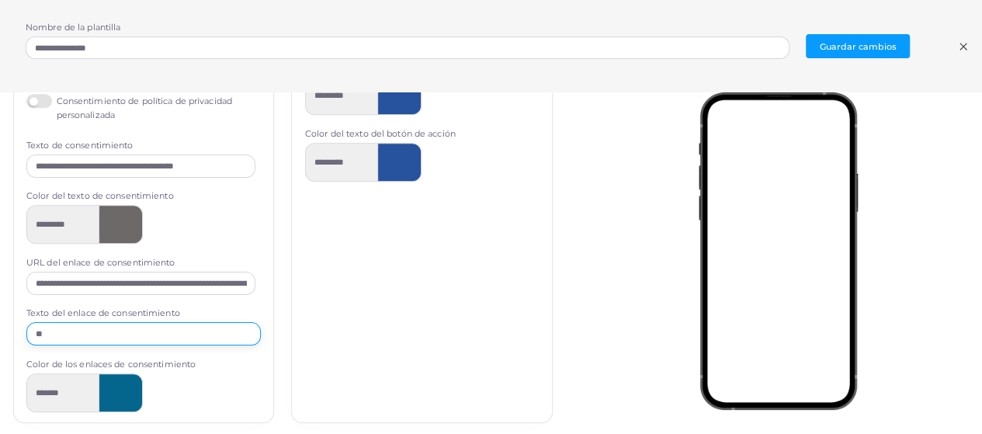
type input "*"
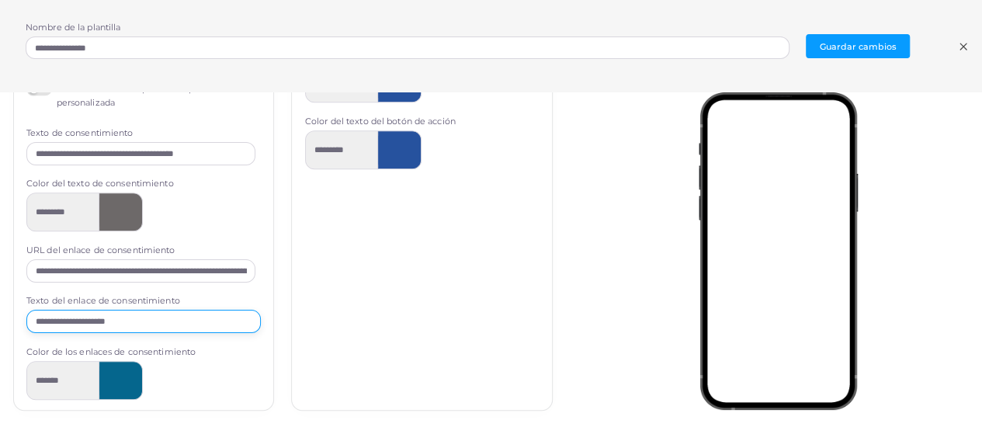
scroll to position [103, 0]
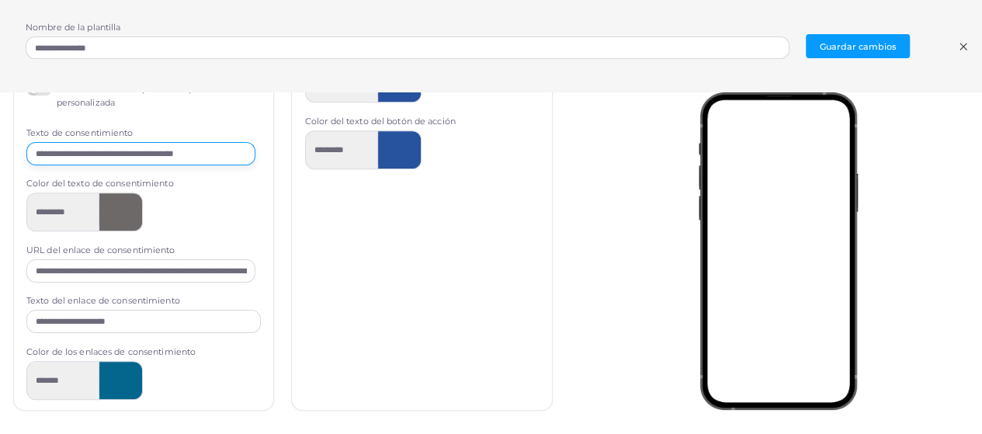
drag, startPoint x: 90, startPoint y: 149, endPoint x: 179, endPoint y: 151, distance: 89.3
click at [179, 151] on input "**********" at bounding box center [140, 153] width 229 height 23
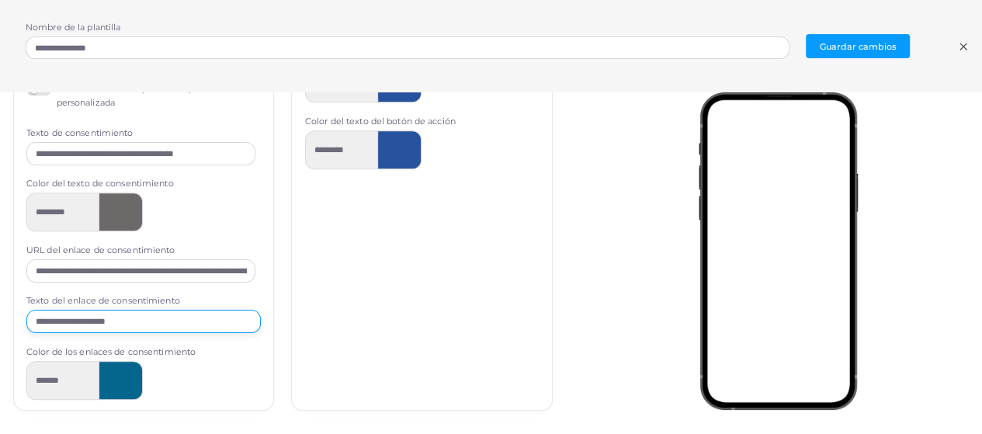
drag, startPoint x: 137, startPoint y: 313, endPoint x: 0, endPoint y: 317, distance: 136.7
click at [0, 317] on div "**********" at bounding box center [282, 265] width 583 height 347
type input "*****"
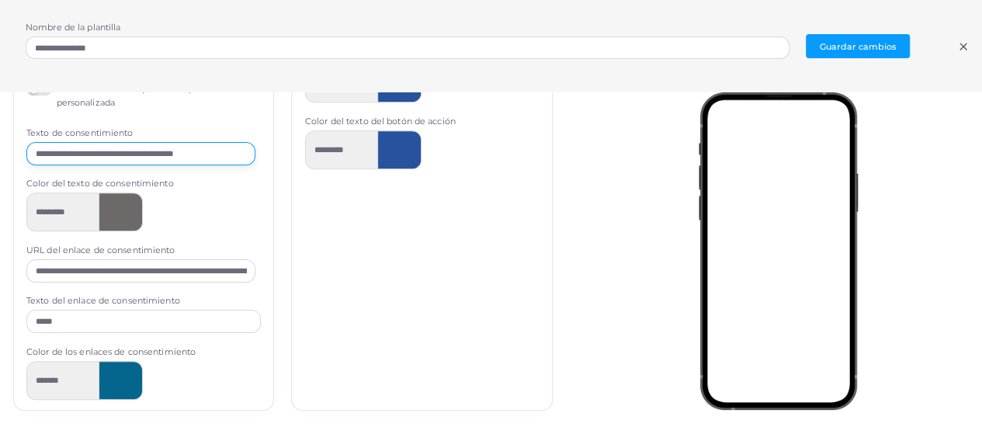
drag, startPoint x: 199, startPoint y: 153, endPoint x: 255, endPoint y: 151, distance: 56.7
click at [255, 151] on div "**********" at bounding box center [144, 119] width 260 height 582
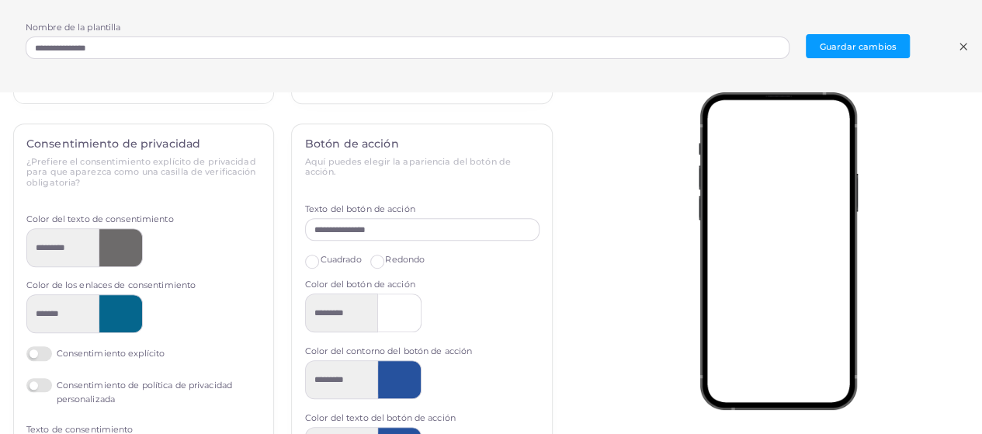
scroll to position [776, 0]
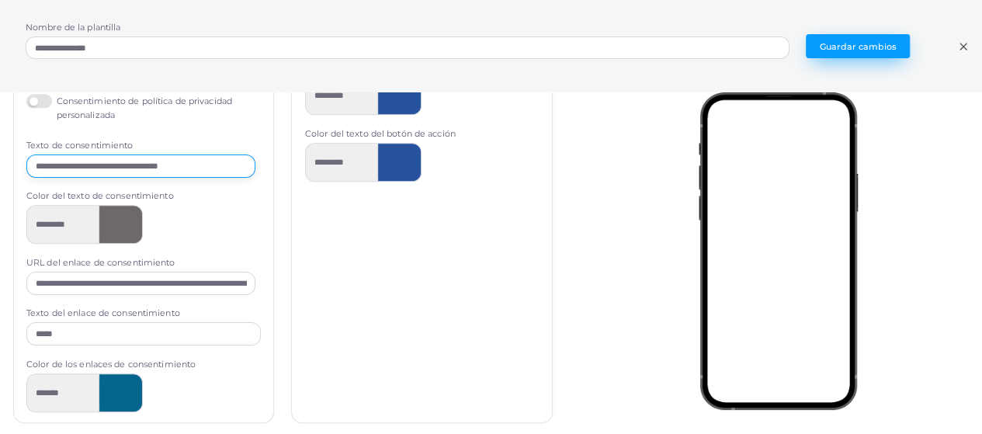
type input "**********"
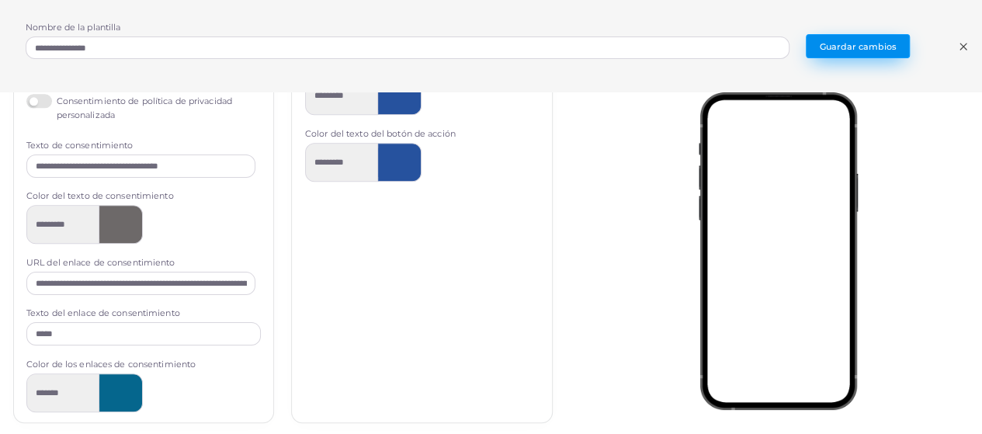
click at [880, 47] on font "Guardar cambios" at bounding box center [858, 46] width 77 height 11
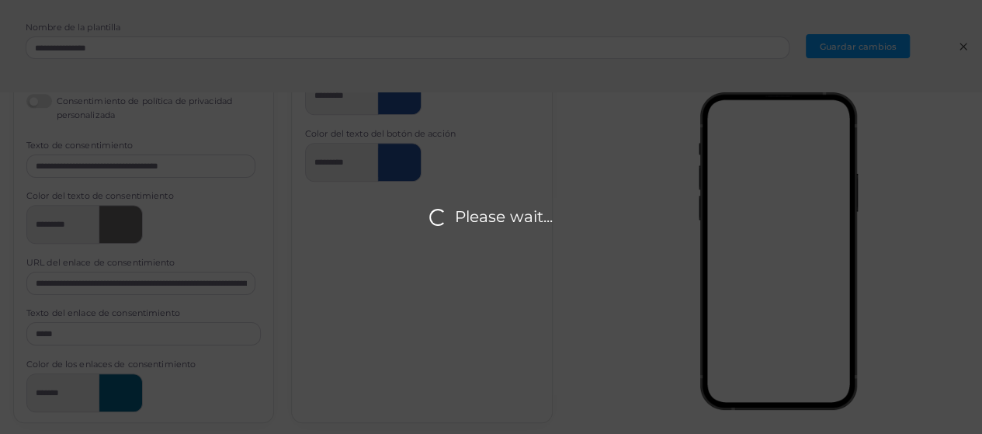
scroll to position [0, 0]
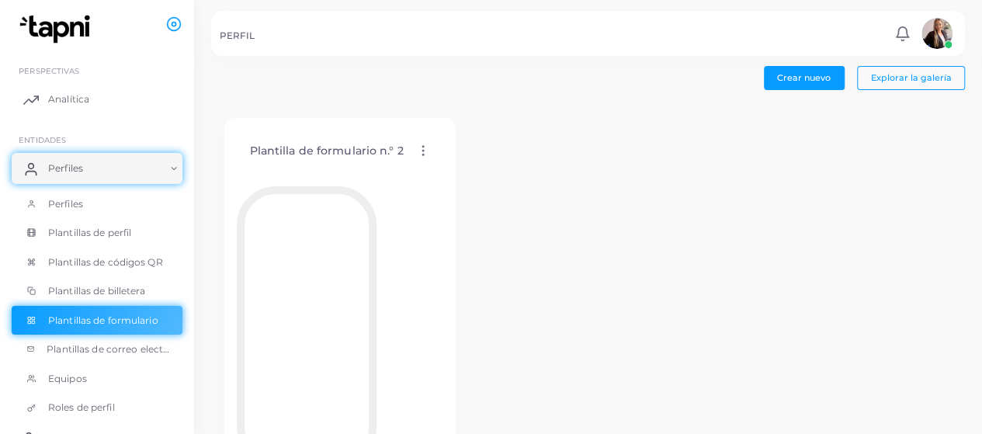
click at [422, 148] on icon at bounding box center [423, 151] width 14 height 14
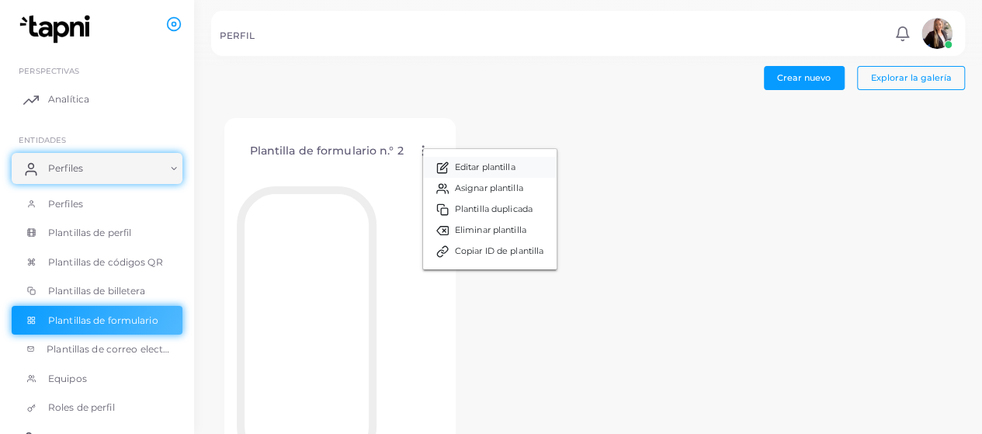
click at [480, 166] on font "Editar plantilla" at bounding box center [485, 166] width 61 height 11
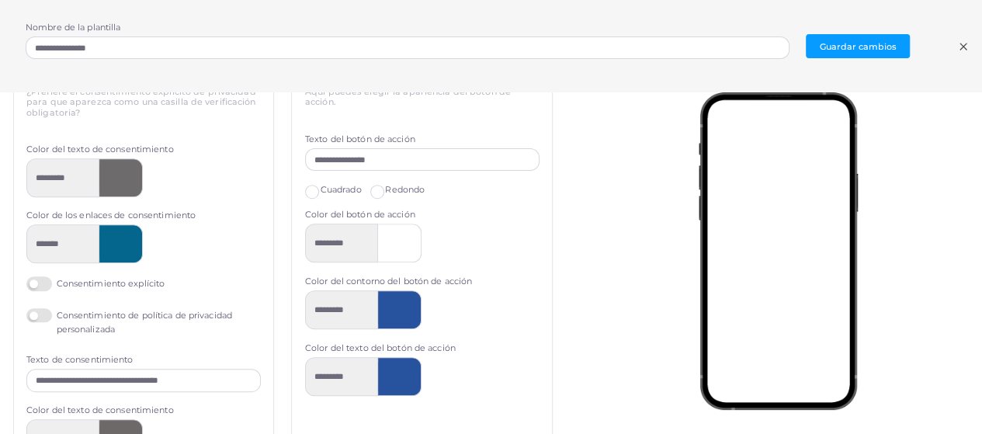
scroll to position [621, 0]
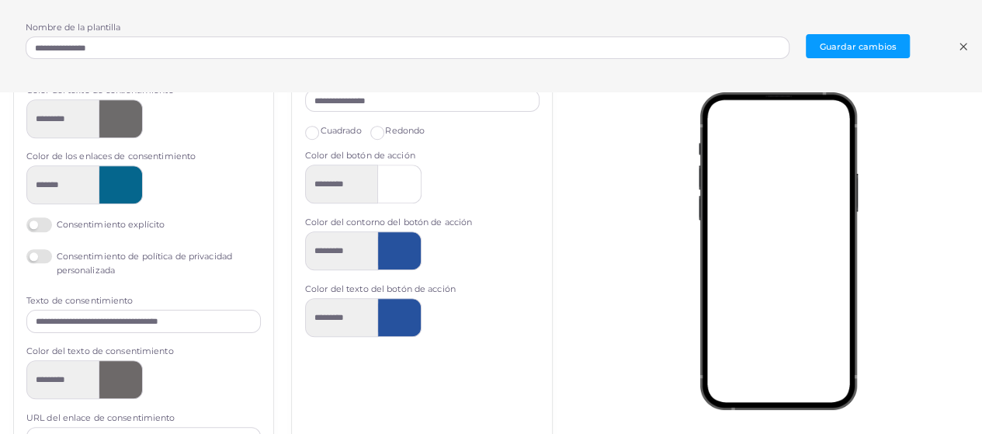
click at [42, 217] on label "Consentimiento explícito" at bounding box center [95, 224] width 138 height 15
click at [40, 221] on label "Consentimiento explícito" at bounding box center [95, 224] width 138 height 15
click at [52, 318] on input "**********" at bounding box center [143, 321] width 234 height 23
drag, startPoint x: 52, startPoint y: 318, endPoint x: 14, endPoint y: 317, distance: 38.0
click at [14, 317] on div "**********" at bounding box center [144, 286] width 260 height 582
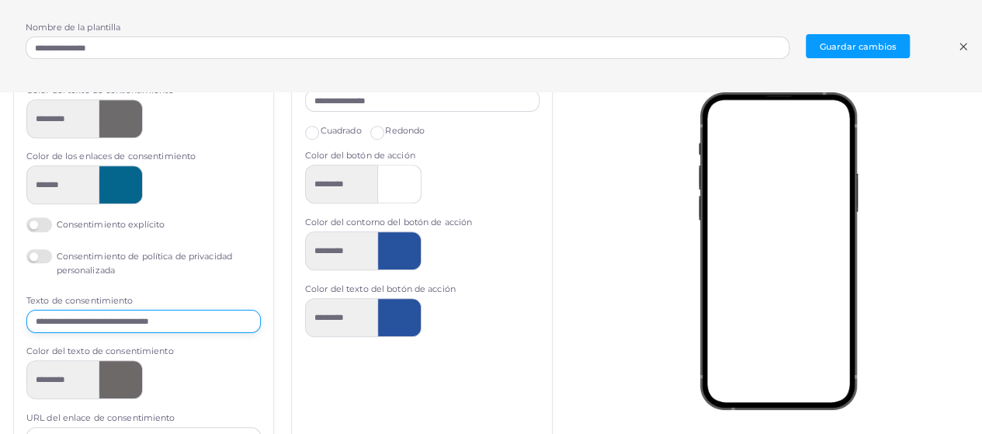
type input "**********"
click at [50, 254] on label "Consentimiento de política de privacidad personalizada" at bounding box center [143, 263] width 234 height 29
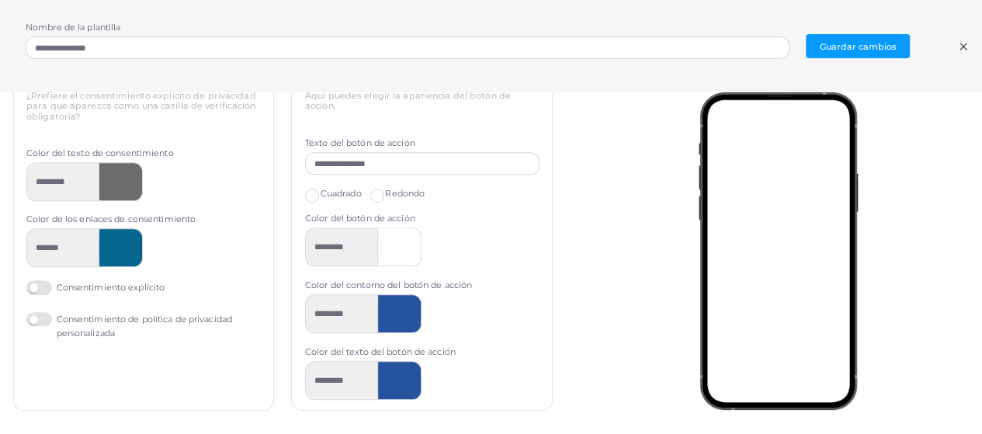
click at [33, 317] on label "Consentimiento de política de privacidad personalizada" at bounding box center [143, 326] width 234 height 29
click at [43, 282] on label "Consentimiento explícito" at bounding box center [95, 287] width 138 height 15
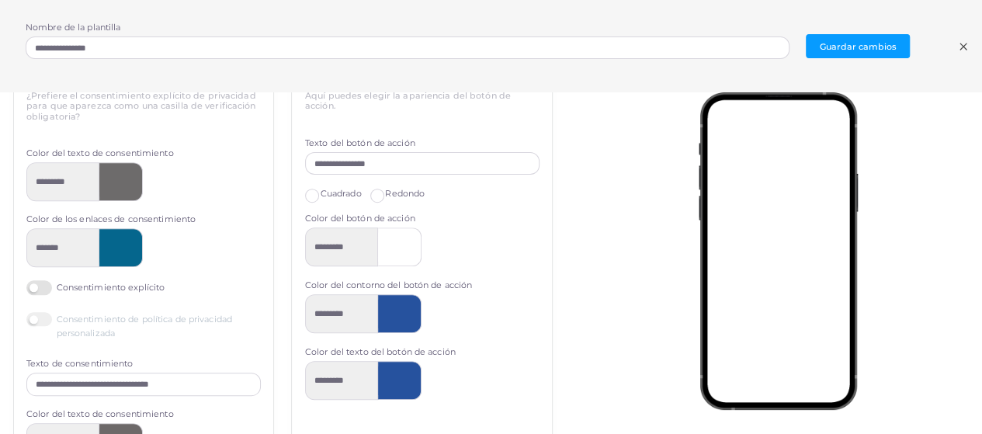
scroll to position [0, 0]
click at [33, 286] on label "Consentimiento explícito" at bounding box center [95, 287] width 138 height 15
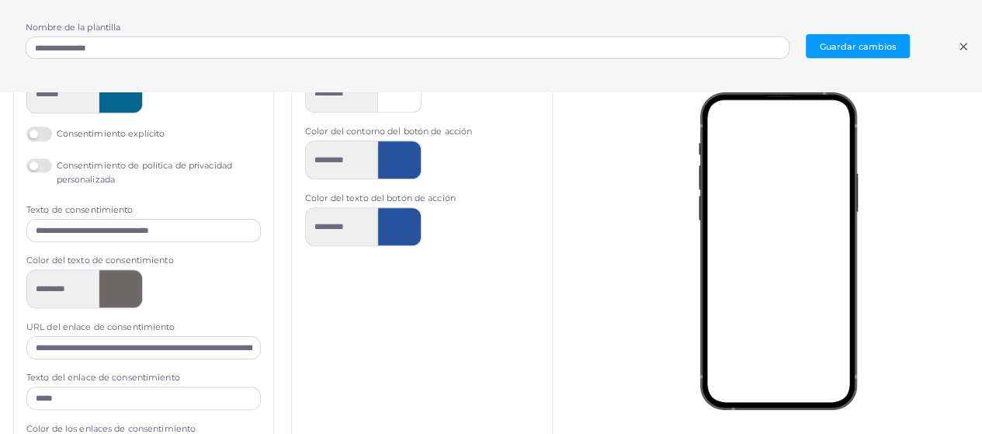
scroll to position [713, 0]
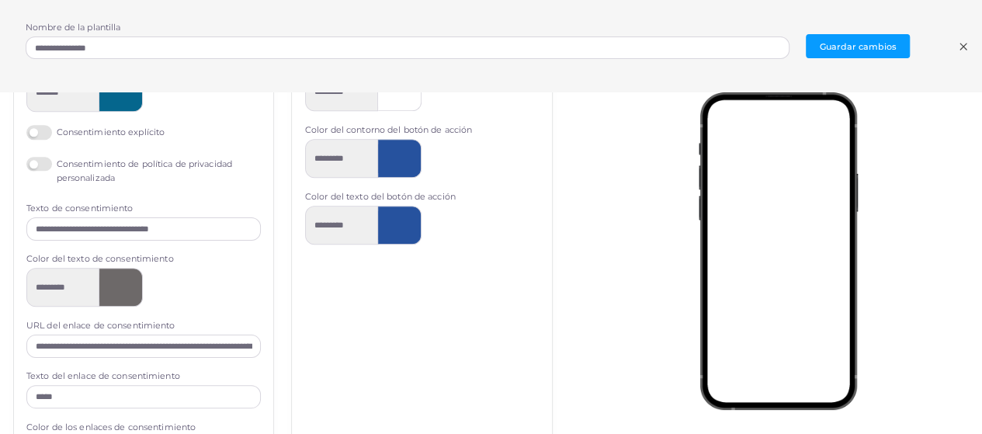
click at [47, 162] on label "Consentimiento de política de privacidad personalizada" at bounding box center [143, 171] width 234 height 29
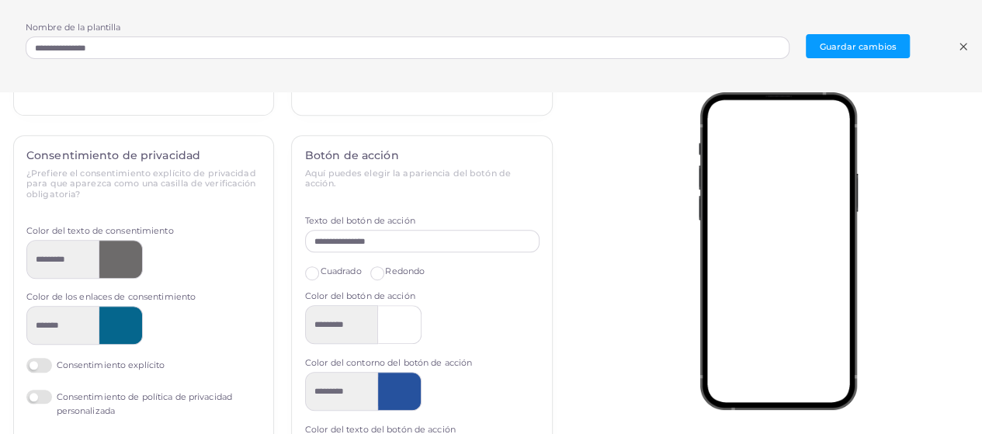
scroll to position [558, 0]
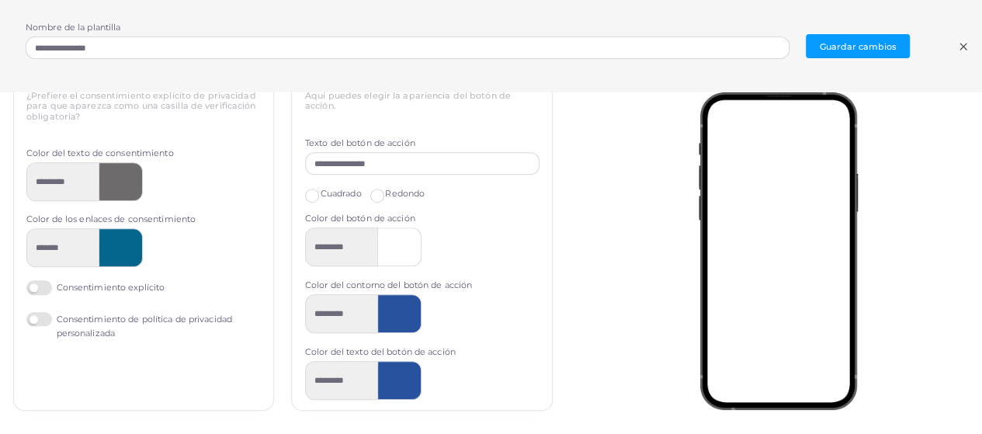
click at [38, 315] on label "Consentimiento de política de privacidad personalizada" at bounding box center [143, 326] width 234 height 29
click at [42, 280] on label "Consentimiento explícito" at bounding box center [95, 287] width 138 height 15
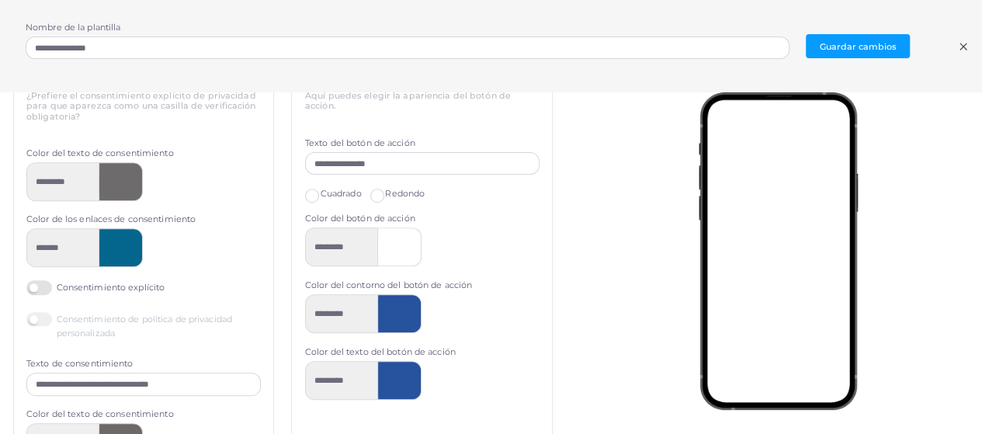
scroll to position [0, 0]
click at [37, 286] on label "Consentimiento explícito" at bounding box center [95, 287] width 138 height 15
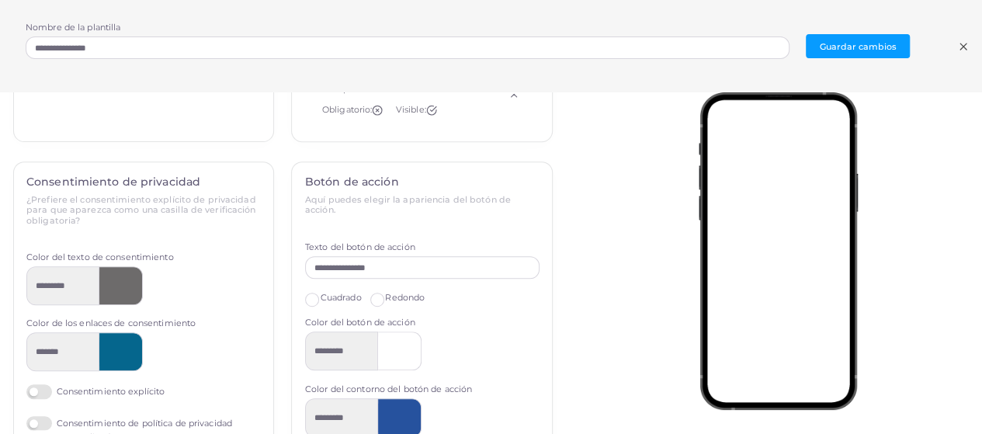
scroll to position [466, 0]
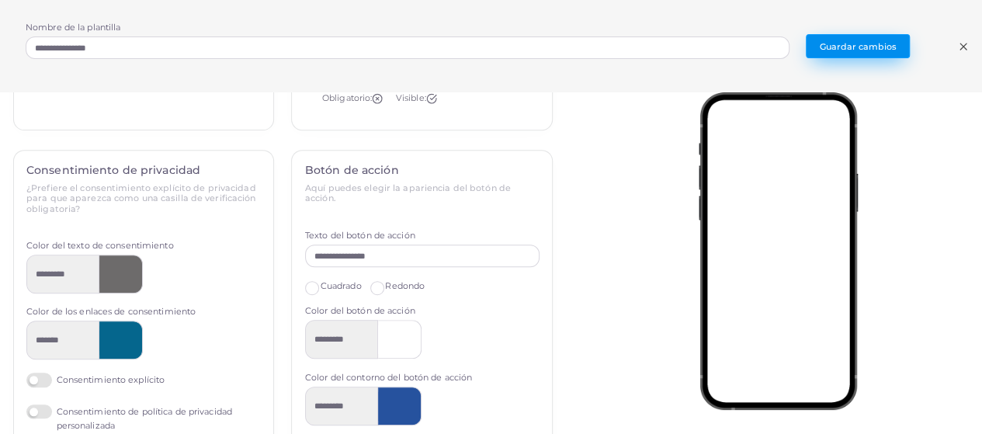
click at [848, 49] on font "Guardar cambios" at bounding box center [858, 46] width 77 height 11
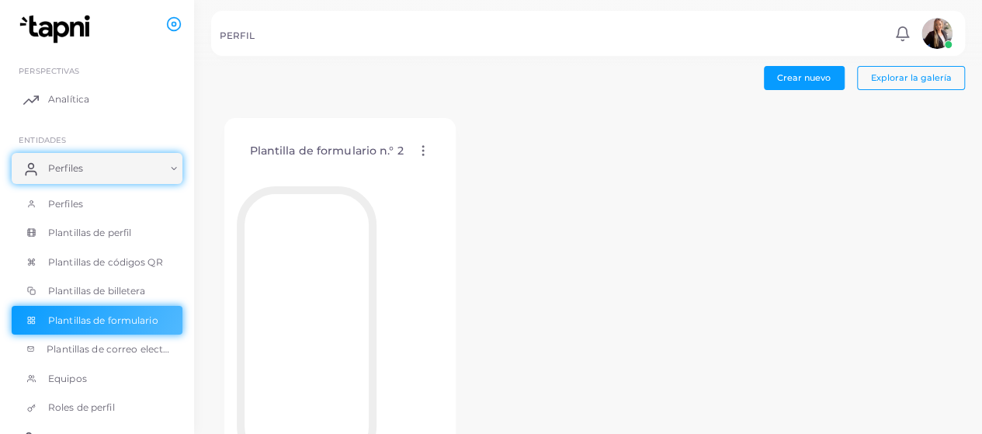
click at [425, 147] on icon at bounding box center [423, 151] width 14 height 14
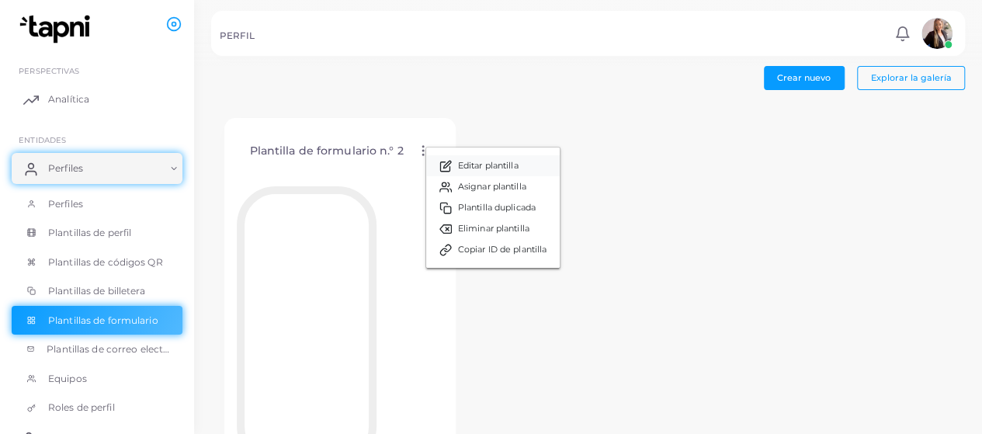
click at [492, 161] on font "Editar plantilla" at bounding box center [488, 165] width 61 height 11
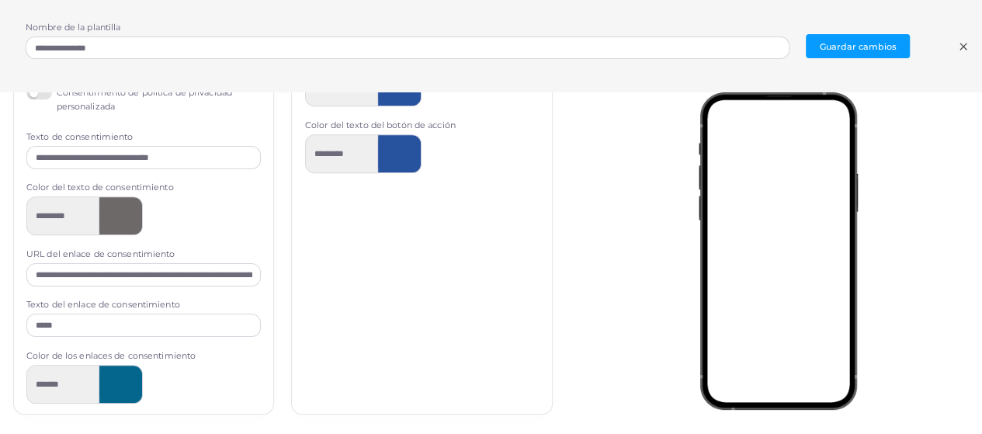
scroll to position [789, 0]
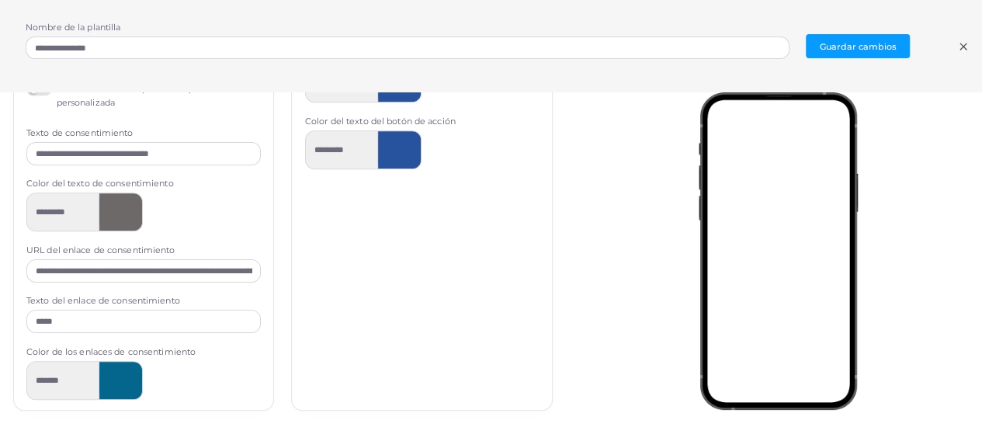
click at [501, 324] on div "**********" at bounding box center [422, 119] width 260 height 582
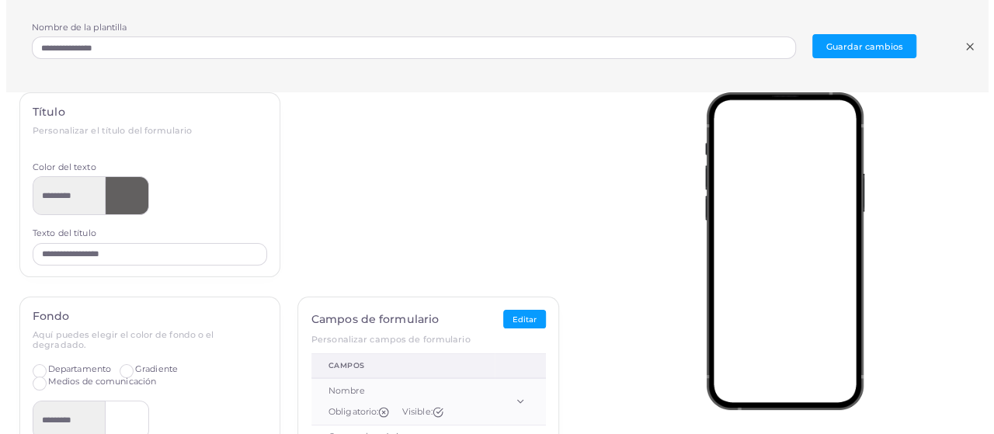
scroll to position [12, 0]
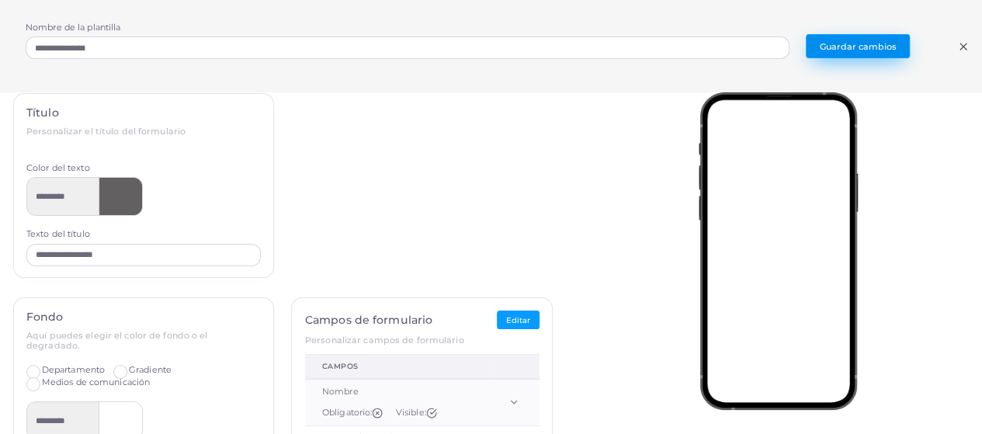
click at [869, 54] on button "Guardar cambios" at bounding box center [858, 46] width 104 height 24
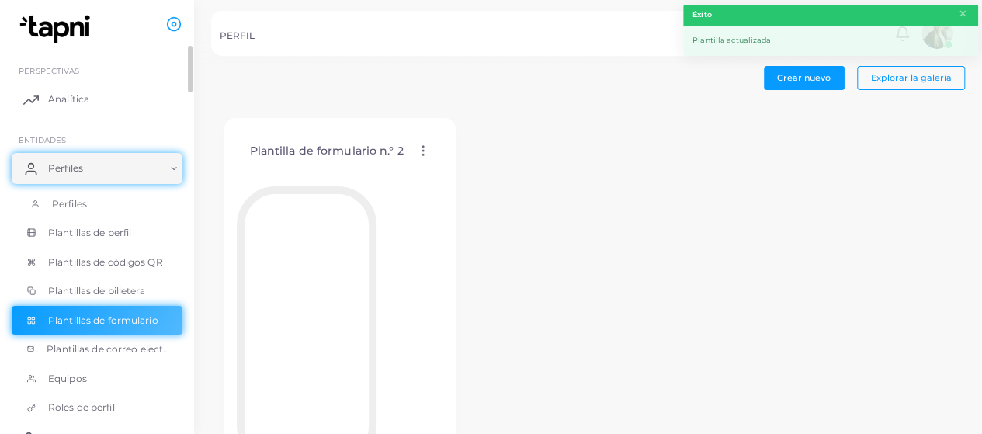
click at [82, 198] on font "Perfiles" at bounding box center [69, 204] width 35 height 12
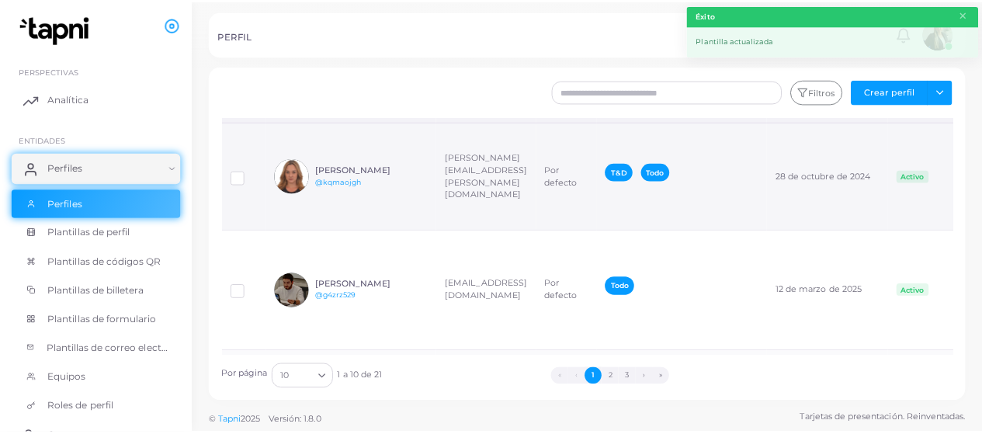
scroll to position [78, 0]
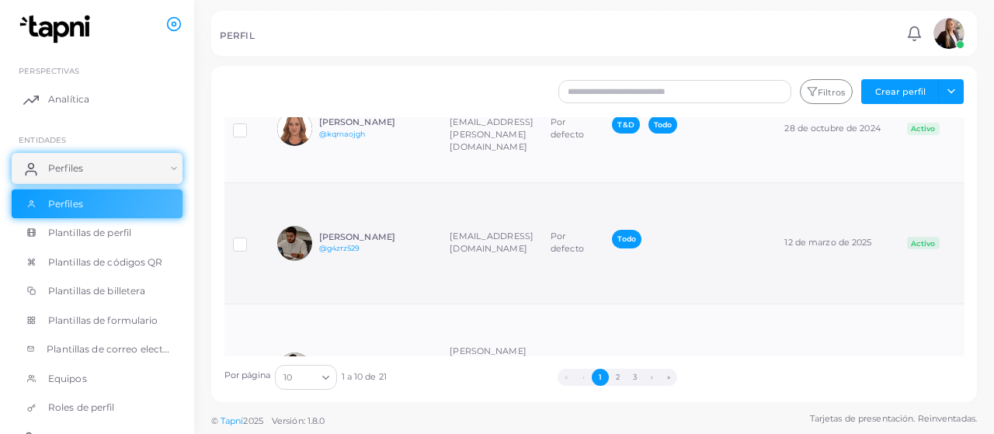
click at [436, 294] on td "[PERSON_NAME] @g4zrz529" at bounding box center [355, 243] width 172 height 120
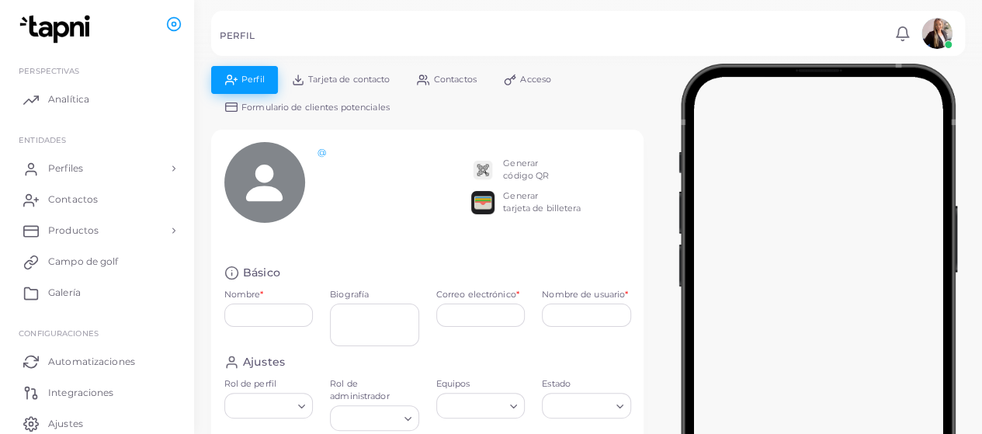
type input "**********"
type textarea "**********"
type input "**********"
type input "********"
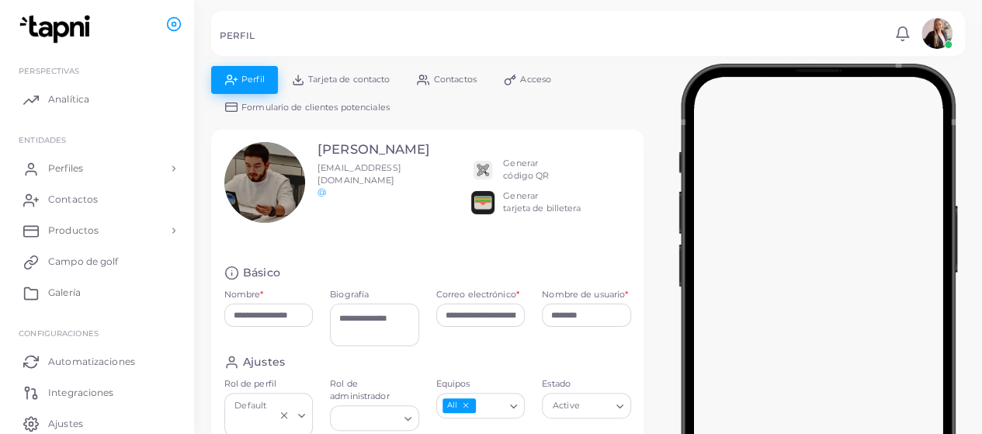
click at [317, 106] on font "Formulario de clientes potenciales" at bounding box center [315, 107] width 148 height 11
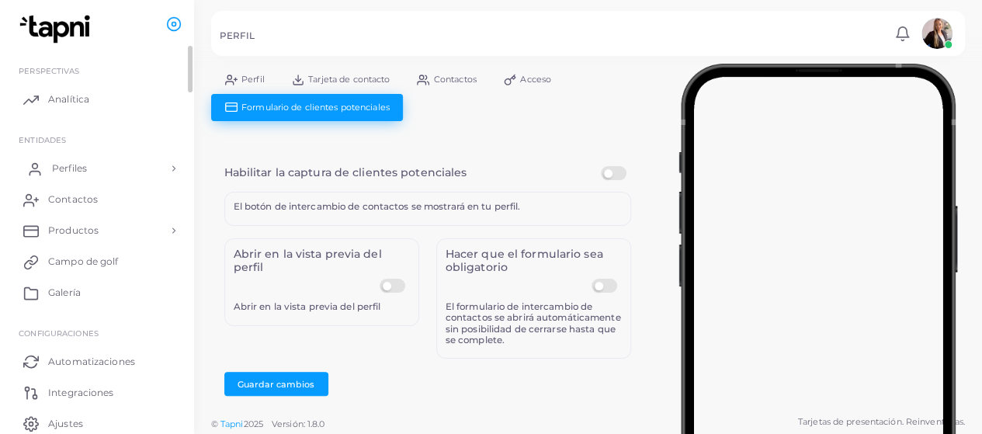
click at [135, 168] on link "Perfiles" at bounding box center [97, 168] width 171 height 31
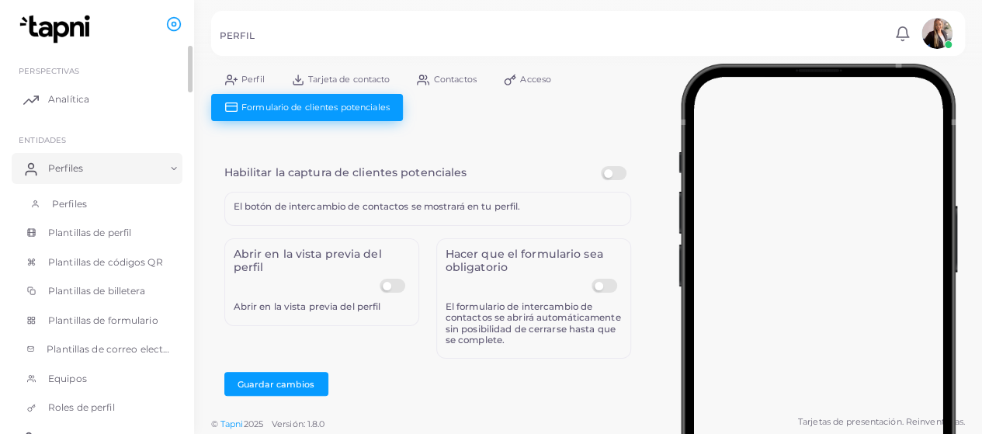
click at [88, 212] on link "Perfiles" at bounding box center [97, 203] width 171 height 29
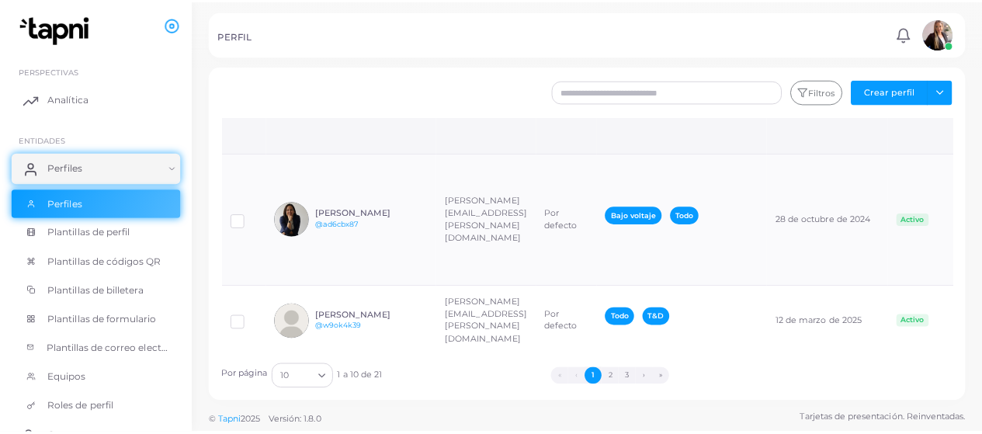
scroll to position [233, 0]
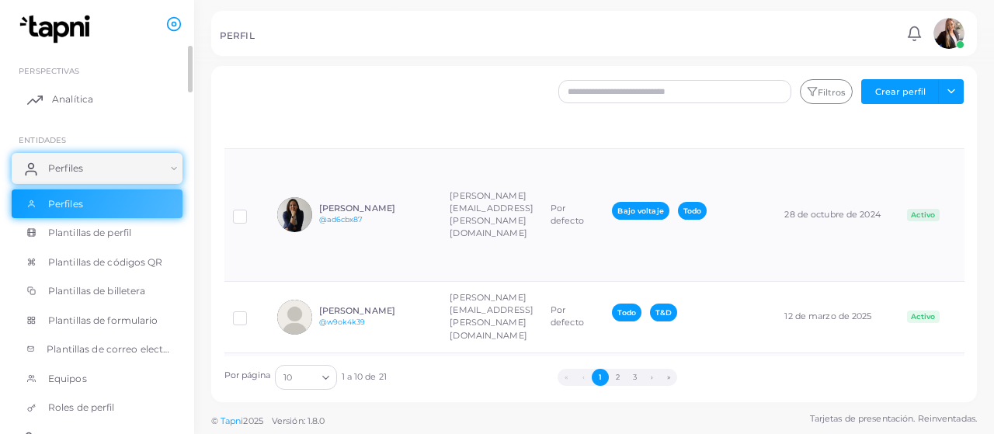
click at [74, 100] on font "Analítica" at bounding box center [72, 99] width 41 height 12
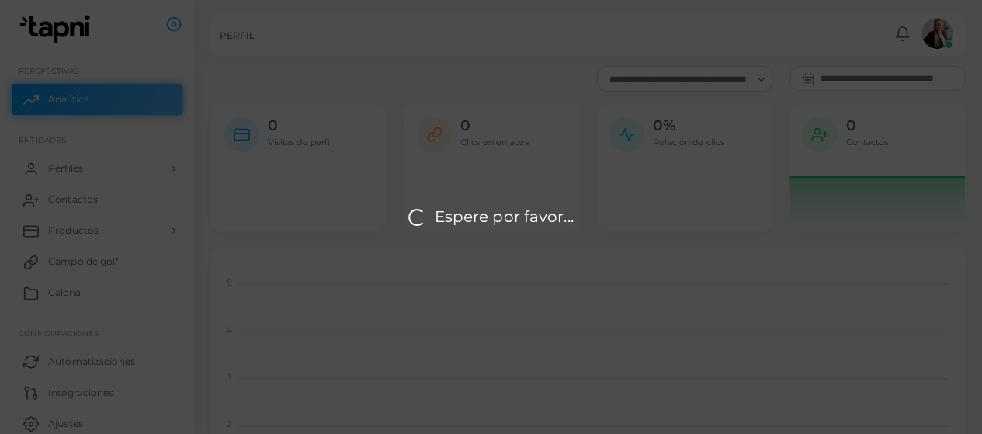
scroll to position [13, 12]
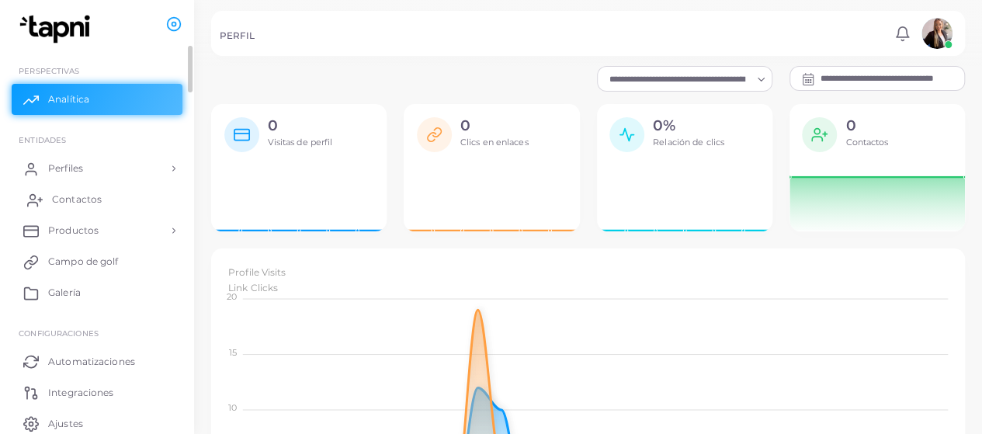
click at [70, 195] on font "Contactos" at bounding box center [77, 199] width 50 height 12
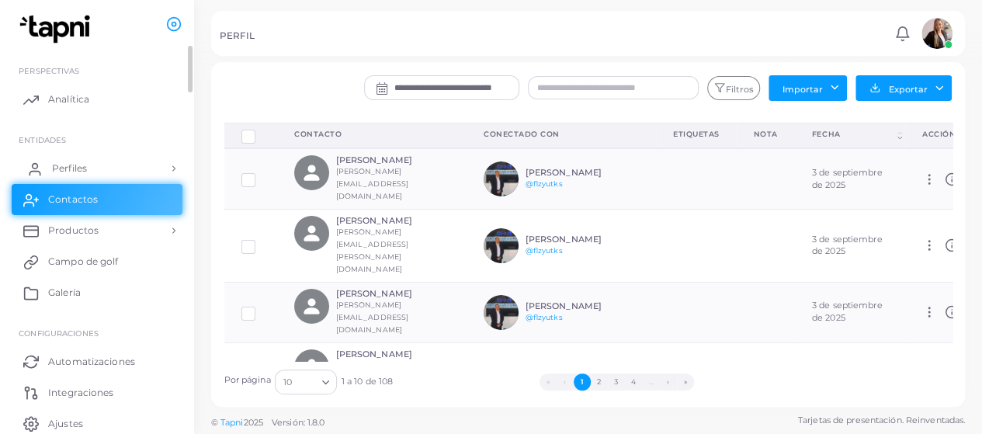
click at [64, 170] on font "Perfiles" at bounding box center [69, 168] width 35 height 12
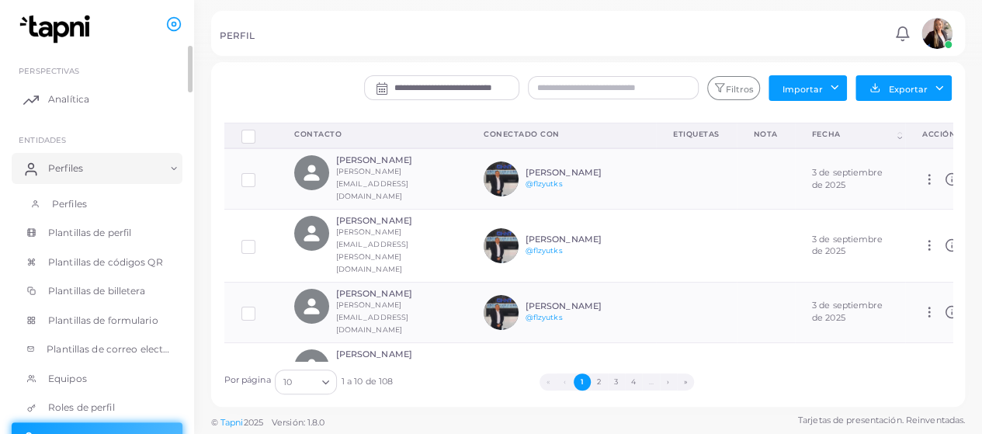
click at [76, 209] on span "Perfiles" at bounding box center [69, 204] width 35 height 14
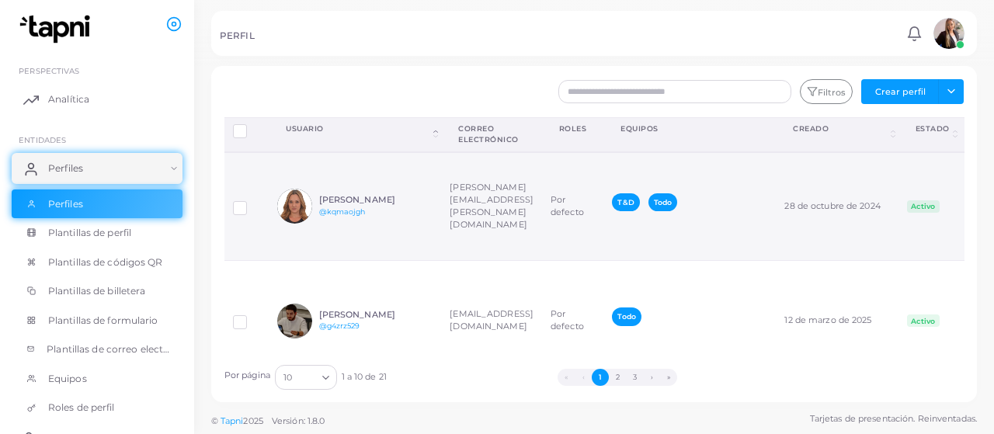
click at [542, 246] on td "[PERSON_NAME][EMAIL_ADDRESS][PERSON_NAME][DOMAIN_NAME]" at bounding box center [491, 206] width 101 height 109
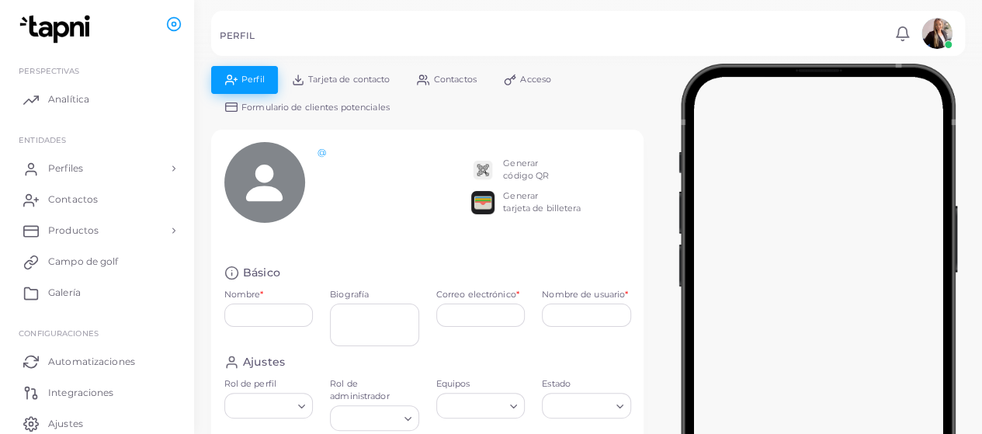
type input "**********"
type textarea "**********"
type input "**********"
type input "********"
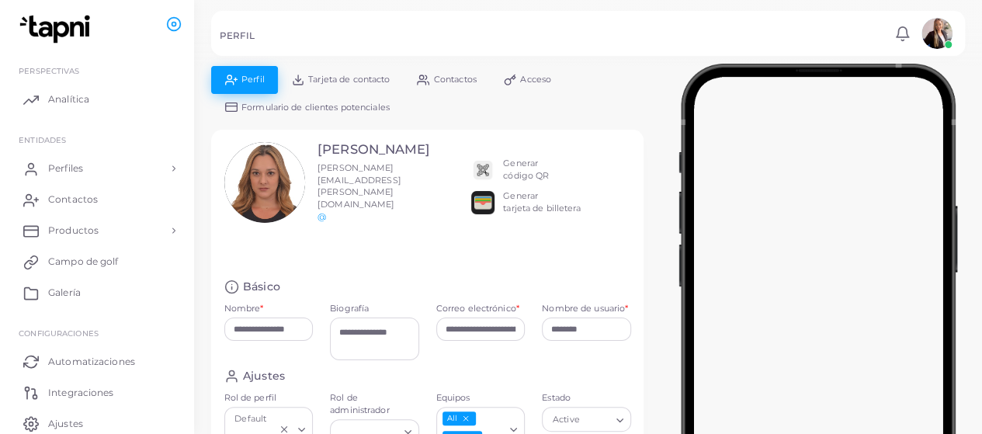
click at [334, 106] on font "Formulario de clientes potenciales" at bounding box center [315, 107] width 148 height 11
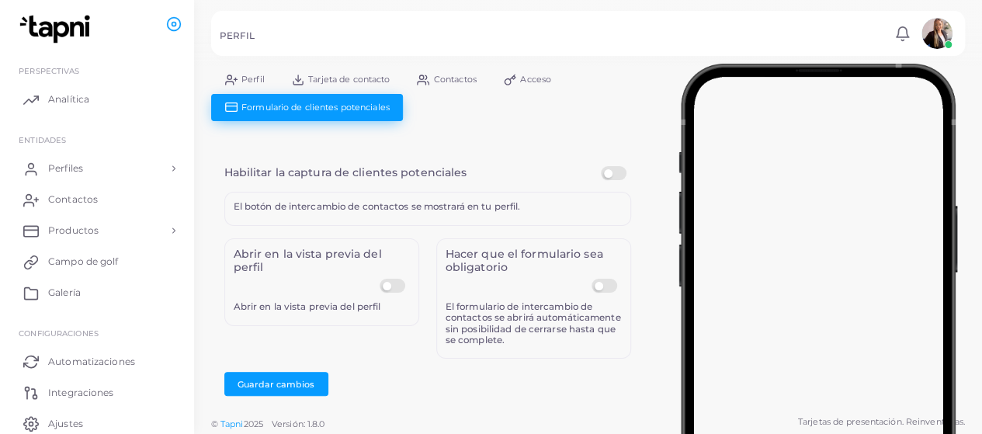
click at [607, 279] on label at bounding box center [607, 279] width 30 height 0
click at [250, 387] on button "Guardar cambios" at bounding box center [276, 384] width 104 height 24
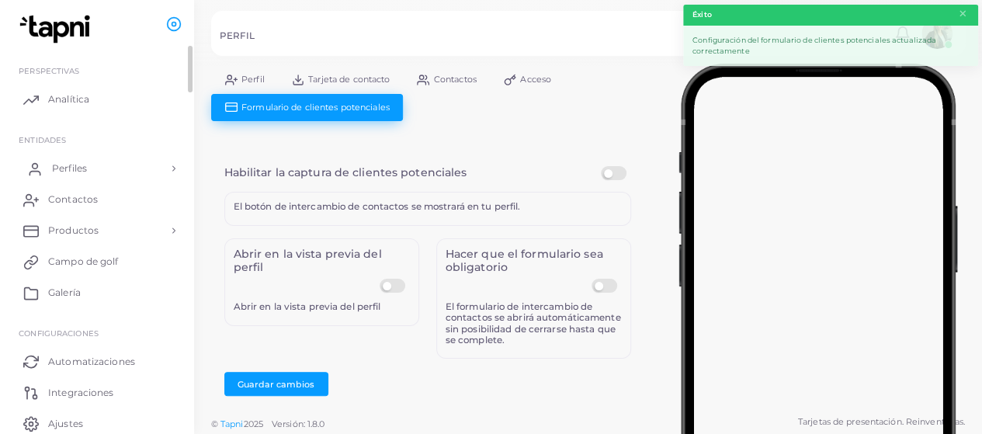
click at [158, 168] on link "Perfiles" at bounding box center [97, 168] width 171 height 31
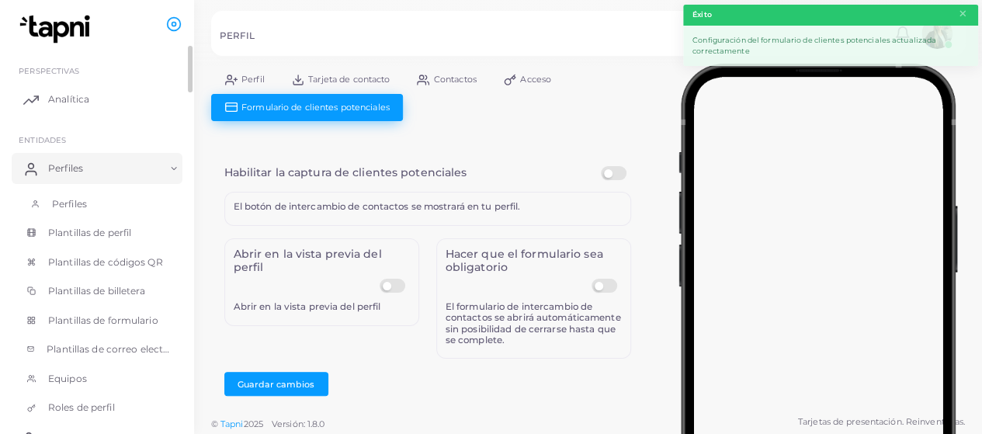
click at [61, 207] on font "Perfiles" at bounding box center [69, 204] width 35 height 12
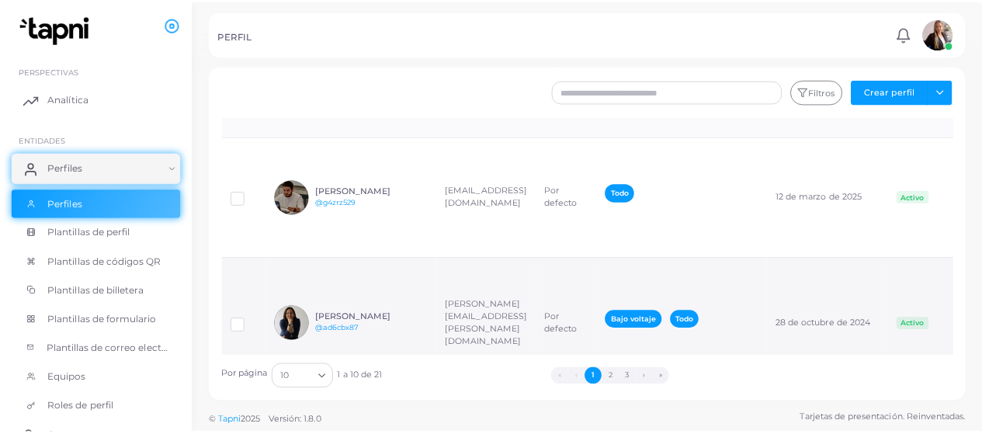
scroll to position [155, 0]
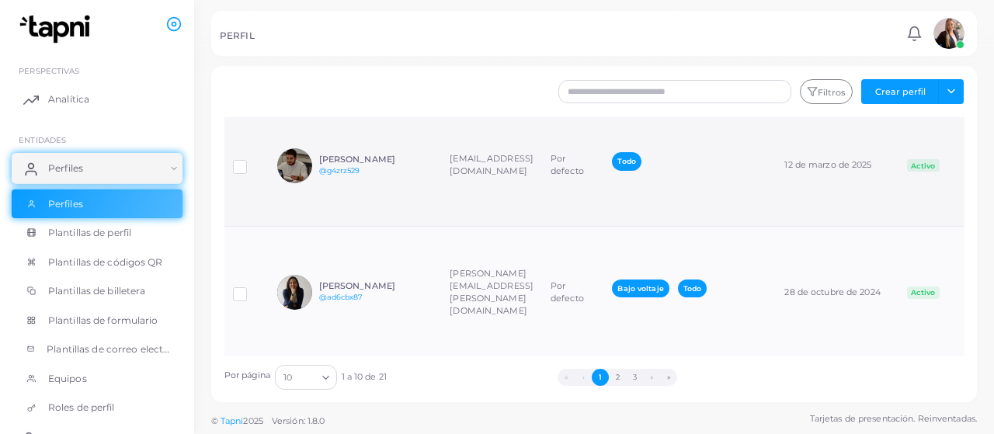
click at [427, 217] on td "[PERSON_NAME] @g4zrz529" at bounding box center [355, 166] width 172 height 120
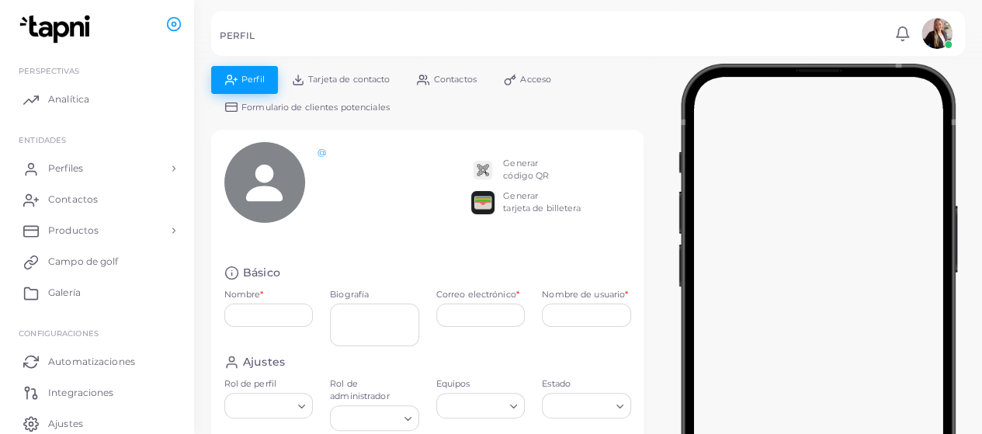
type input "**********"
type textarea "**********"
type input "**********"
type input "********"
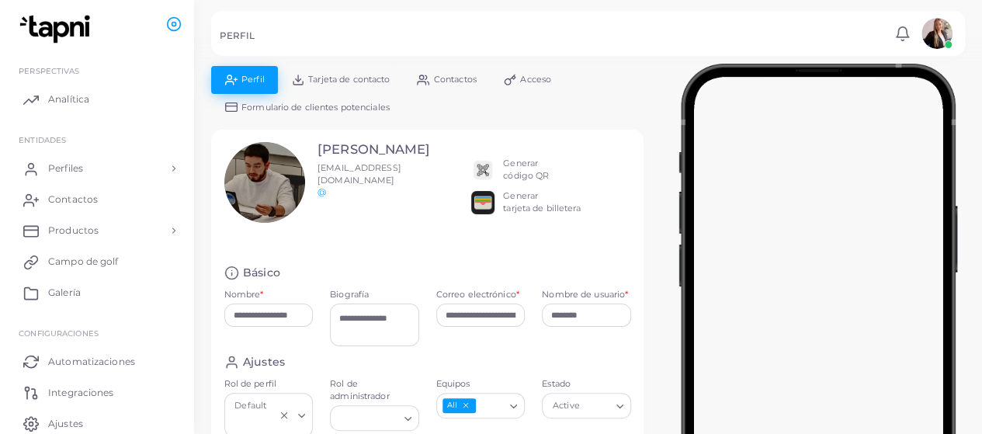
click at [292, 115] on link "Formulario de clientes potenciales" at bounding box center [307, 107] width 192 height 27
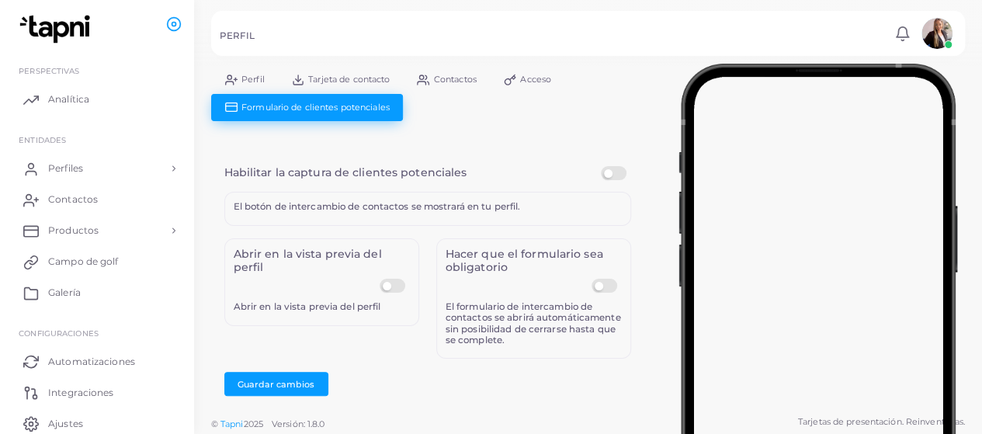
click at [612, 276] on div "Hacer que el formulario sea obligatorio" at bounding box center [534, 270] width 176 height 45
click at [604, 279] on label at bounding box center [607, 279] width 30 height 0
click at [290, 385] on font "Guardar cambios" at bounding box center [276, 383] width 77 height 11
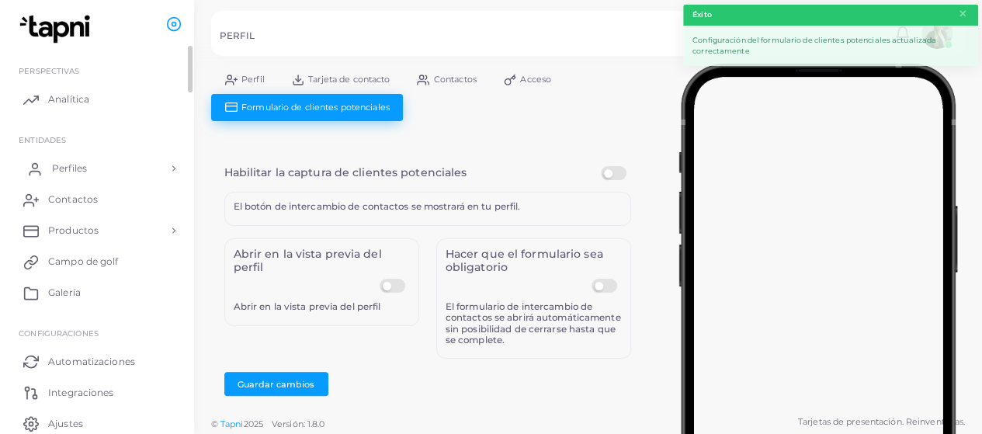
click at [54, 179] on link "Perfiles" at bounding box center [97, 168] width 171 height 31
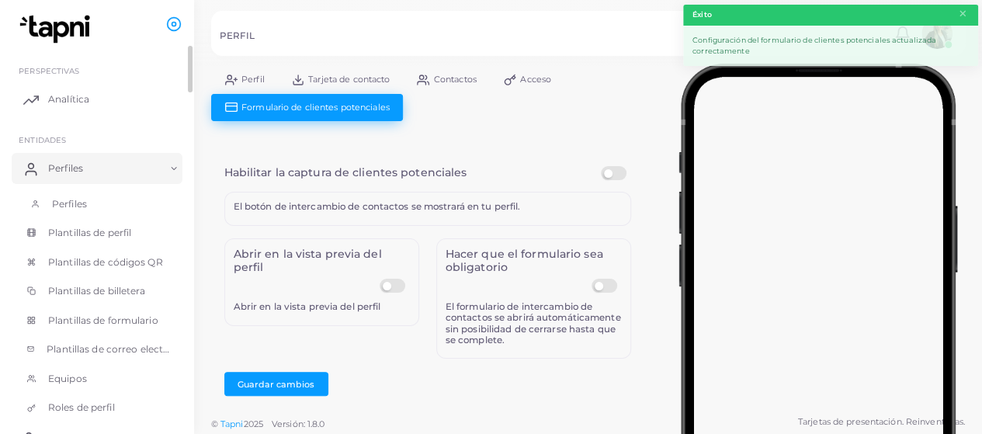
click at [57, 205] on font "Perfiles" at bounding box center [69, 204] width 35 height 12
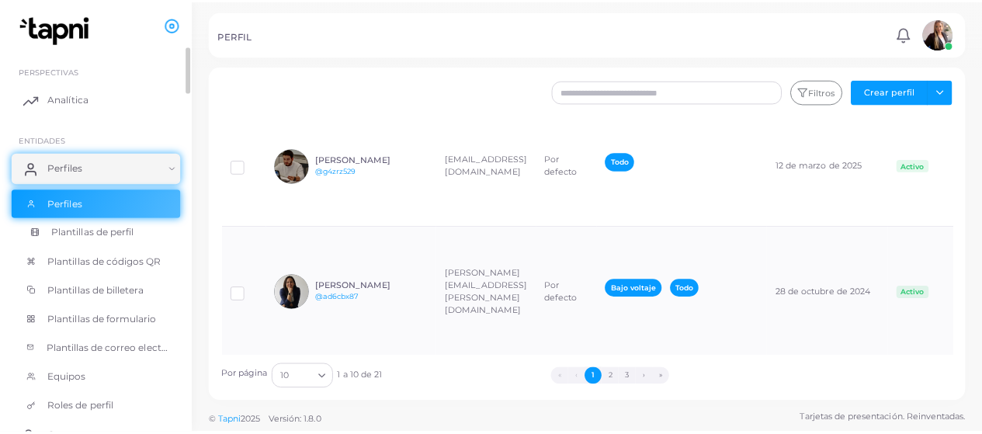
scroll to position [155, 0]
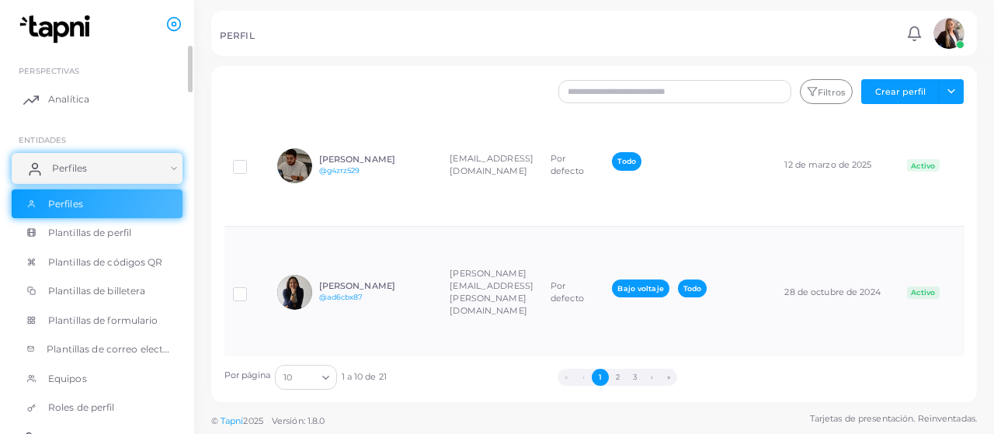
click at [171, 165] on link "Perfiles" at bounding box center [97, 168] width 171 height 31
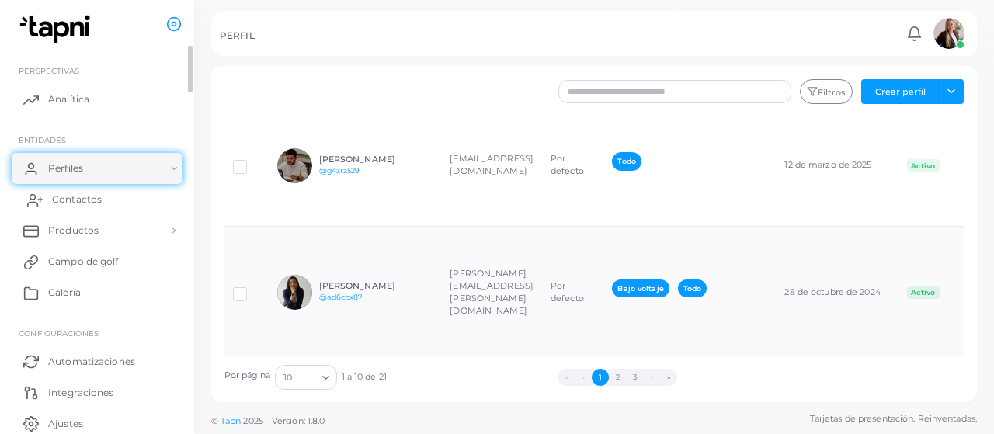
click at [95, 199] on font "Contactos" at bounding box center [77, 199] width 50 height 12
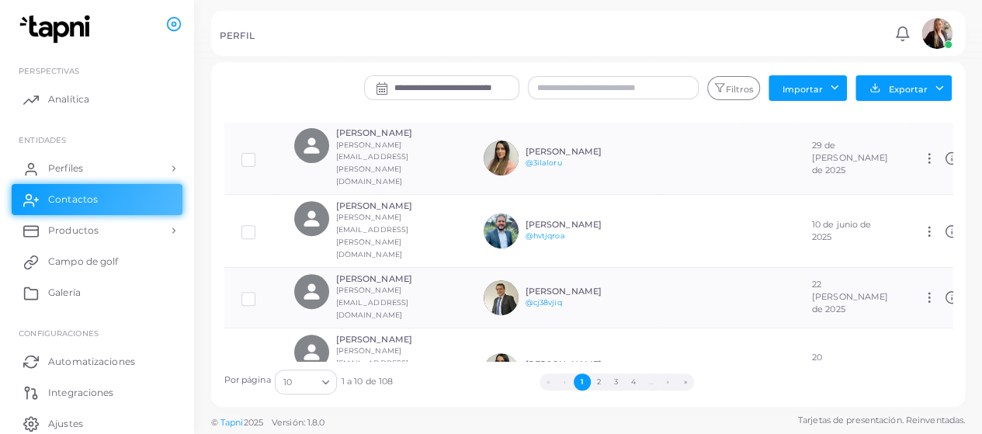
scroll to position [297, 0]
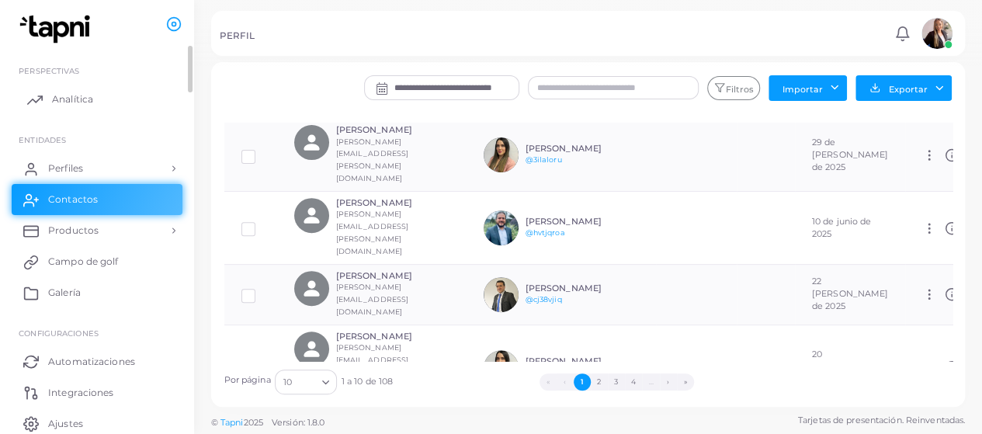
click at [71, 97] on font "Analítica" at bounding box center [72, 99] width 41 height 12
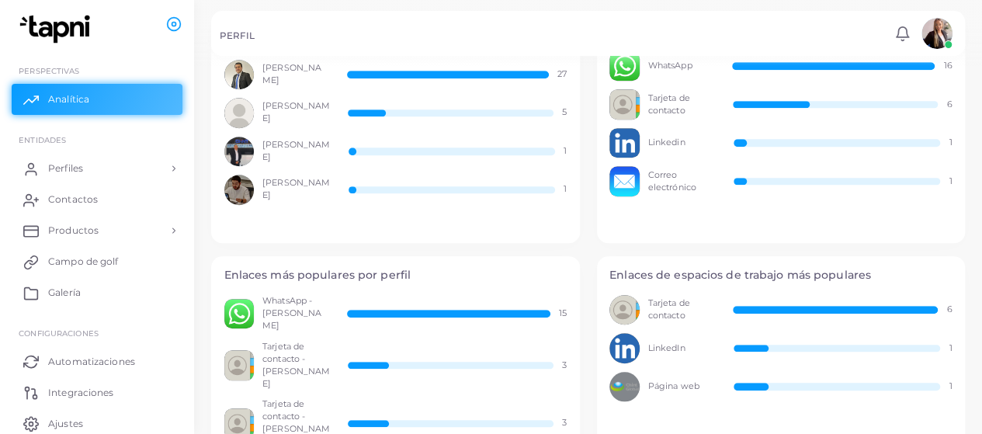
scroll to position [388, 0]
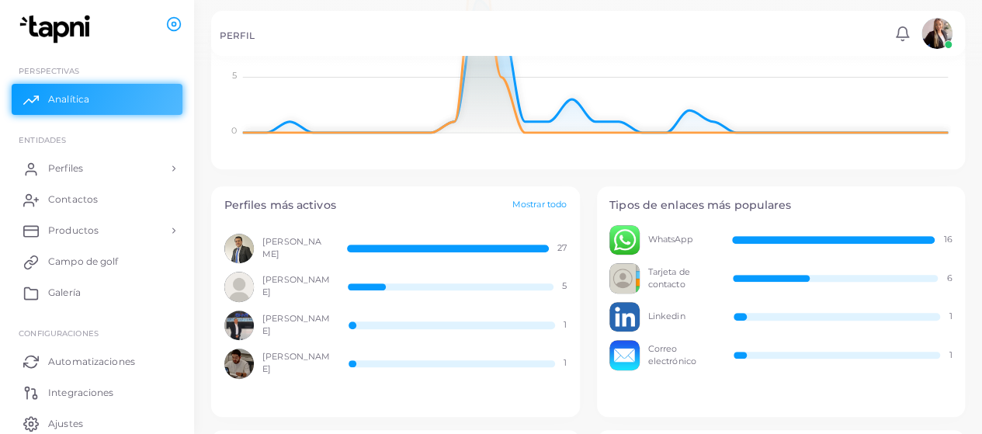
click at [464, 283] on div at bounding box center [451, 286] width 206 height 7
click at [527, 273] on div "[PERSON_NAME] 5" at bounding box center [395, 287] width 343 height 30
click at [283, 286] on font "[PERSON_NAME]" at bounding box center [296, 285] width 68 height 23
click at [236, 282] on img at bounding box center [239, 287] width 30 height 30
click at [515, 276] on div "[PERSON_NAME] 5" at bounding box center [395, 287] width 343 height 30
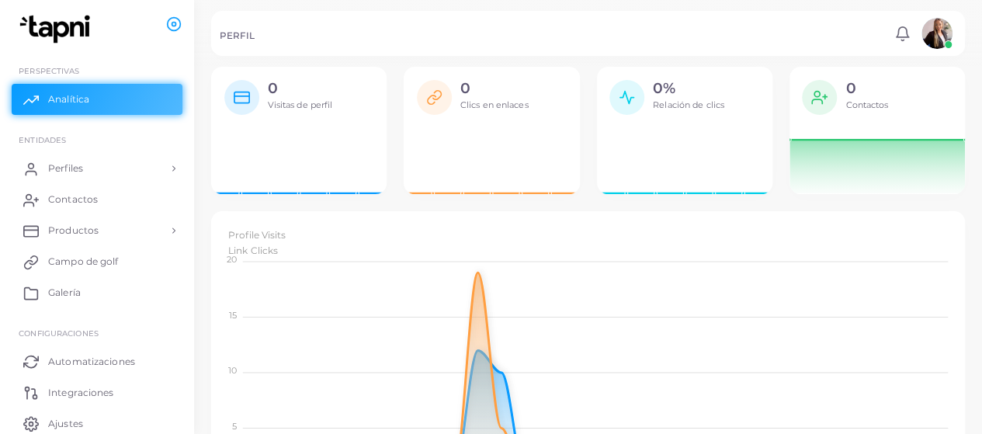
scroll to position [0, 0]
